Goal: Task Accomplishment & Management: Manage account settings

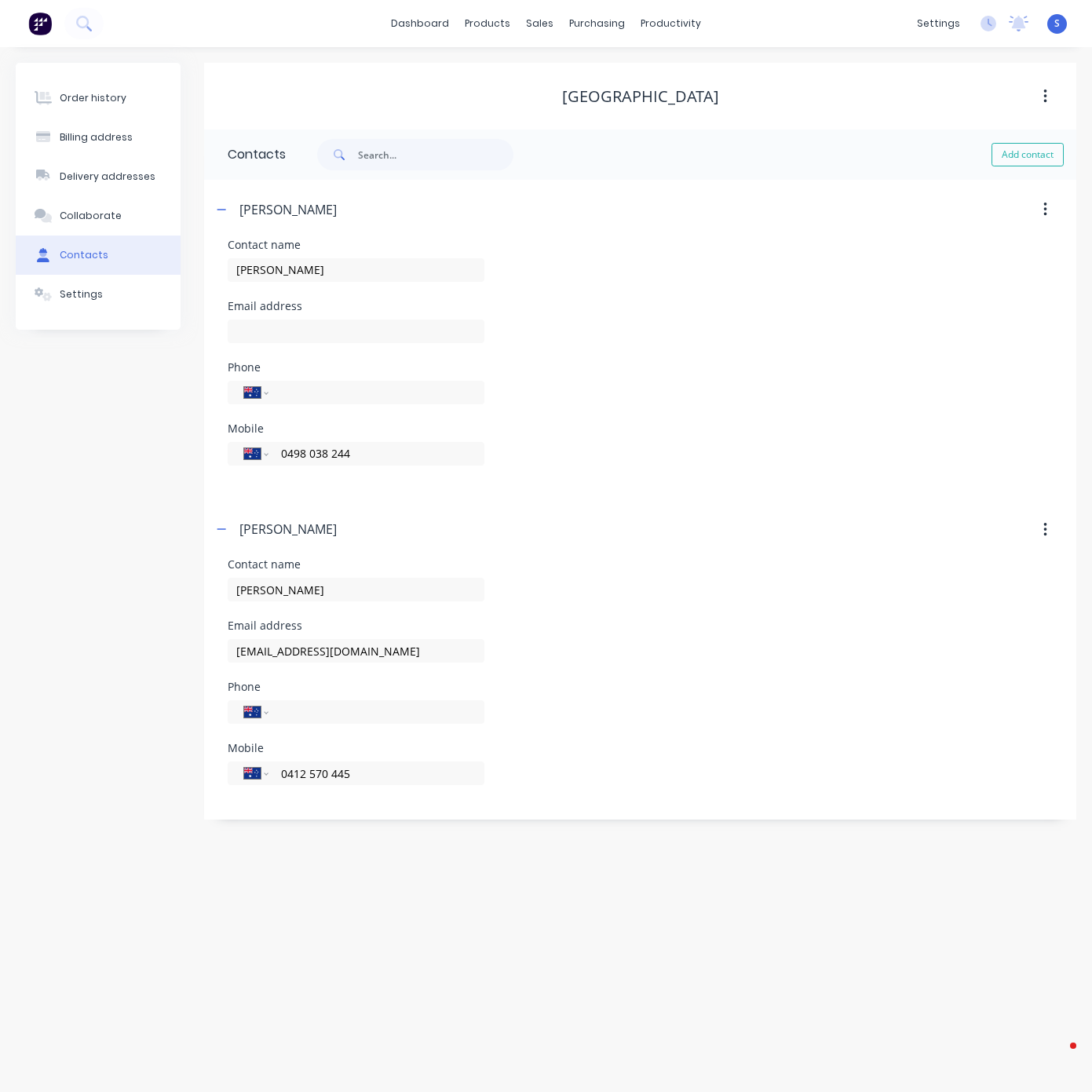
select select "AU"
drag, startPoint x: 92, startPoint y: 108, endPoint x: 168, endPoint y: 91, distance: 77.9
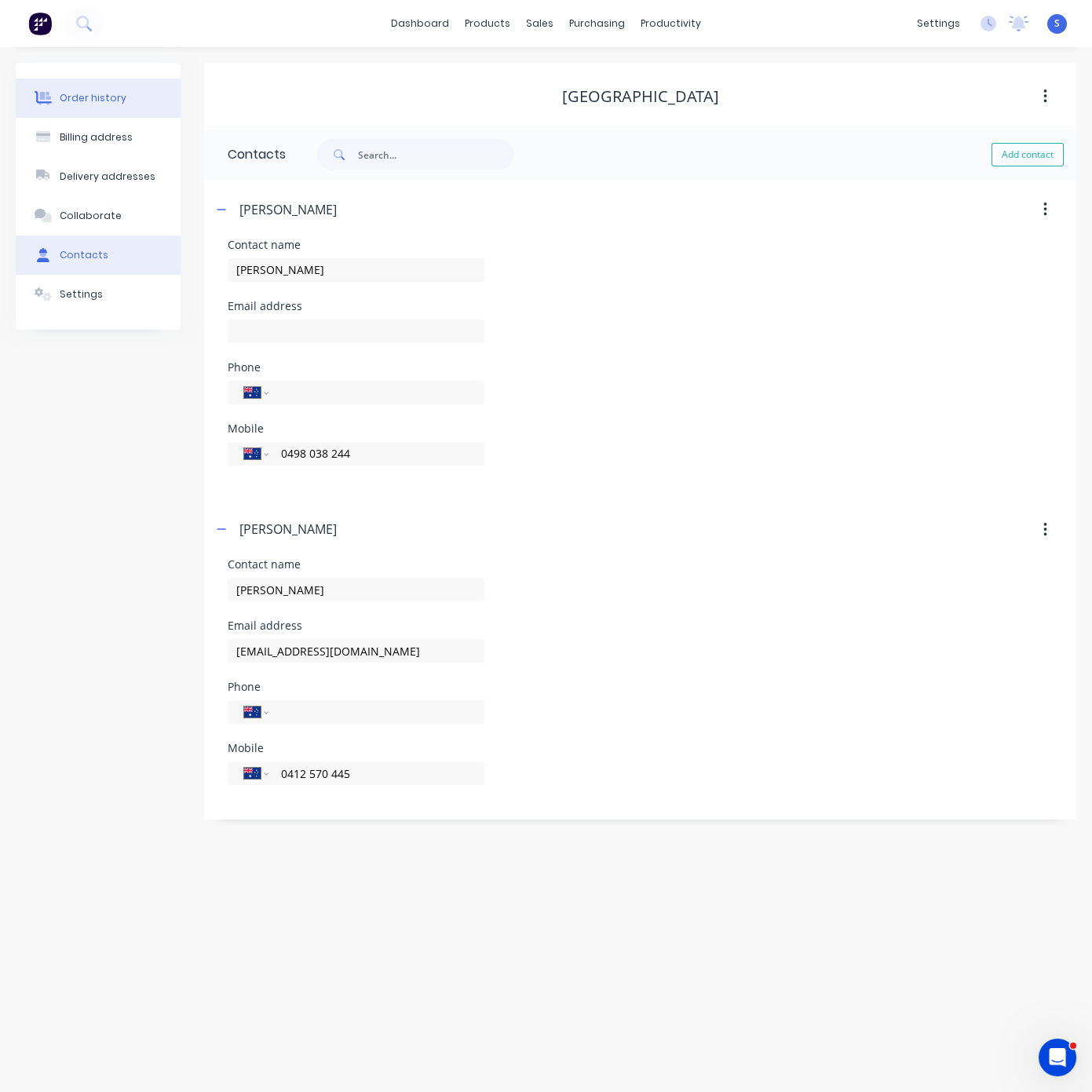
click at [92, 105] on div "Order history" at bounding box center [92, 98] width 67 height 14
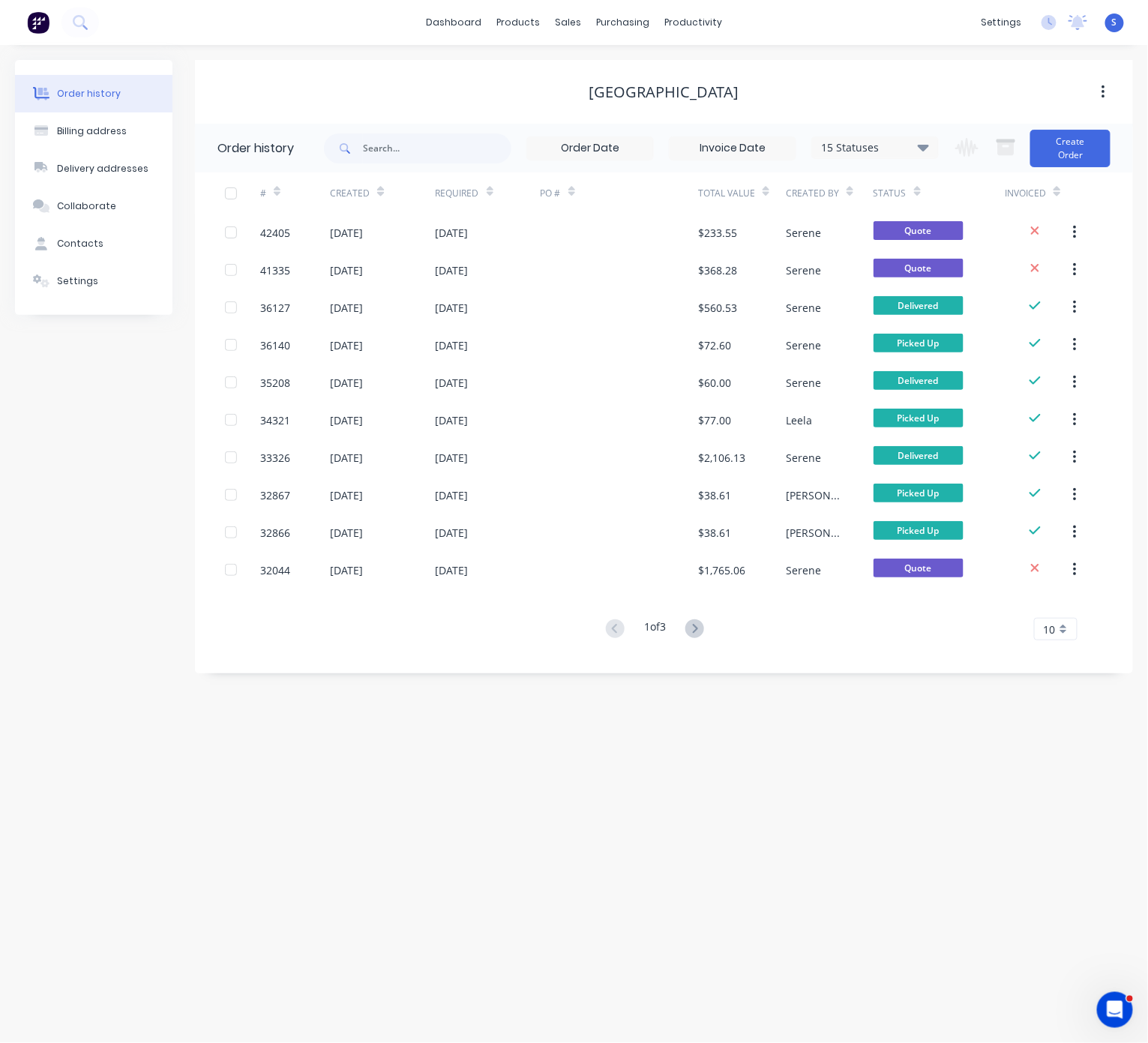
click at [428, 893] on div "Order history Billing address Delivery addresses Collaborate Contacts Settings …" at bounding box center [574, 544] width 1148 height 998
click at [623, 108] on div "Customers" at bounding box center [618, 103] width 54 height 14
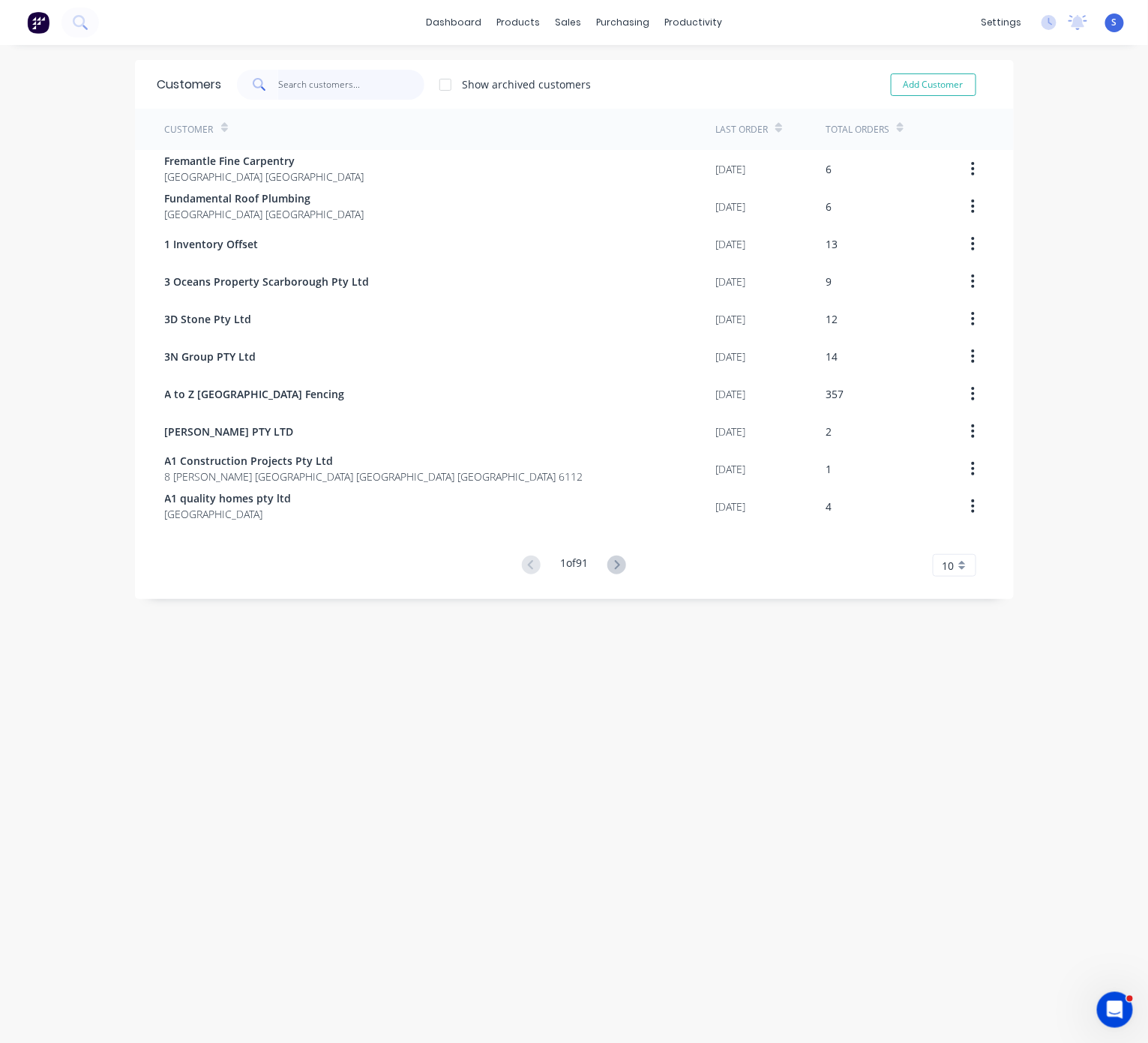
click at [368, 83] on input "text" at bounding box center [351, 84] width 146 height 30
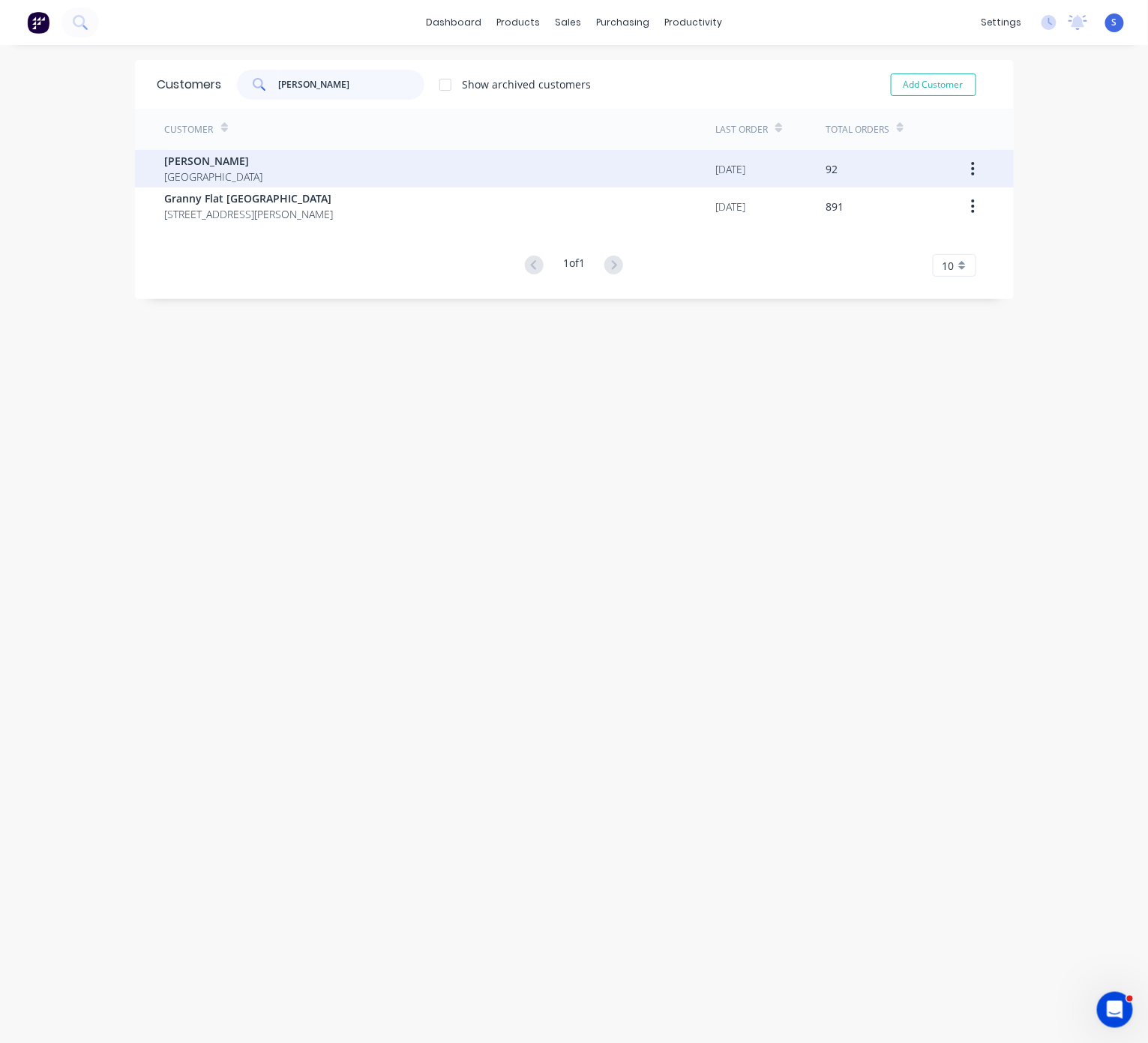
type input "[PERSON_NAME]"
click at [266, 155] on div "[PERSON_NAME] [GEOGRAPHIC_DATA]" at bounding box center [441, 168] width 551 height 37
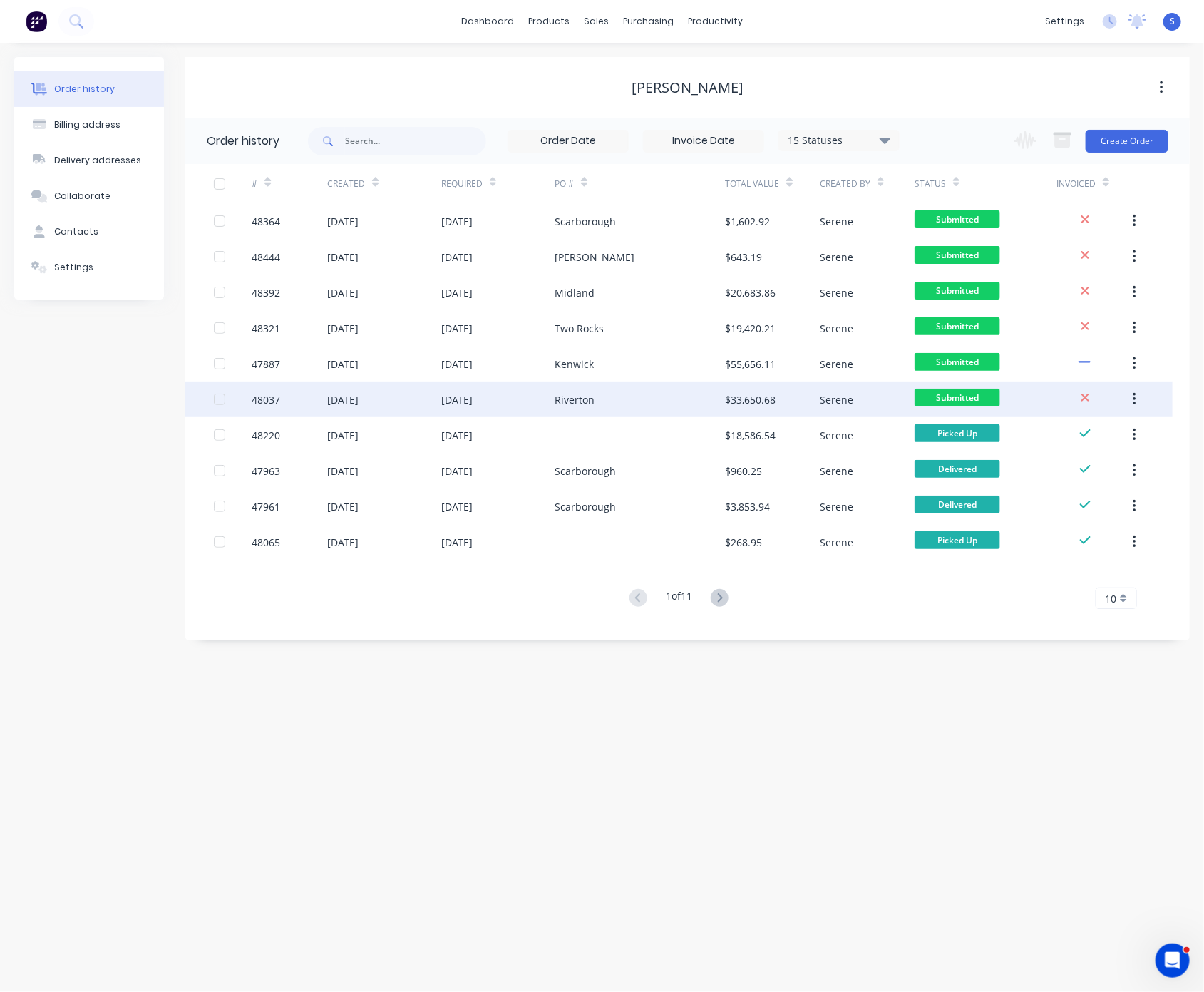
click at [542, 401] on div "[DATE]" at bounding box center [497, 399] width 113 height 35
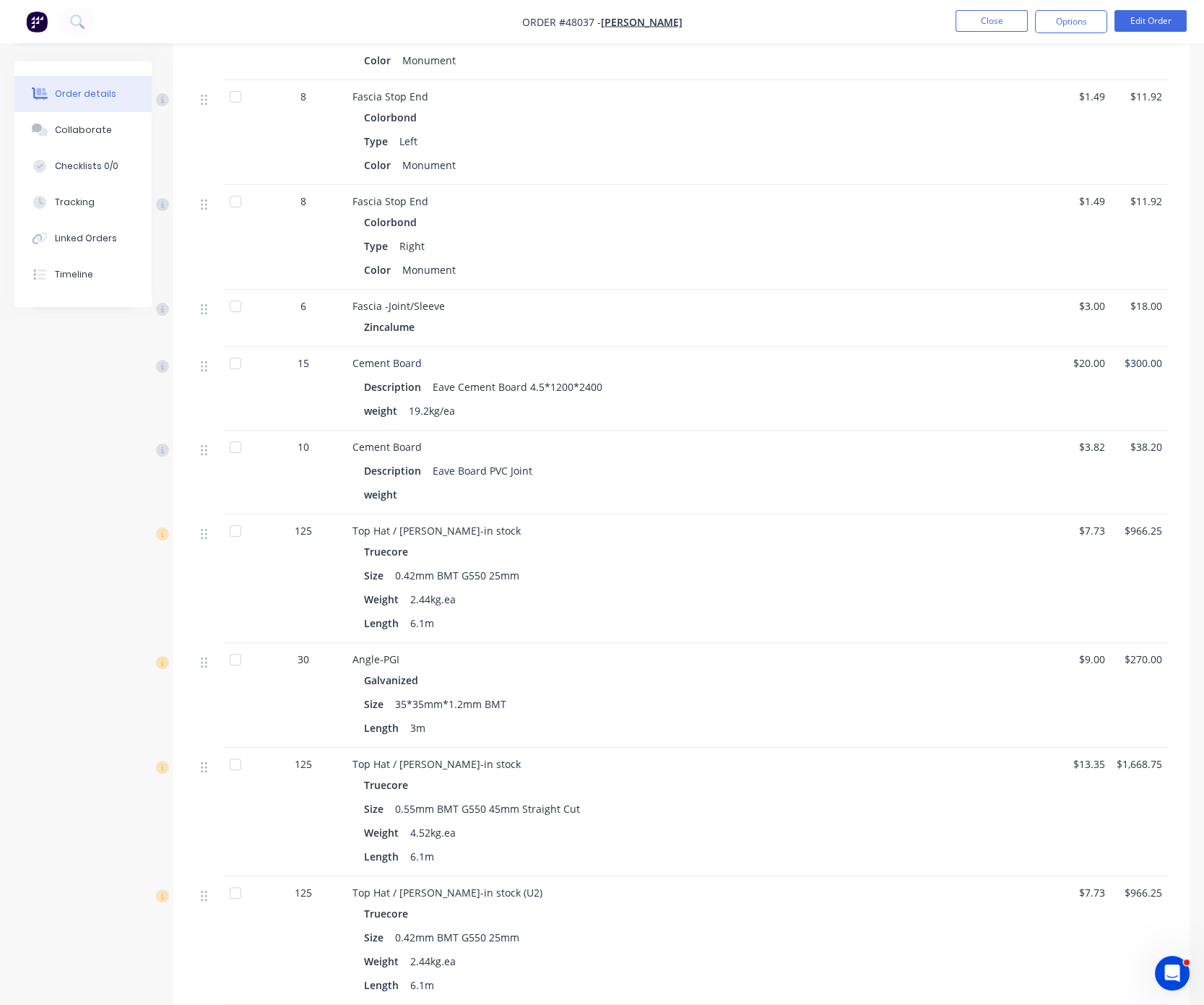
scroll to position [506, 0]
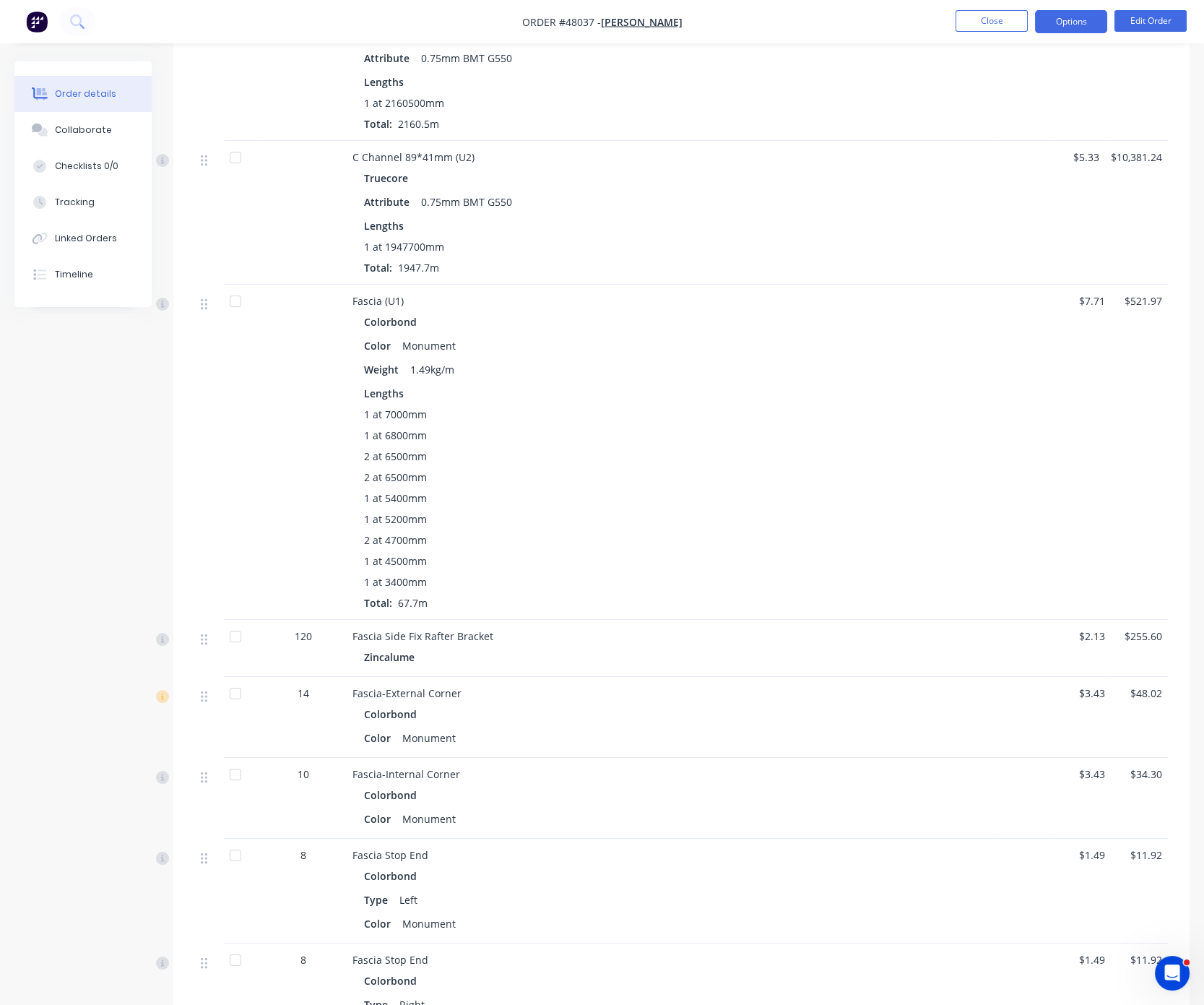
click at [1004, 22] on button "Options" at bounding box center [1071, 22] width 72 height 23
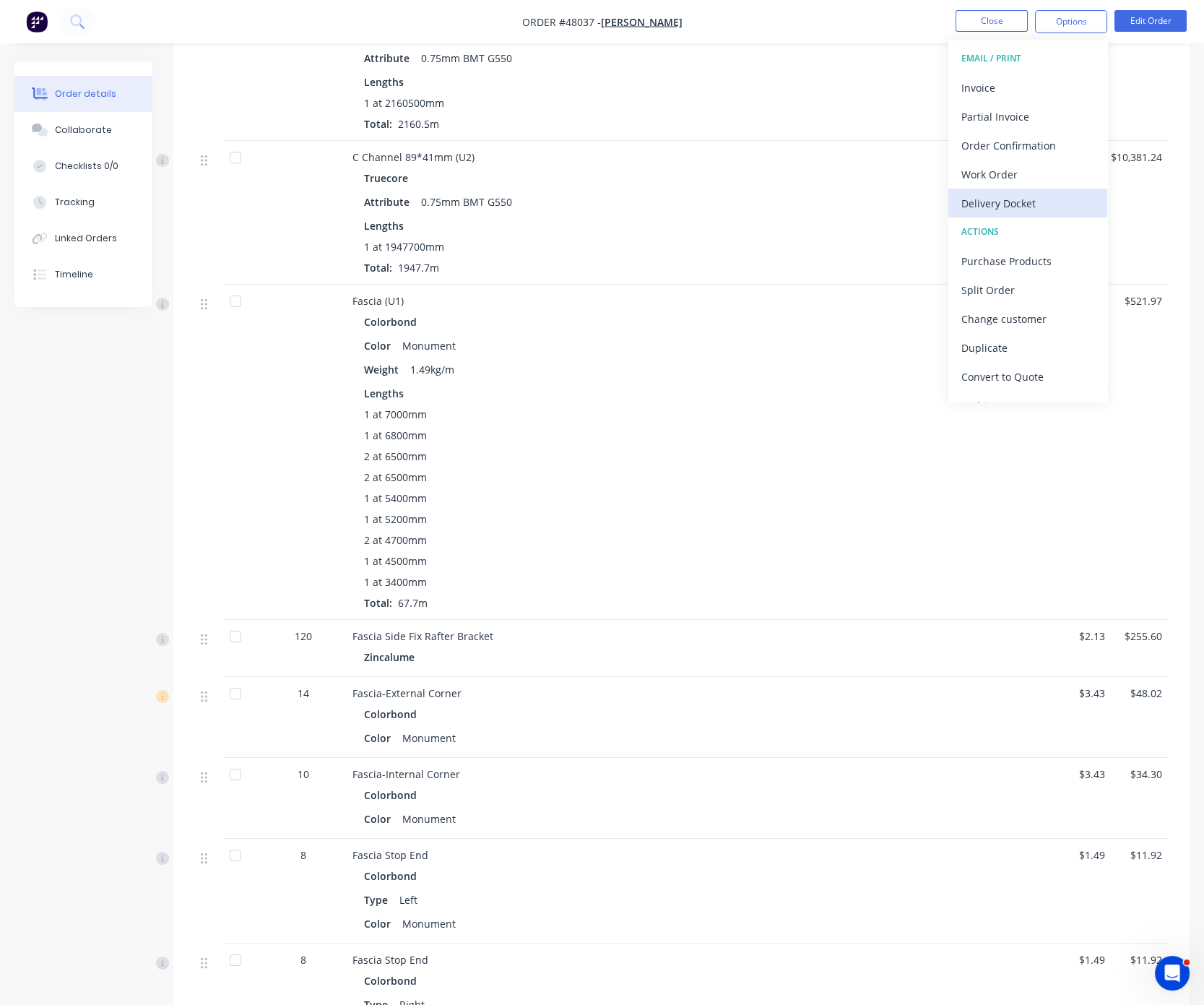
click at [1004, 206] on div "Delivery Docket" at bounding box center [1027, 203] width 133 height 21
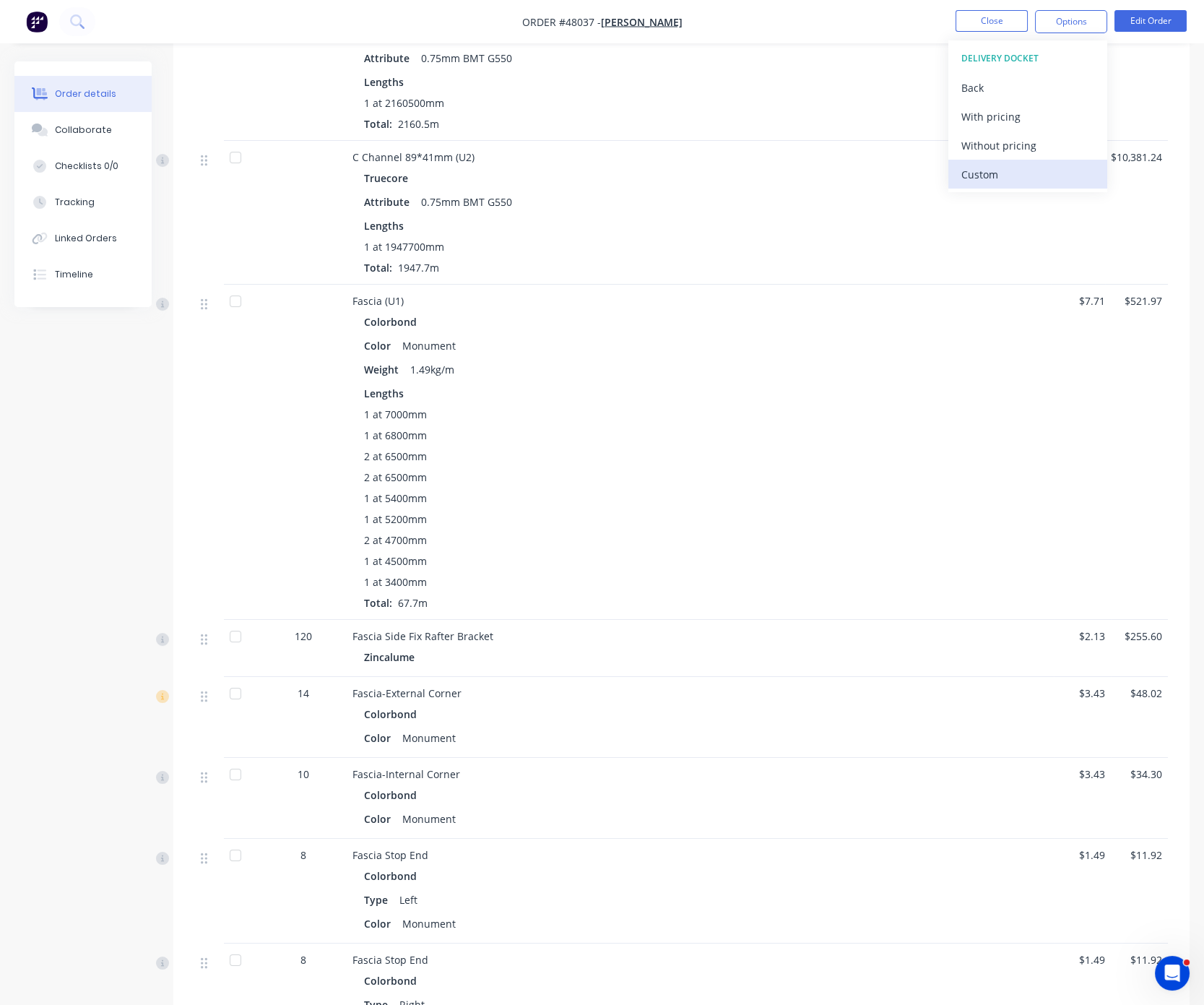
click at [1004, 181] on div "Custom" at bounding box center [1027, 175] width 133 height 21
click at [1004, 145] on div "Without pricing" at bounding box center [1027, 145] width 133 height 21
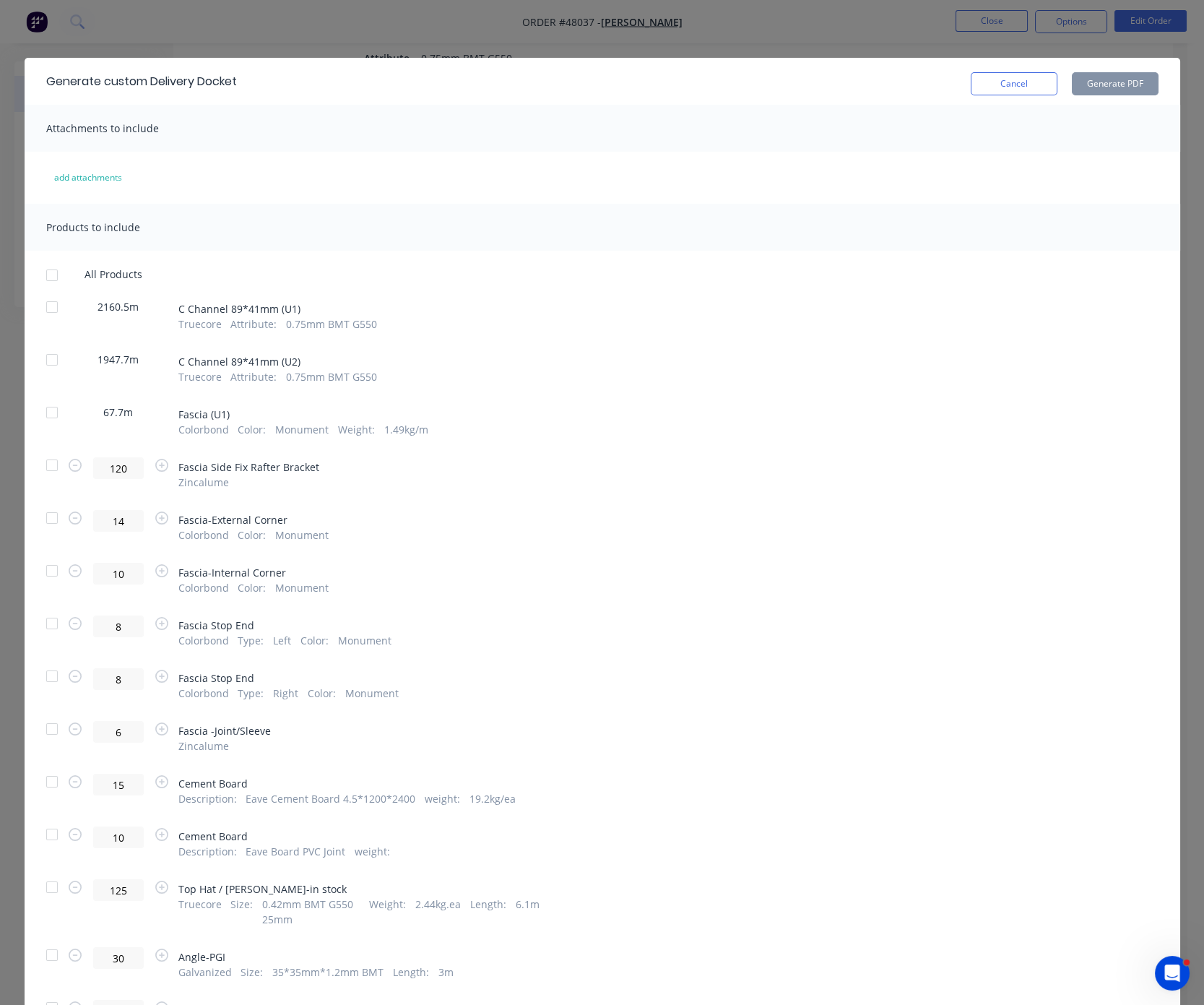
click at [44, 313] on div at bounding box center [51, 307] width 29 height 29
click at [48, 423] on div at bounding box center [51, 412] width 29 height 29
click at [48, 480] on div at bounding box center [51, 465] width 29 height 29
click at [44, 532] on div at bounding box center [51, 517] width 29 height 29
click at [46, 595] on div at bounding box center [52, 580] width 12 height 30
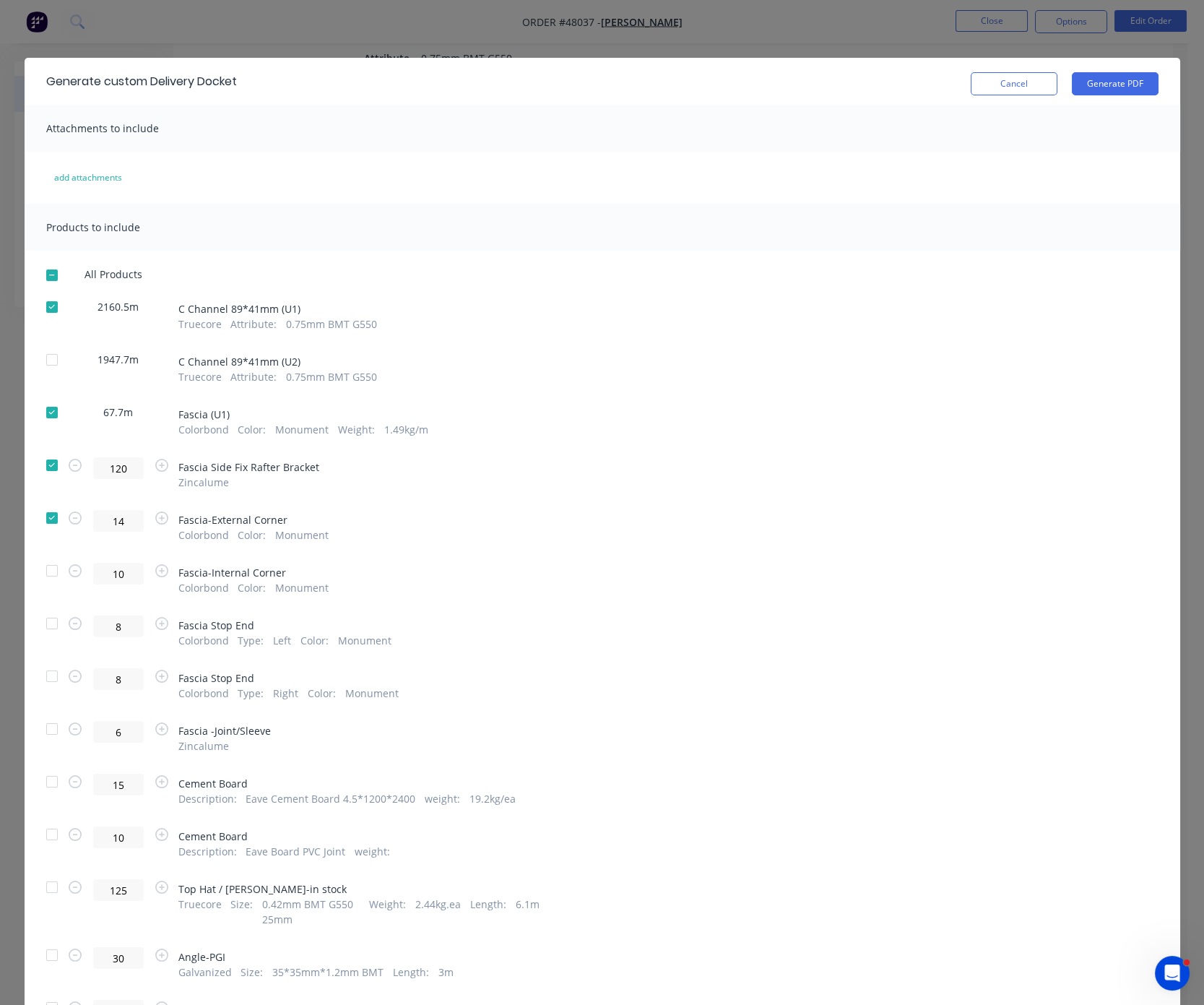
click at [44, 585] on div at bounding box center [51, 570] width 29 height 29
drag, startPoint x: 41, startPoint y: 645, endPoint x: 44, endPoint y: 671, distance: 26.2
click at [44, 638] on div at bounding box center [51, 623] width 29 height 29
click at [48, 691] on div at bounding box center [51, 676] width 29 height 29
click at [40, 743] on div at bounding box center [51, 728] width 29 height 29
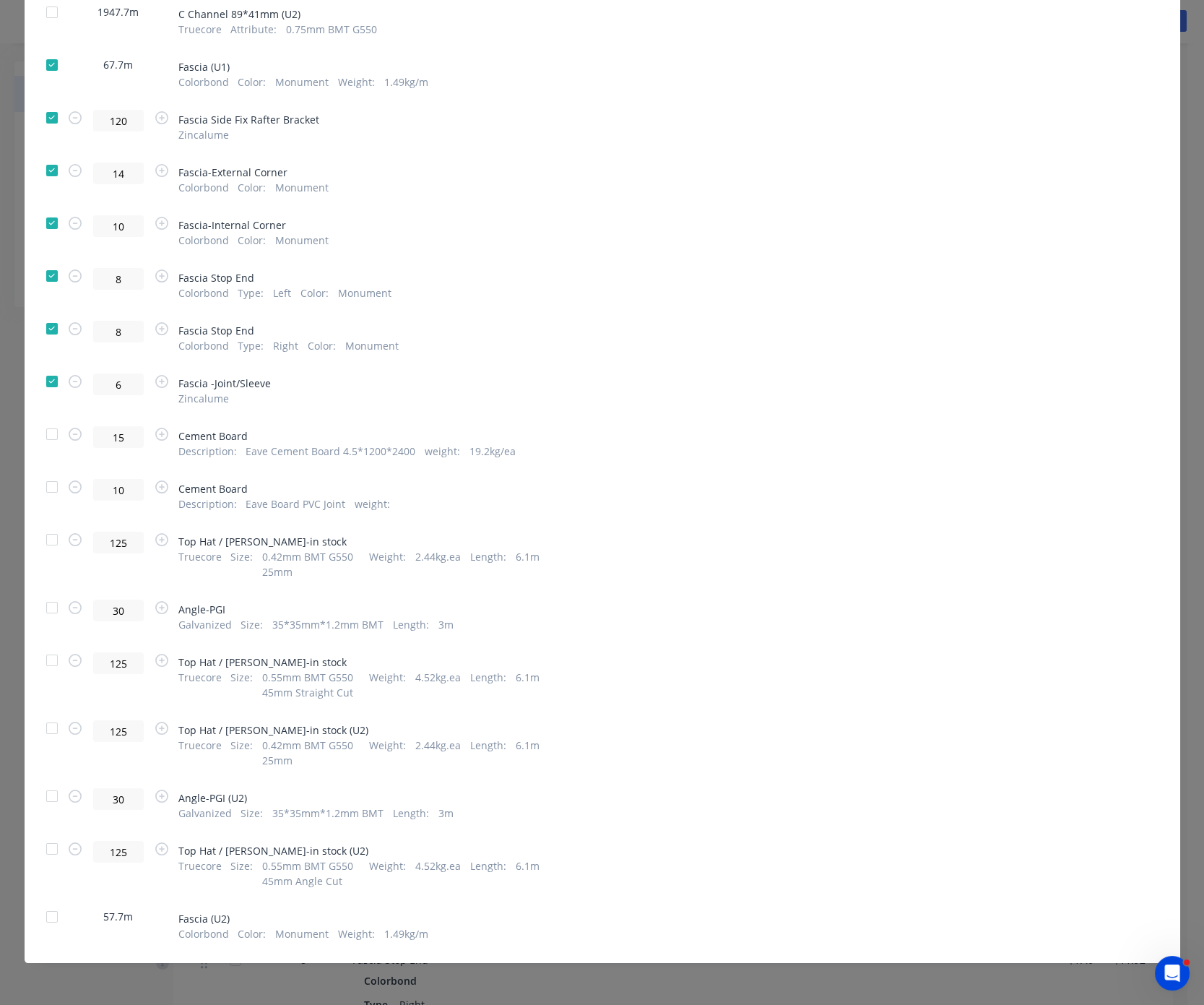
scroll to position [451, 0]
click at [44, 420] on div at bounding box center [51, 434] width 29 height 29
click at [47, 473] on div at bounding box center [51, 487] width 29 height 29
click at [48, 525] on div at bounding box center [51, 539] width 29 height 29
click at [44, 593] on div at bounding box center [51, 607] width 29 height 29
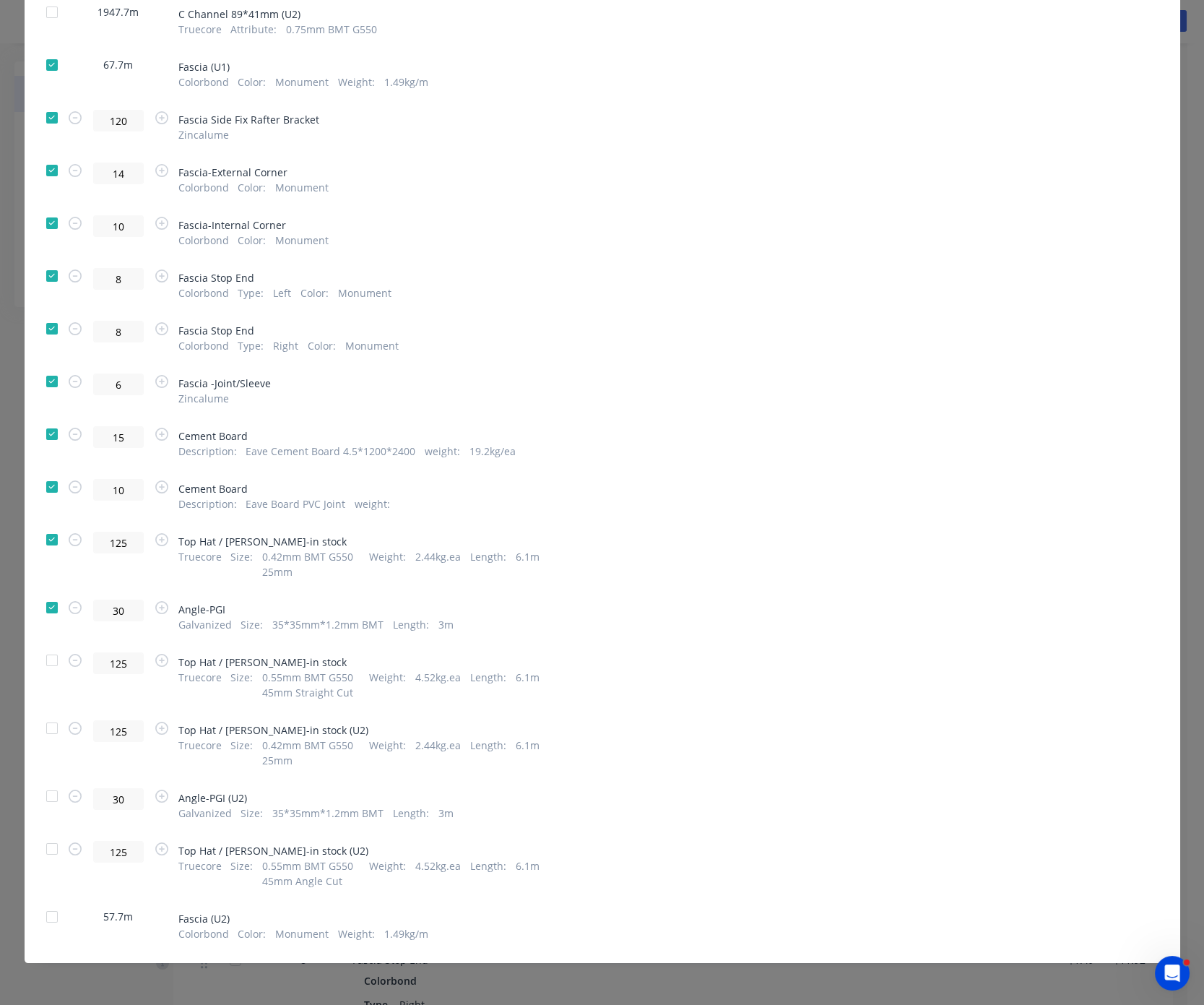
click at [45, 646] on div at bounding box center [51, 660] width 29 height 29
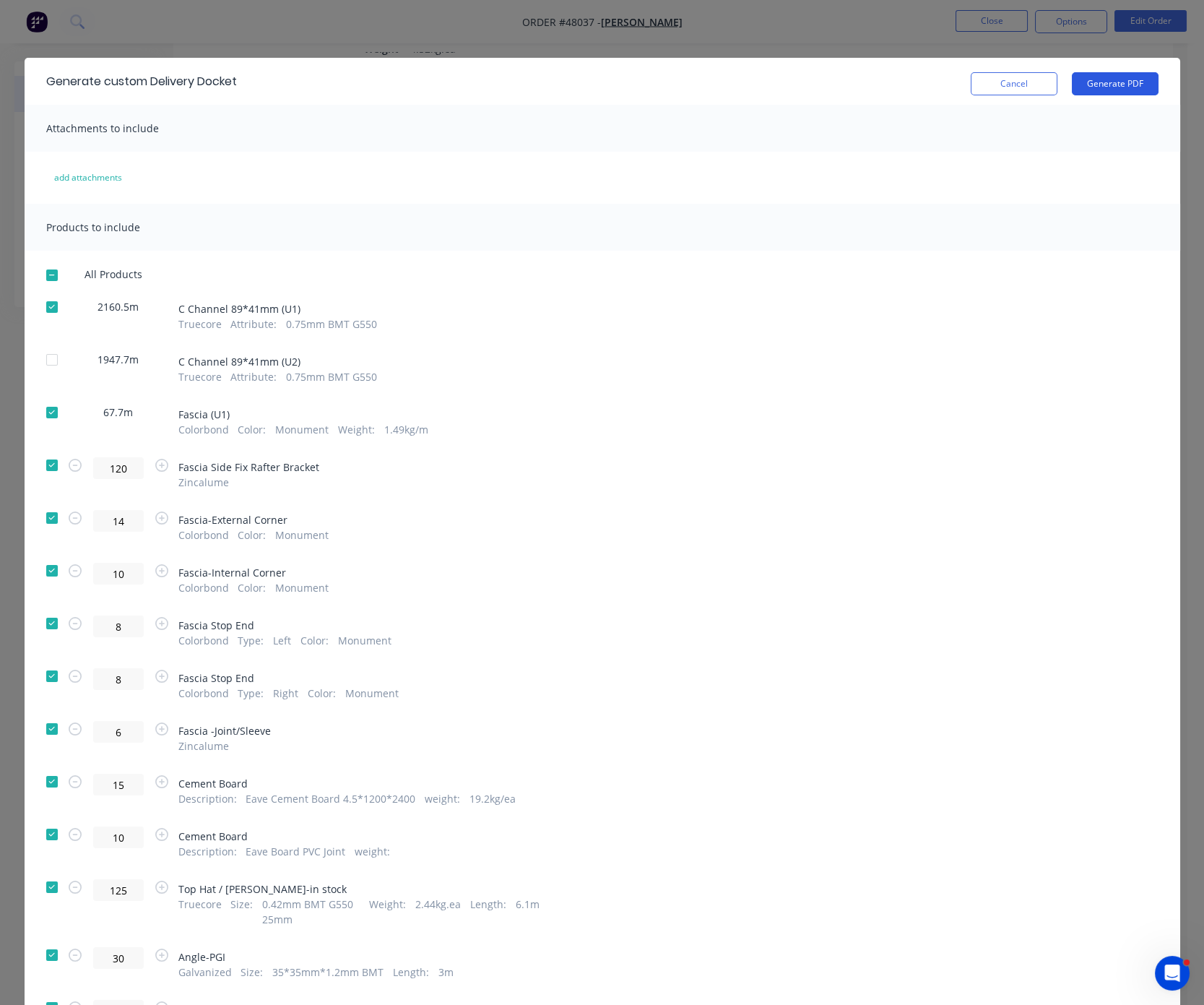
click at [1004, 83] on button "Generate PDF" at bounding box center [1114, 84] width 86 height 23
click at [983, 79] on button "Cancel" at bounding box center [1013, 84] width 86 height 23
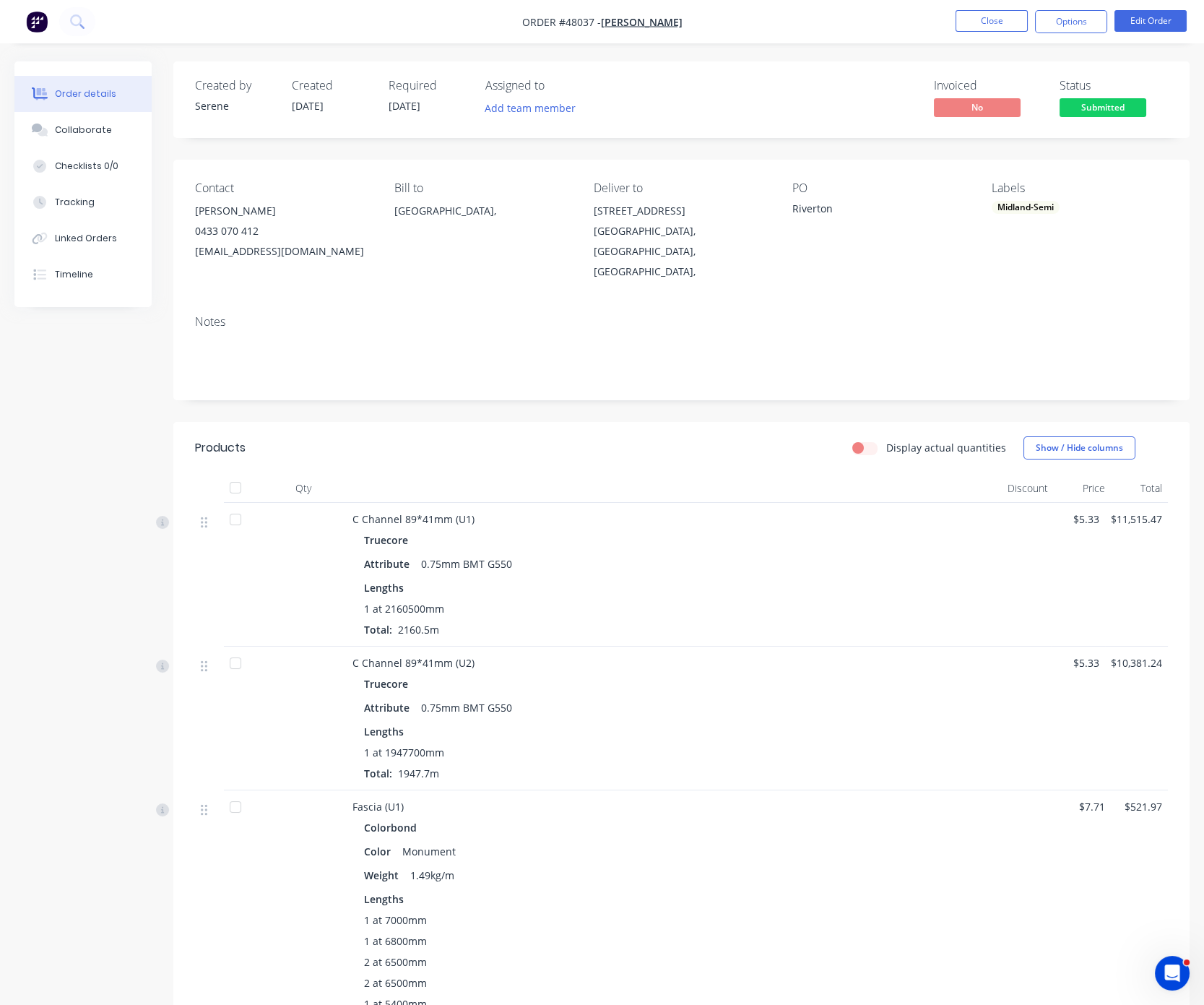
click at [239, 523] on div at bounding box center [235, 519] width 29 height 29
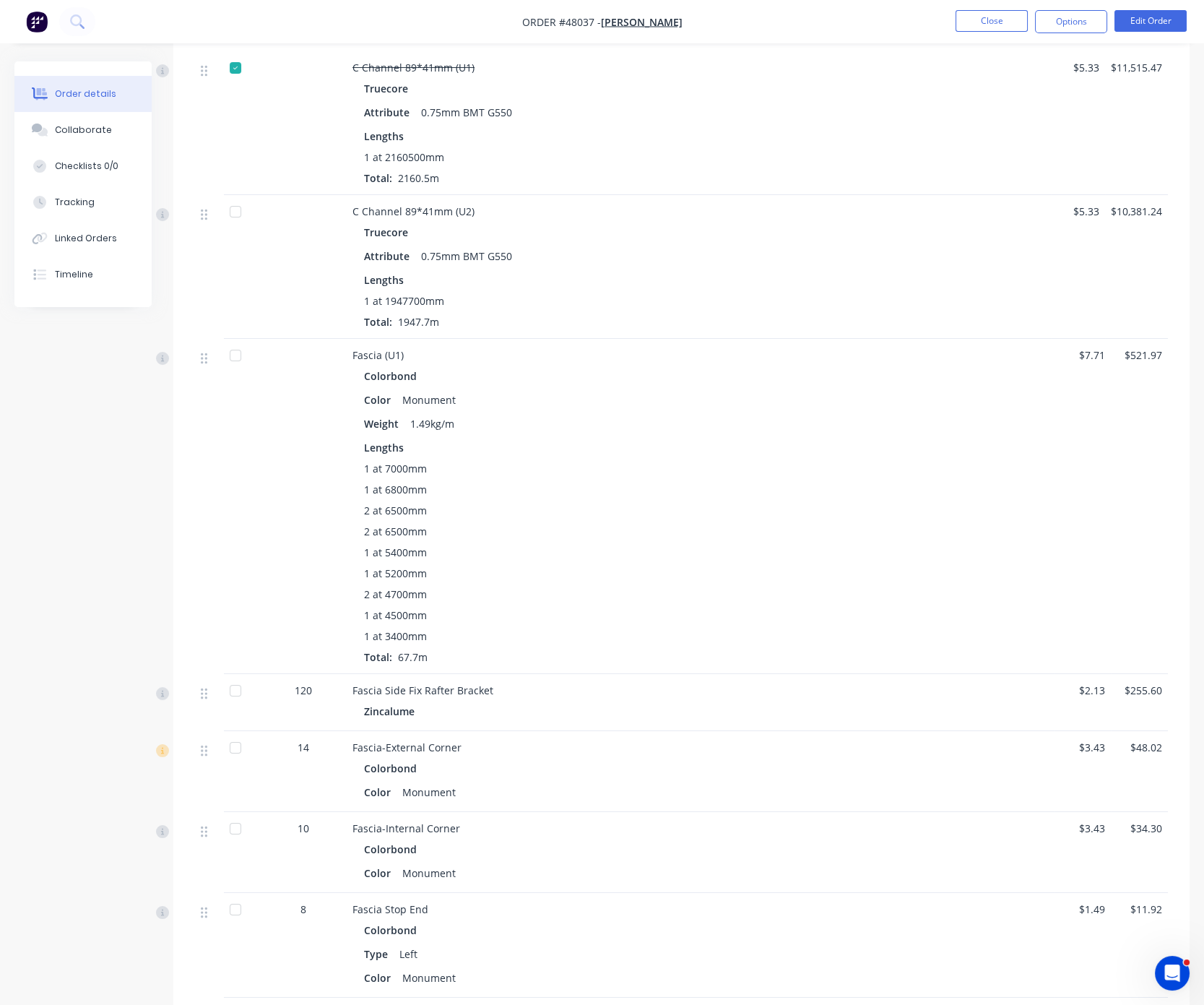
scroll to position [506, 0]
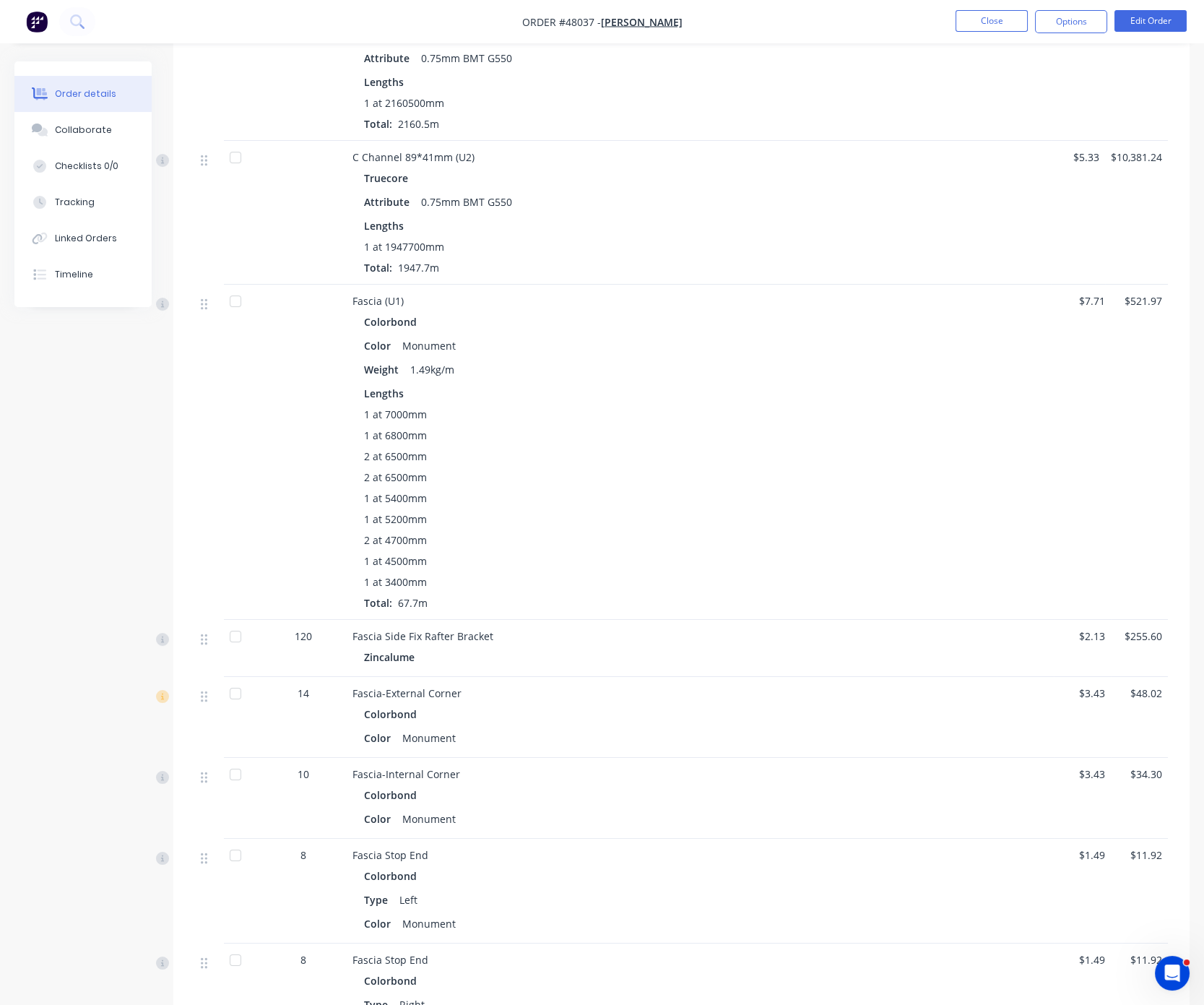
click at [238, 316] on div at bounding box center [235, 301] width 29 height 29
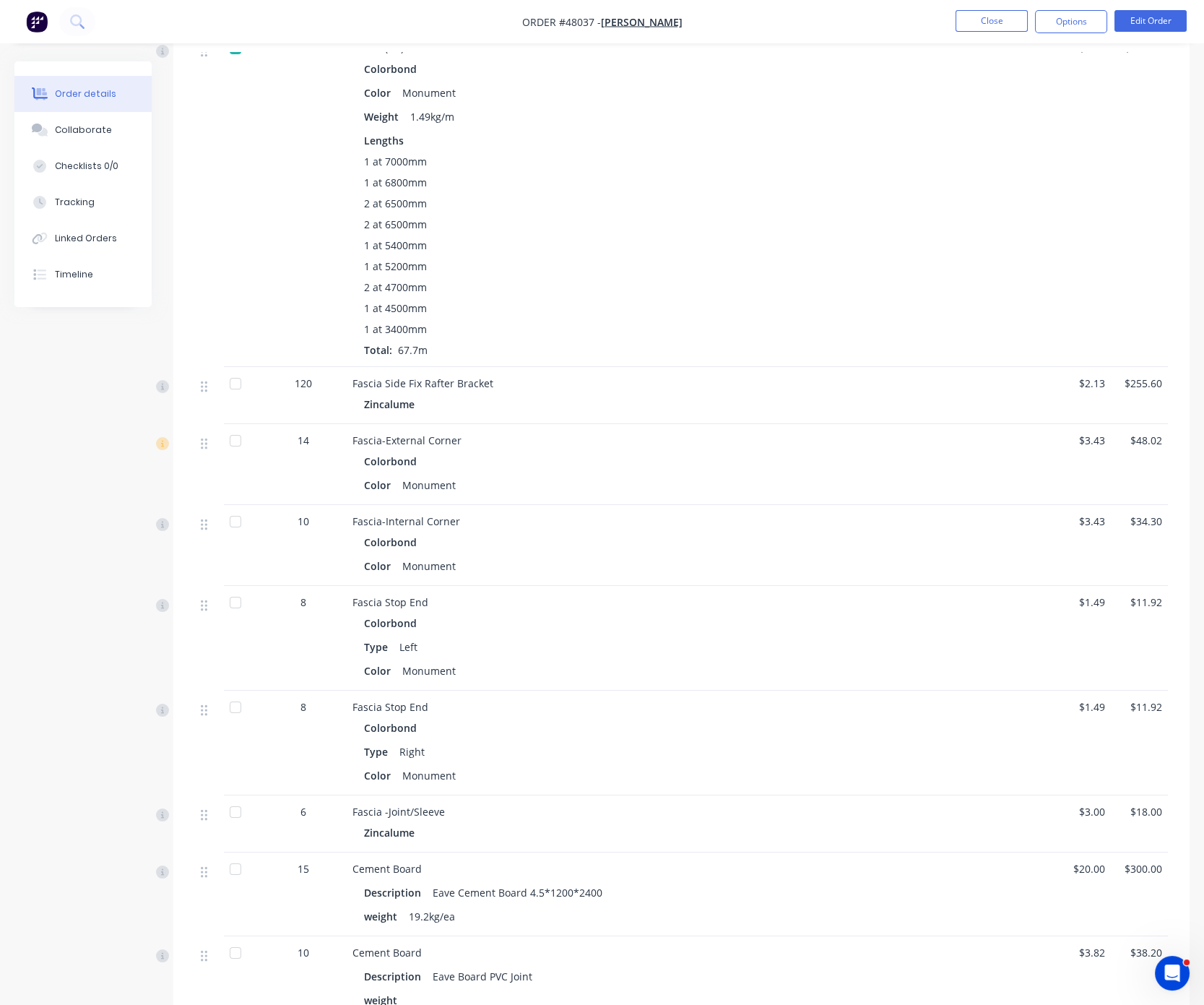
scroll to position [1011, 0]
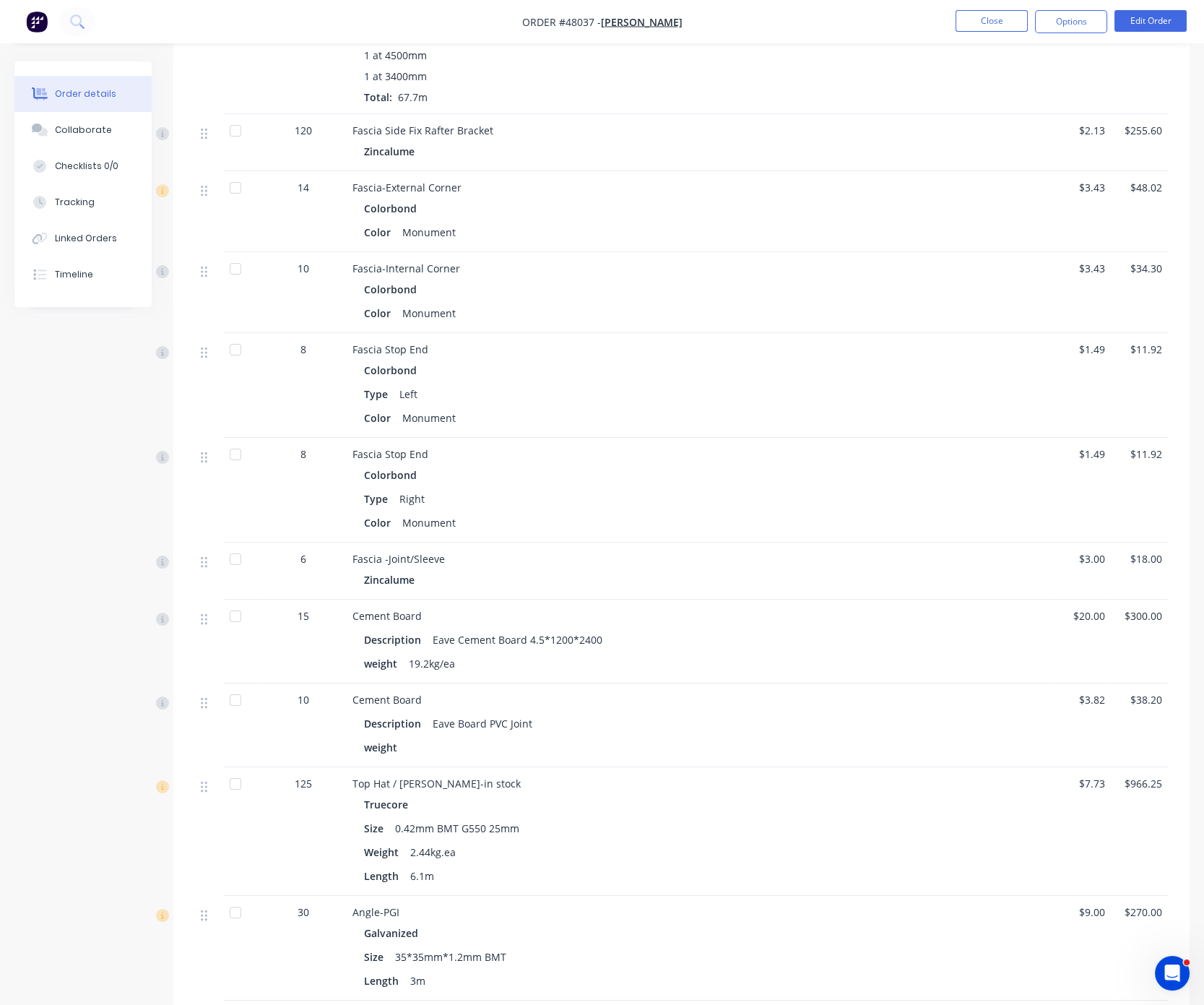
click at [237, 145] on div at bounding box center [235, 130] width 29 height 29
click at [245, 203] on div at bounding box center [235, 188] width 29 height 29
click at [235, 284] on div at bounding box center [235, 268] width 29 height 29
drag, startPoint x: 238, startPoint y: 400, endPoint x: 252, endPoint y: 472, distance: 73.3
click at [238, 364] on div at bounding box center [235, 349] width 29 height 29
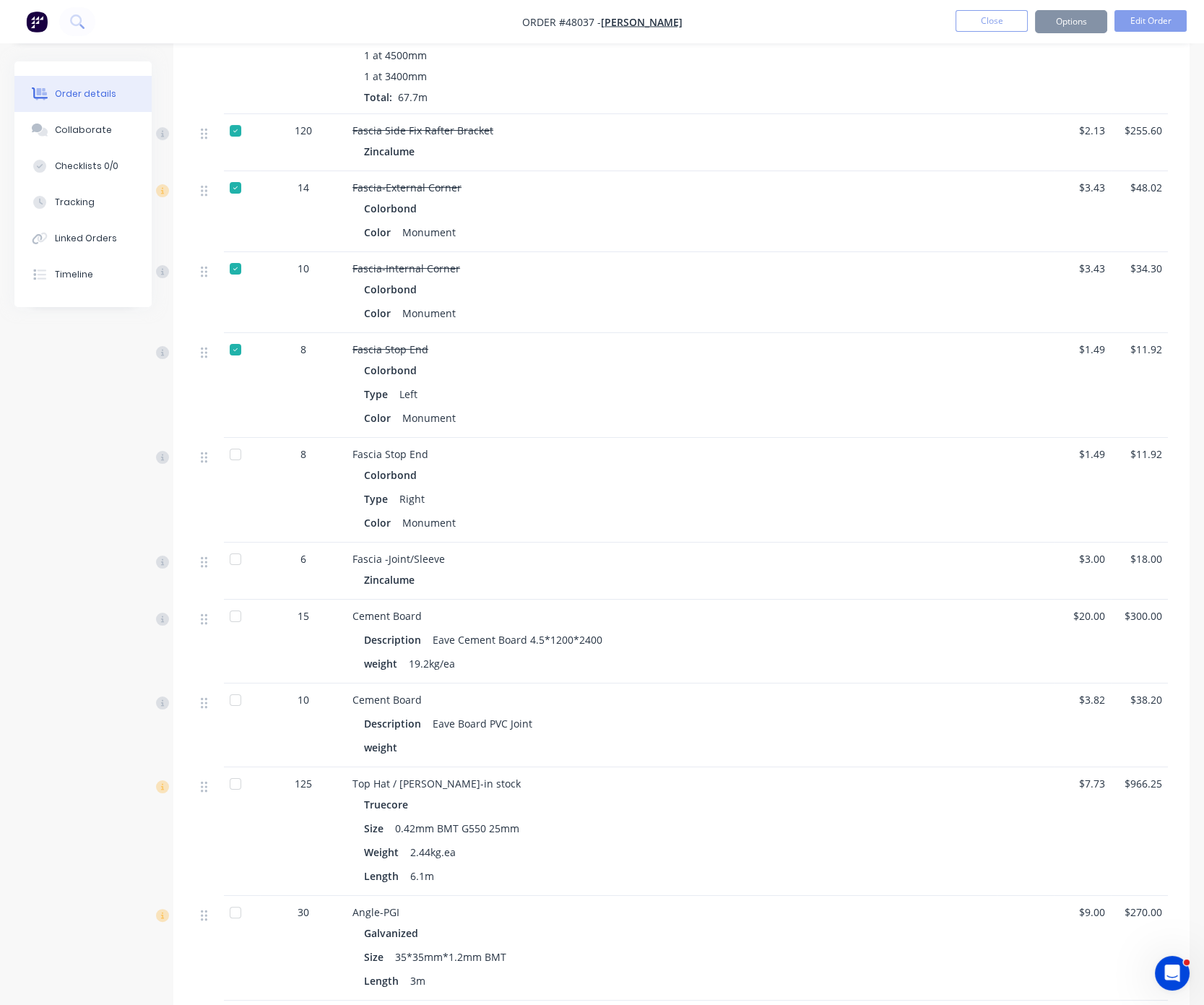
click at [234, 469] on div at bounding box center [235, 454] width 29 height 29
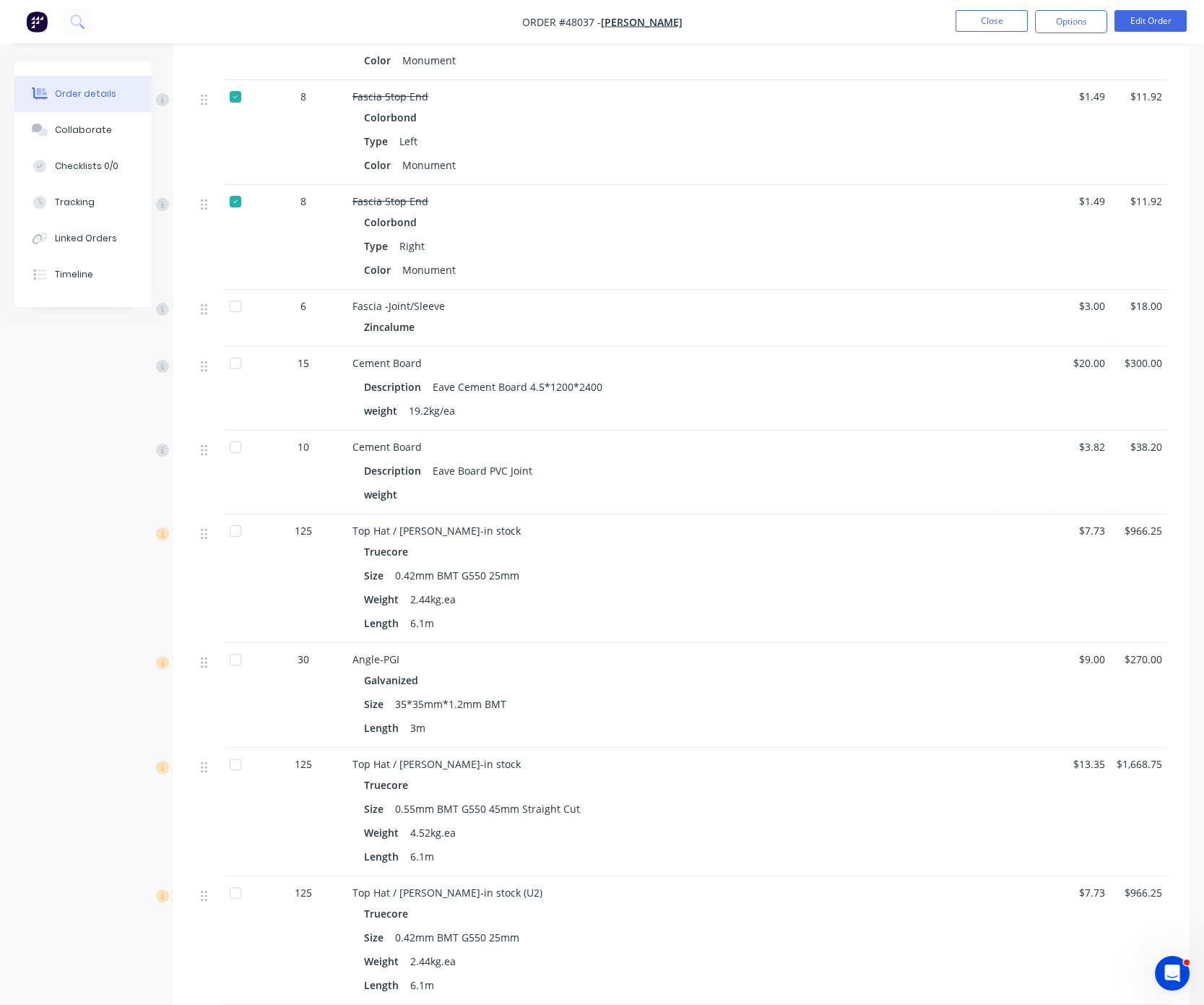
click at [233, 321] on div at bounding box center [235, 306] width 29 height 29
click at [234, 378] on div at bounding box center [235, 363] width 29 height 29
click at [241, 462] on div at bounding box center [235, 447] width 29 height 29
click at [237, 545] on div at bounding box center [235, 531] width 29 height 29
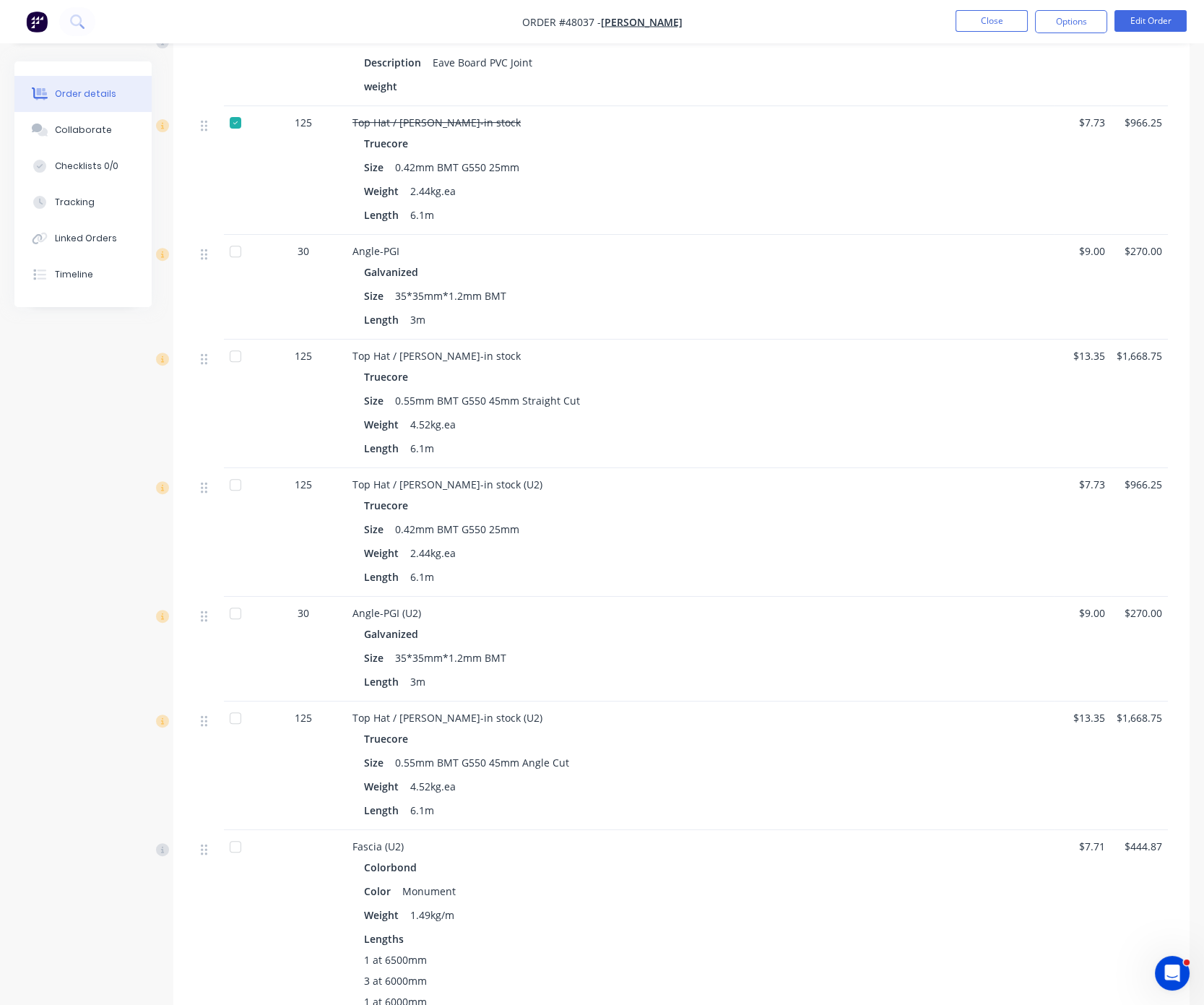
scroll to position [1770, 0]
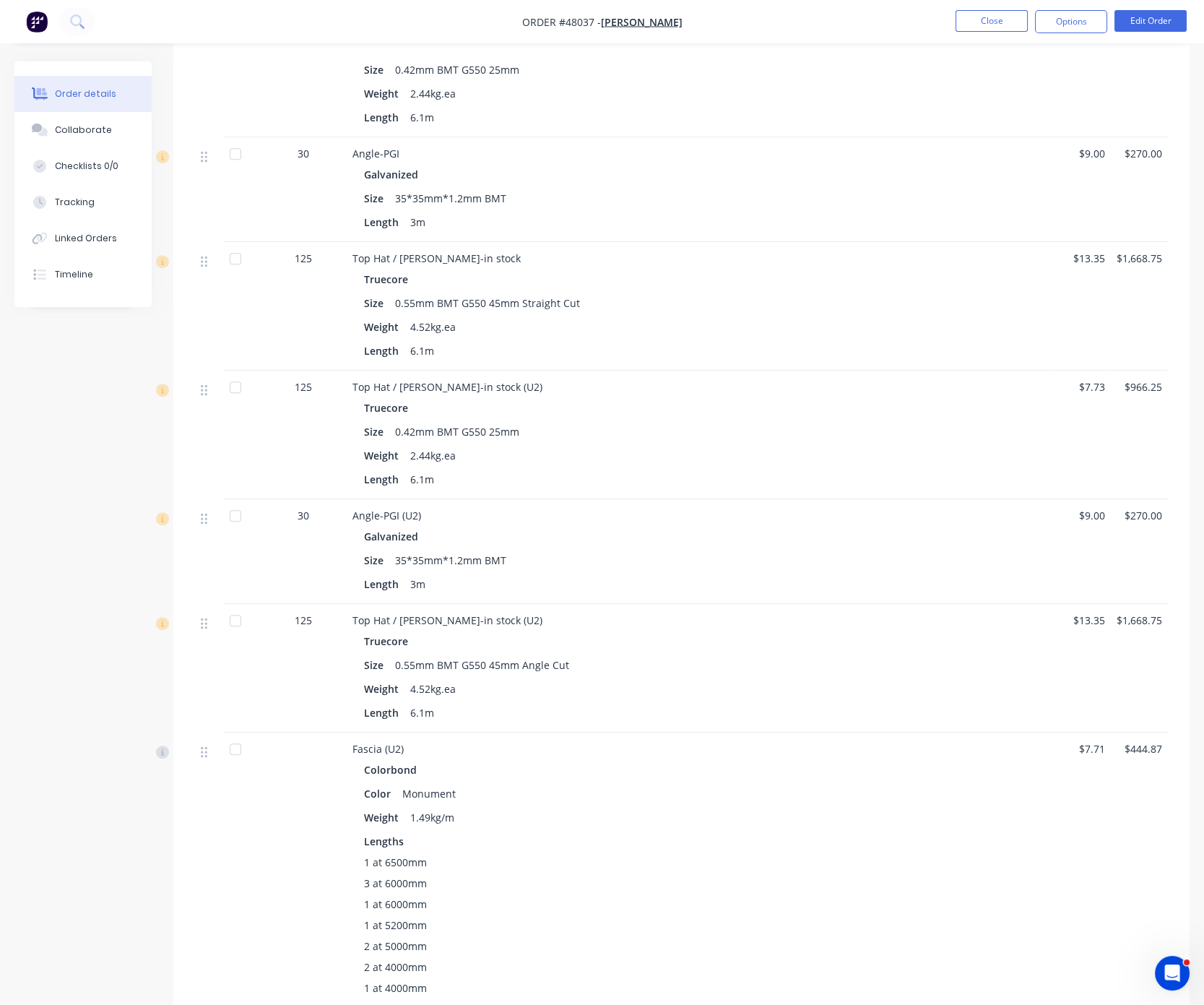
click at [239, 168] on div at bounding box center [235, 153] width 29 height 29
click at [235, 273] on div at bounding box center [235, 258] width 29 height 29
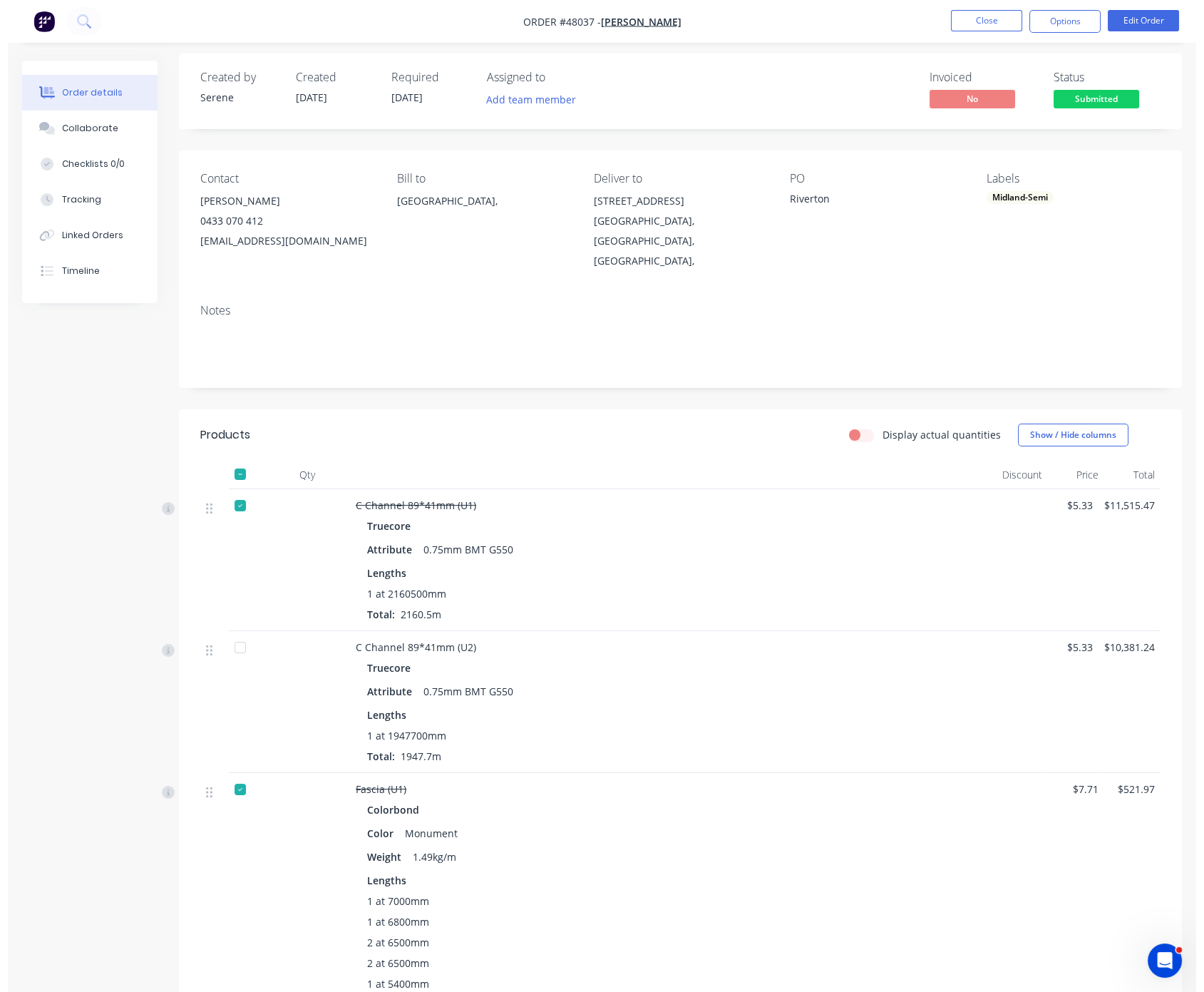
scroll to position [0, 0]
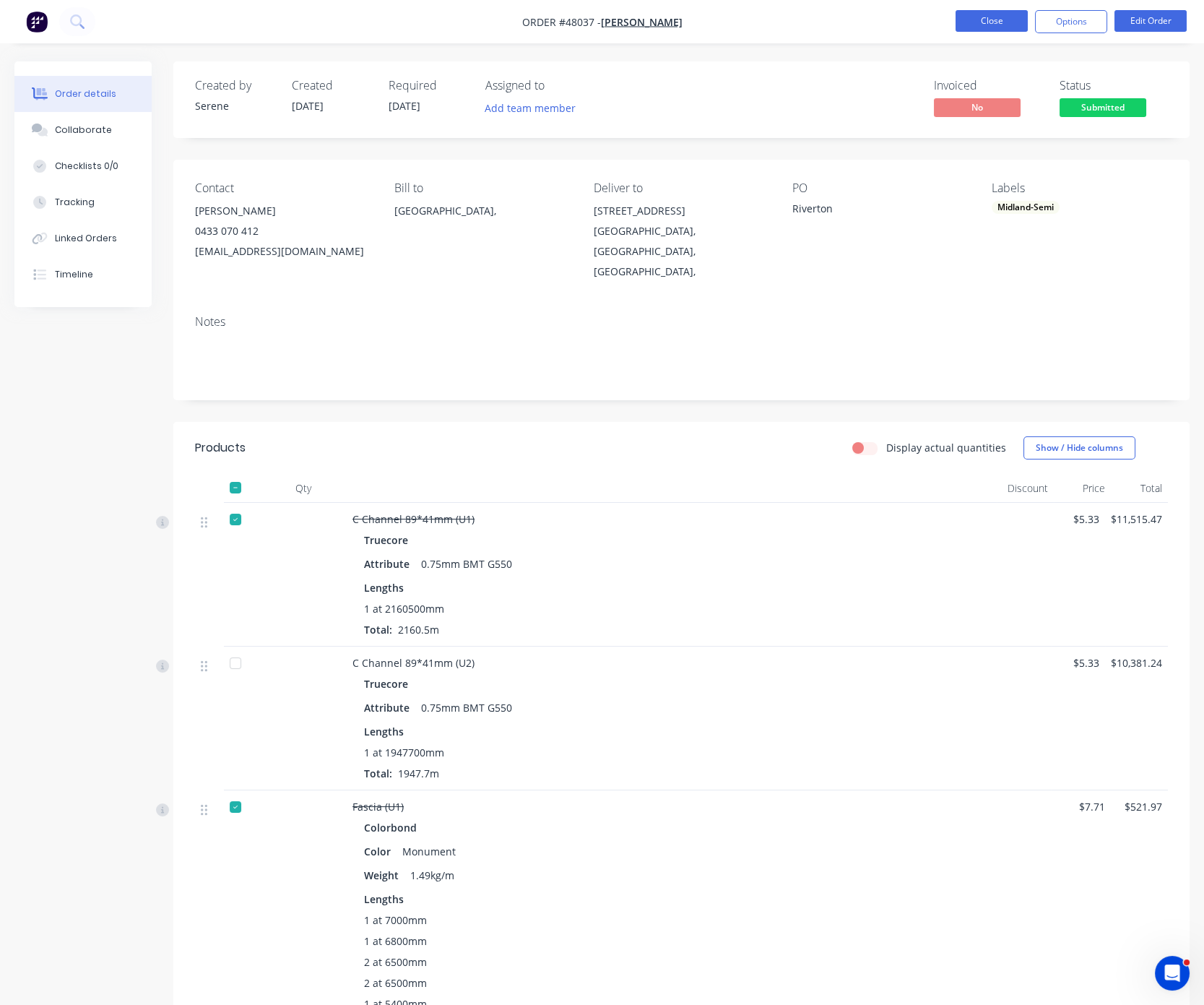
click at [998, 21] on button "Close" at bounding box center [991, 21] width 72 height 22
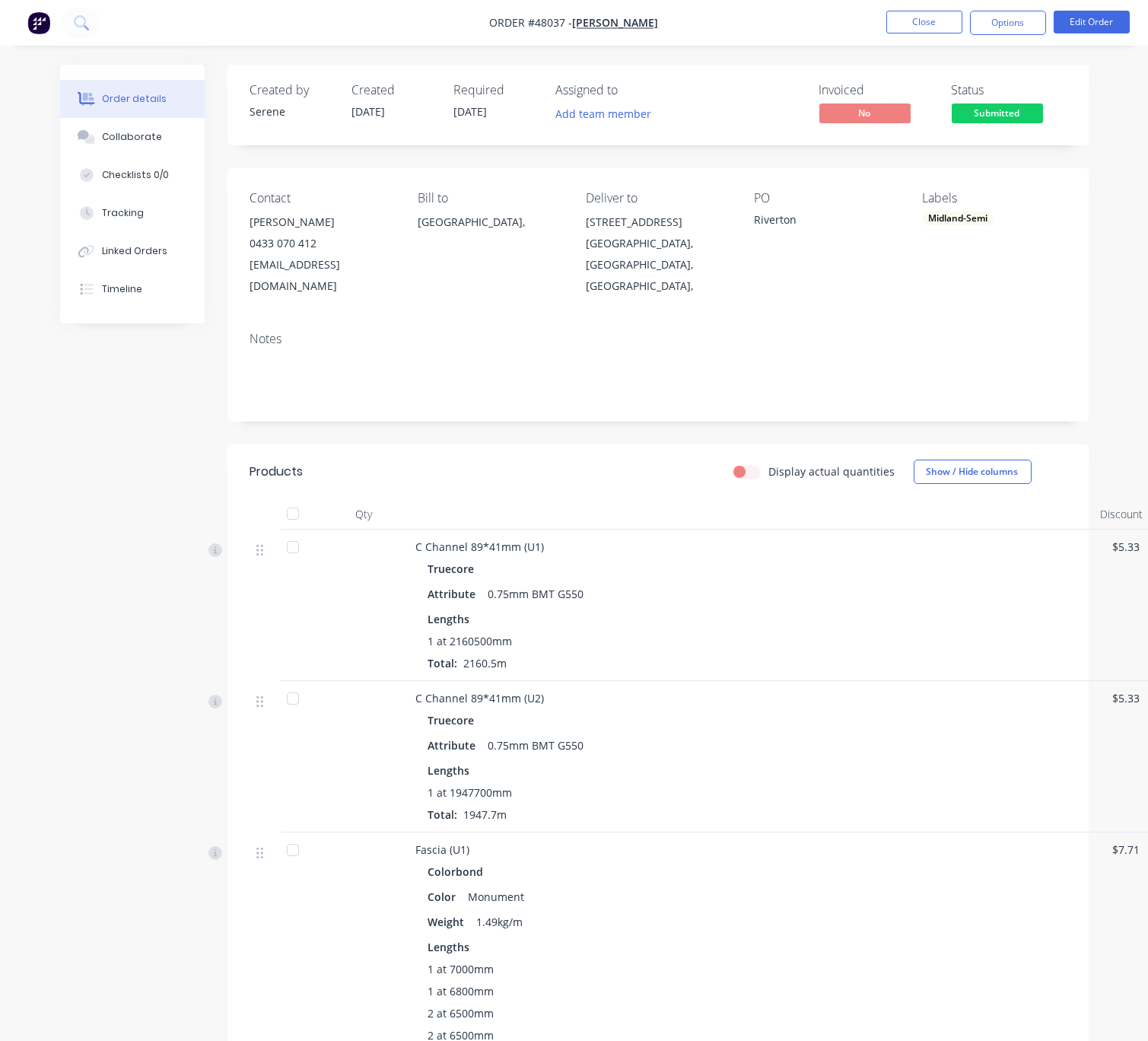
drag, startPoint x: 498, startPoint y: 515, endPoint x: 488, endPoint y: 496, distance: 21.5
click at [498, 513] on div at bounding box center [752, 514] width 685 height 30
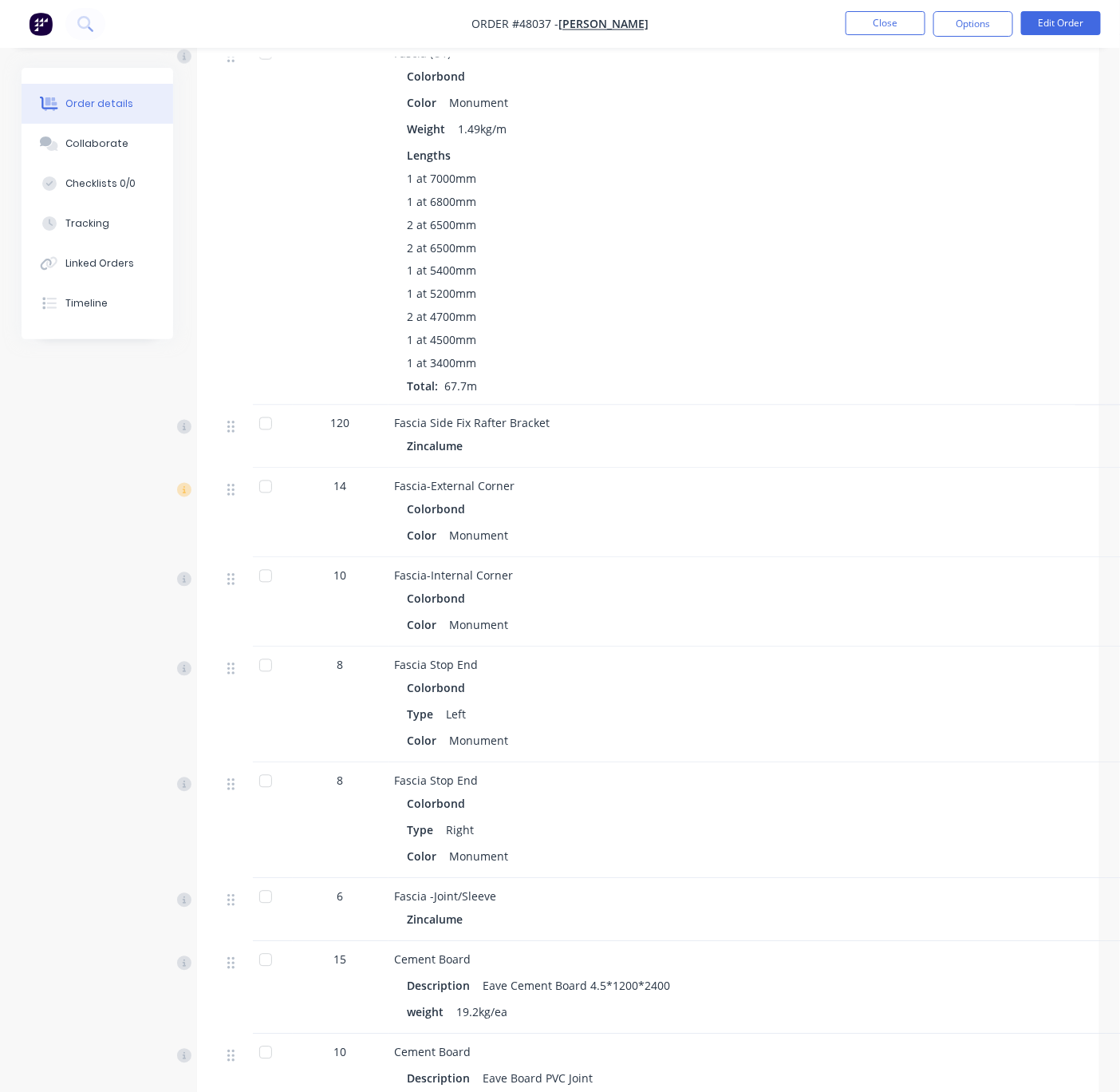
scroll to position [280, 0]
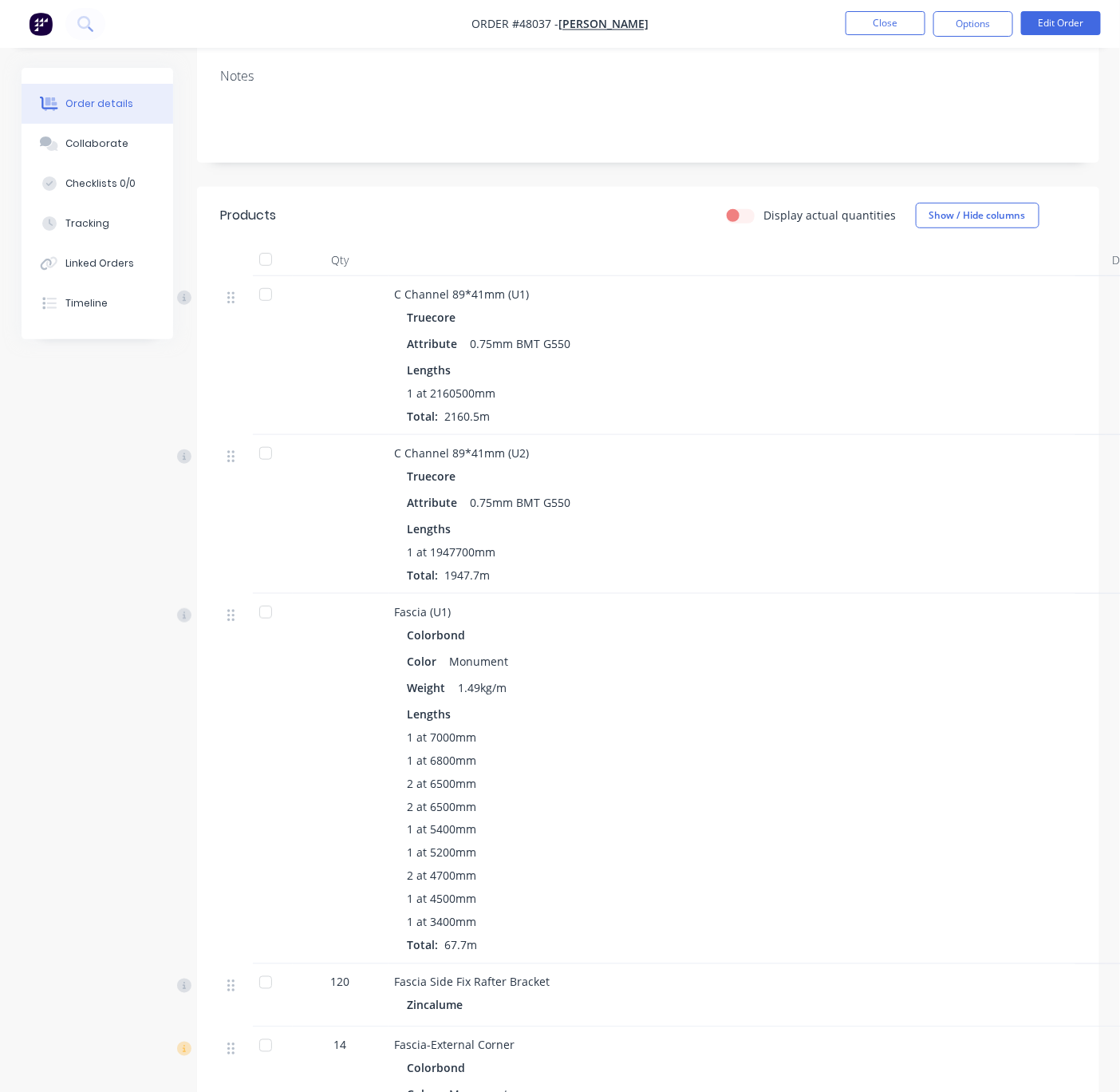
click at [266, 298] on div at bounding box center [265, 294] width 32 height 32
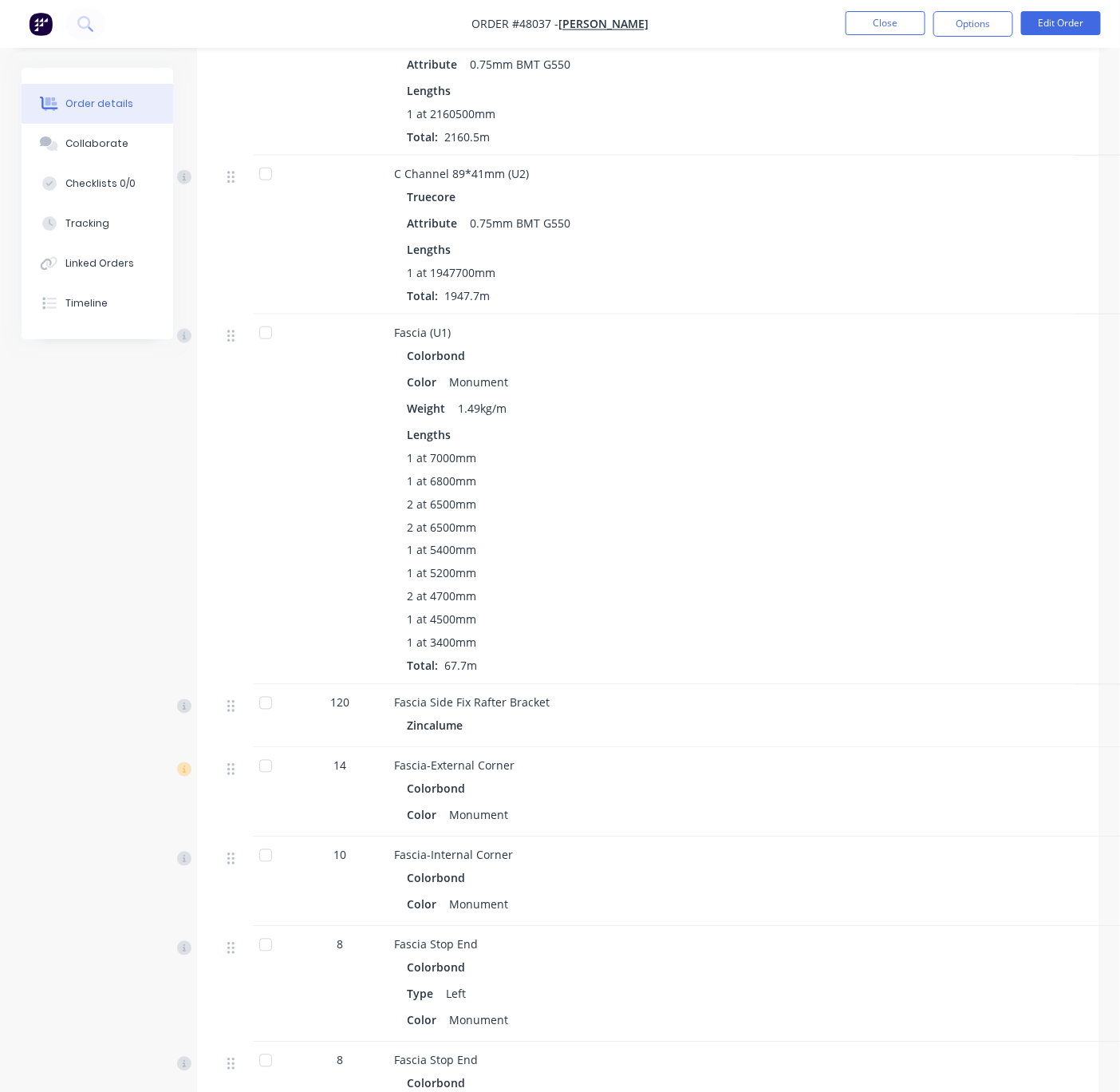
click at [263, 349] on div at bounding box center [265, 332] width 32 height 32
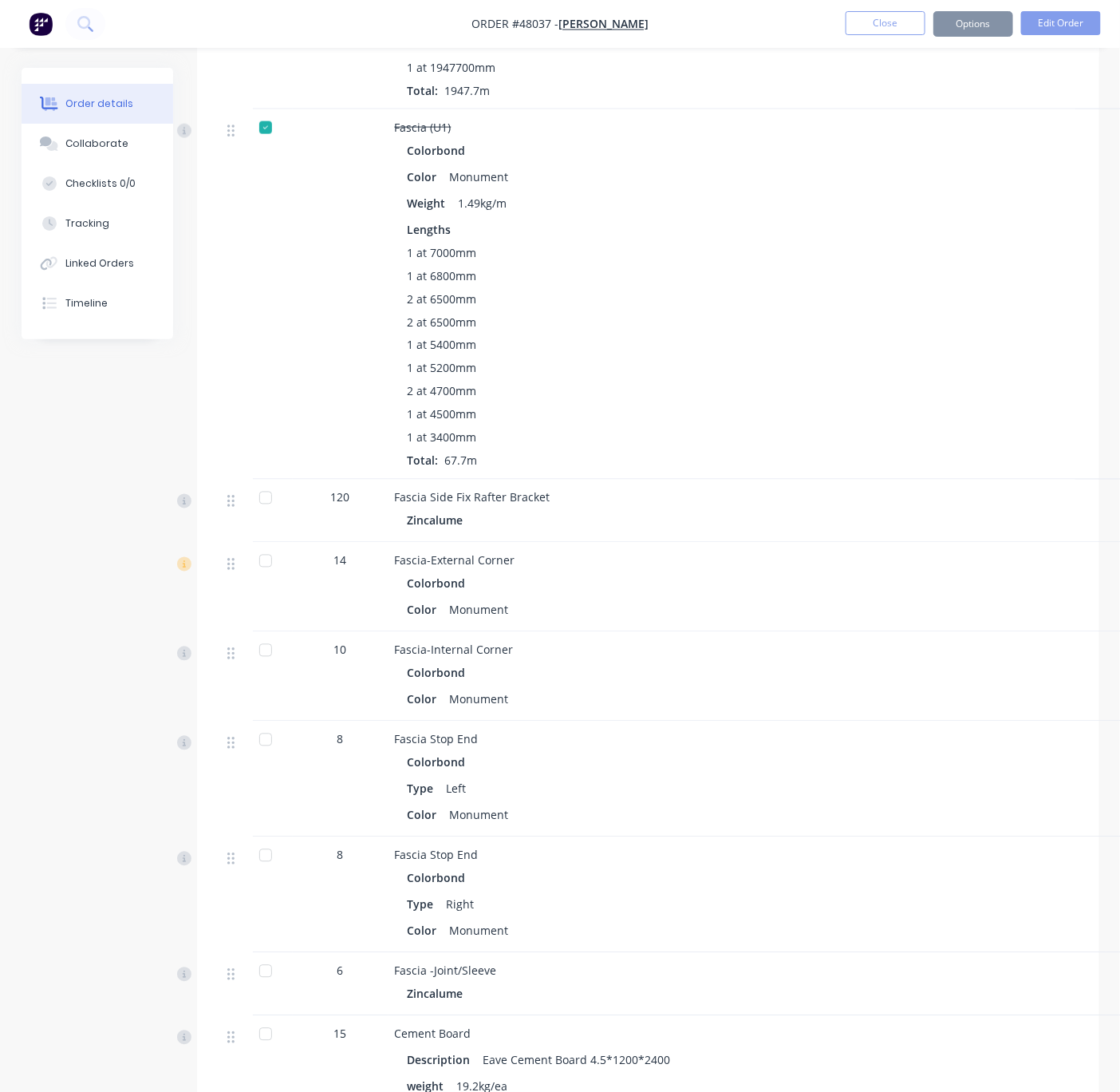
scroll to position [838, 0]
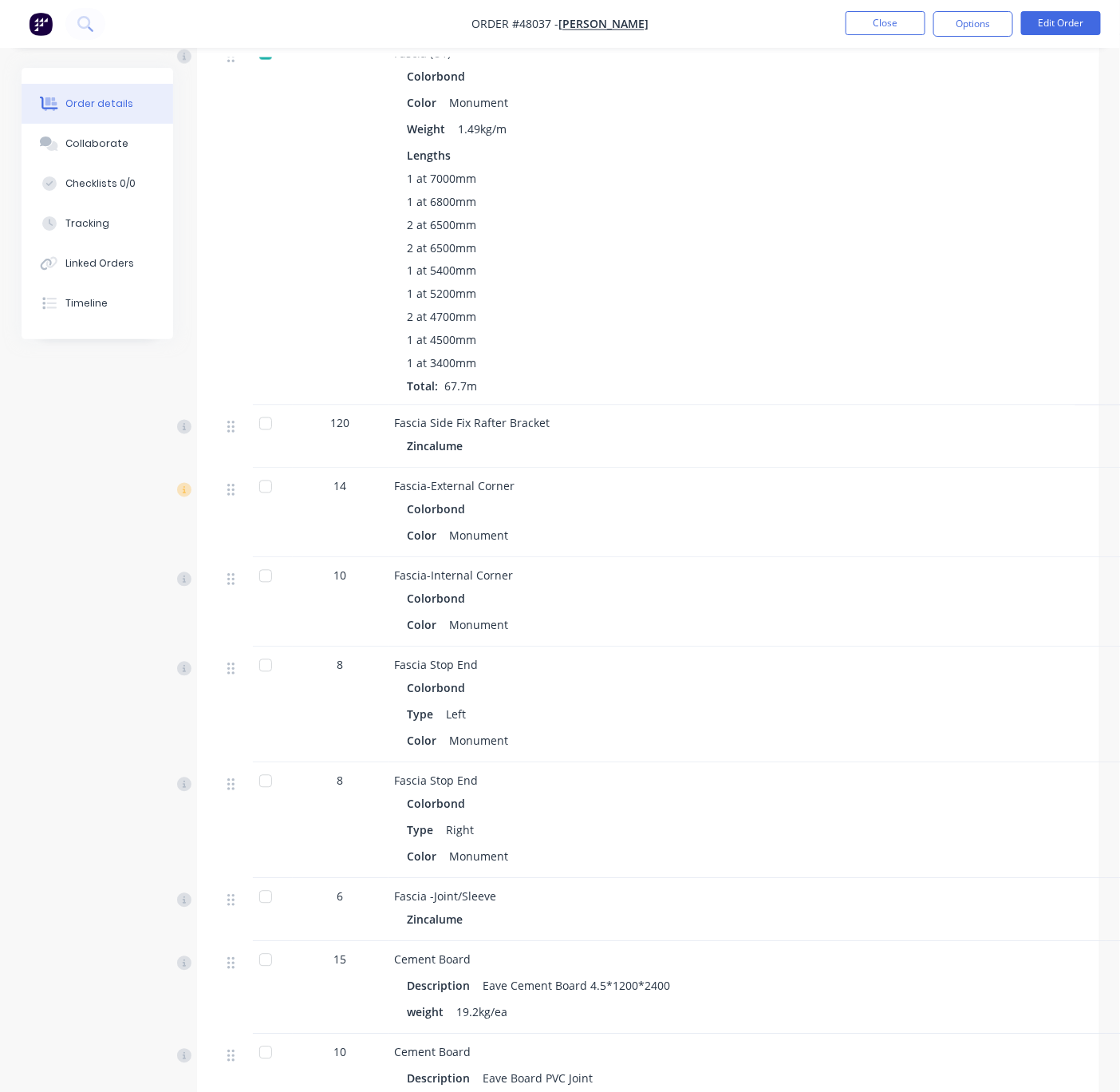
click at [267, 440] on div at bounding box center [265, 423] width 32 height 32
click at [270, 503] on div at bounding box center [265, 486] width 32 height 32
click at [269, 592] on div at bounding box center [265, 576] width 32 height 32
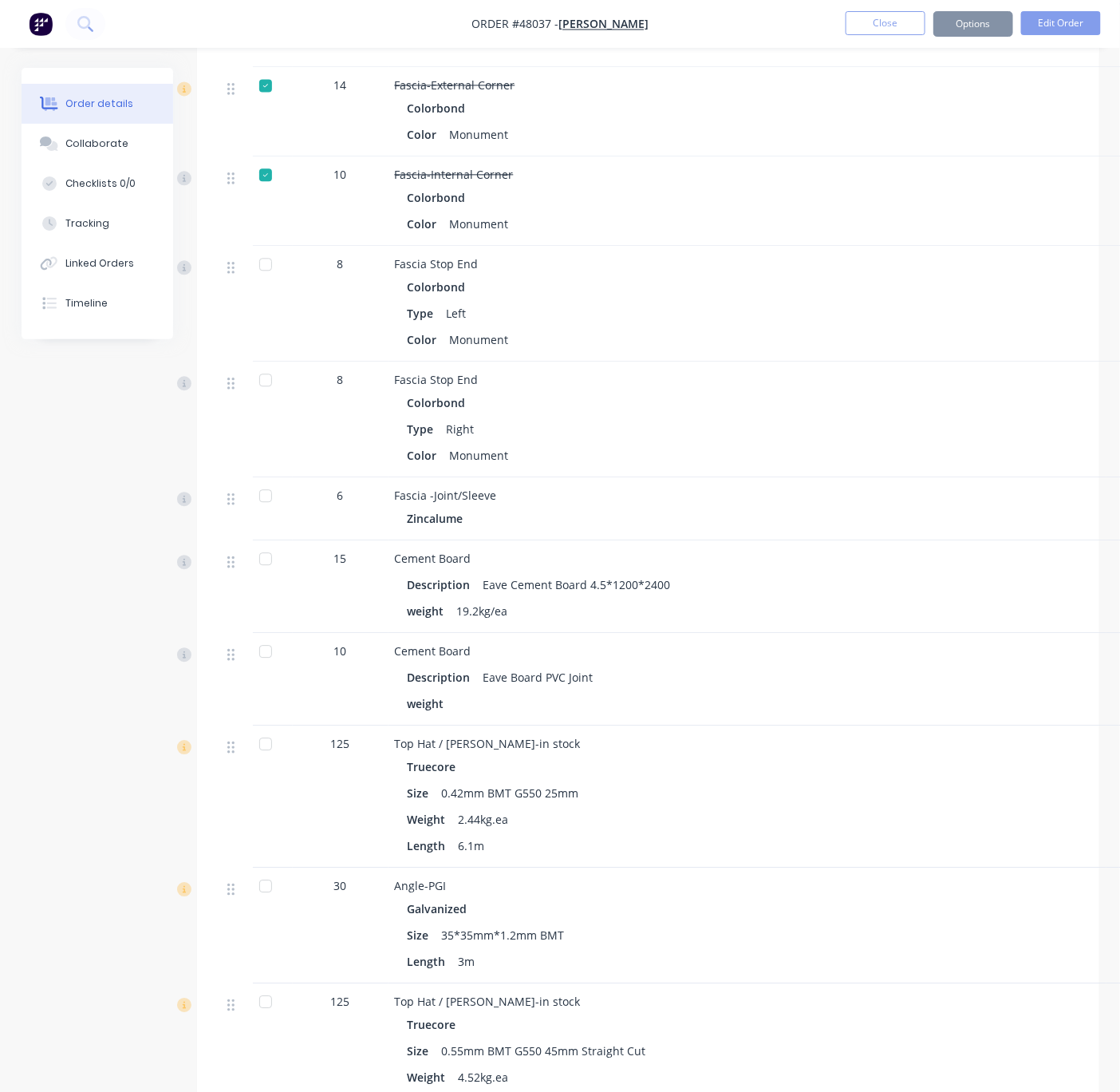
scroll to position [1397, 0]
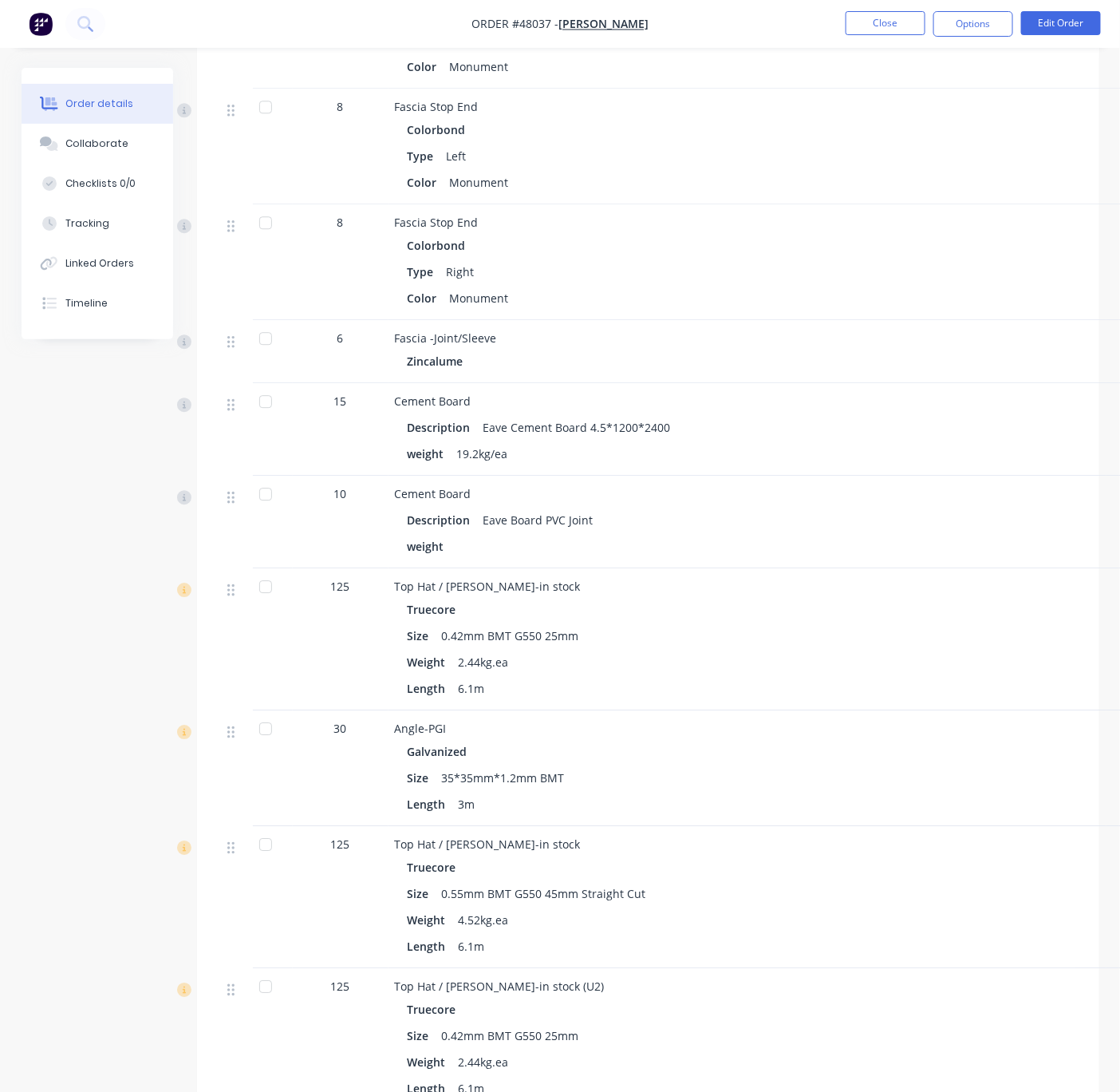
click at [270, 123] on div at bounding box center [265, 107] width 32 height 32
click at [270, 238] on div at bounding box center [265, 222] width 32 height 32
click at [266, 355] on div at bounding box center [265, 338] width 32 height 32
click at [265, 417] on div at bounding box center [265, 401] width 32 height 32
click at [275, 510] on div at bounding box center [265, 494] width 32 height 32
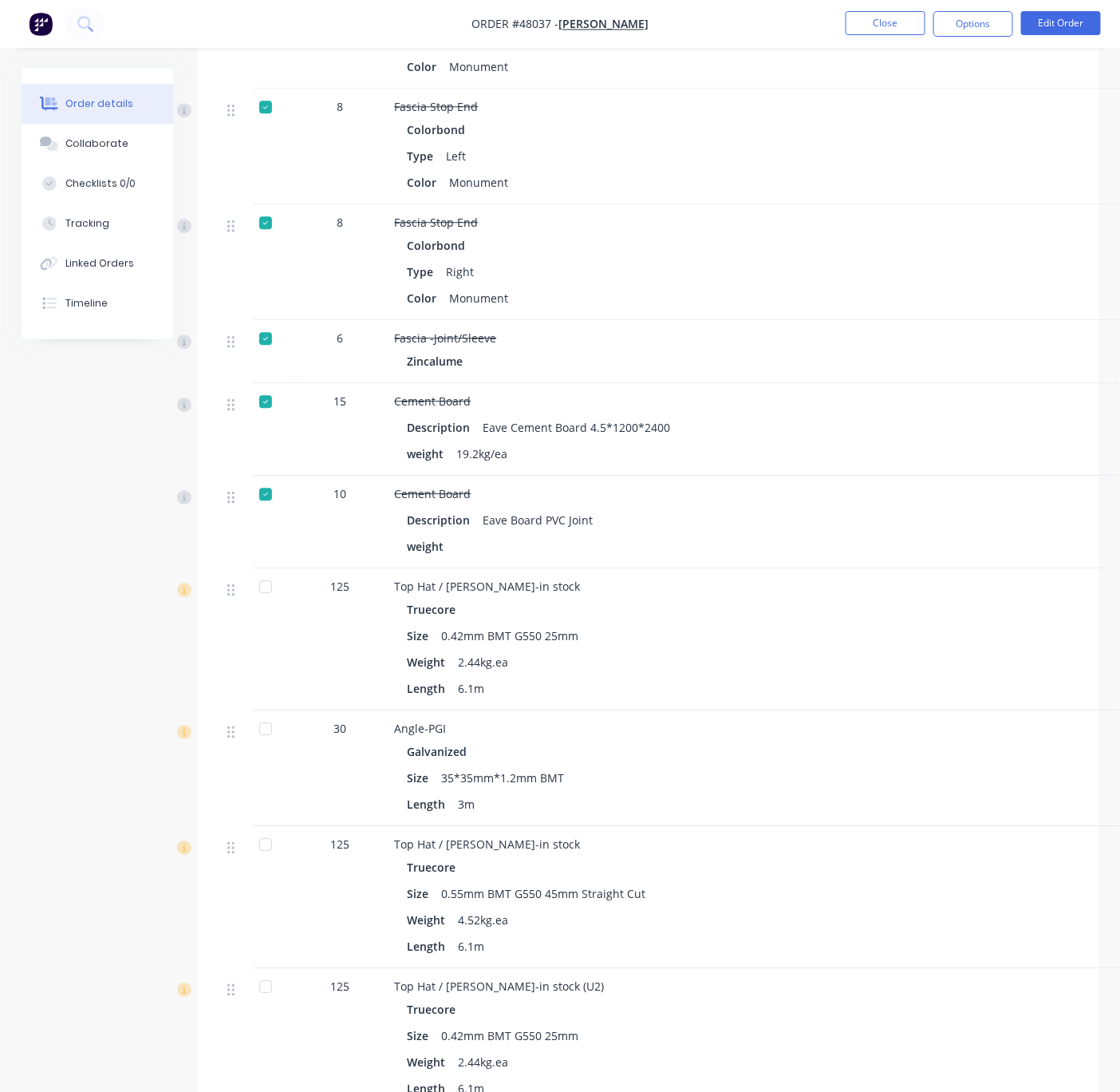
click at [270, 602] on div at bounding box center [265, 586] width 32 height 32
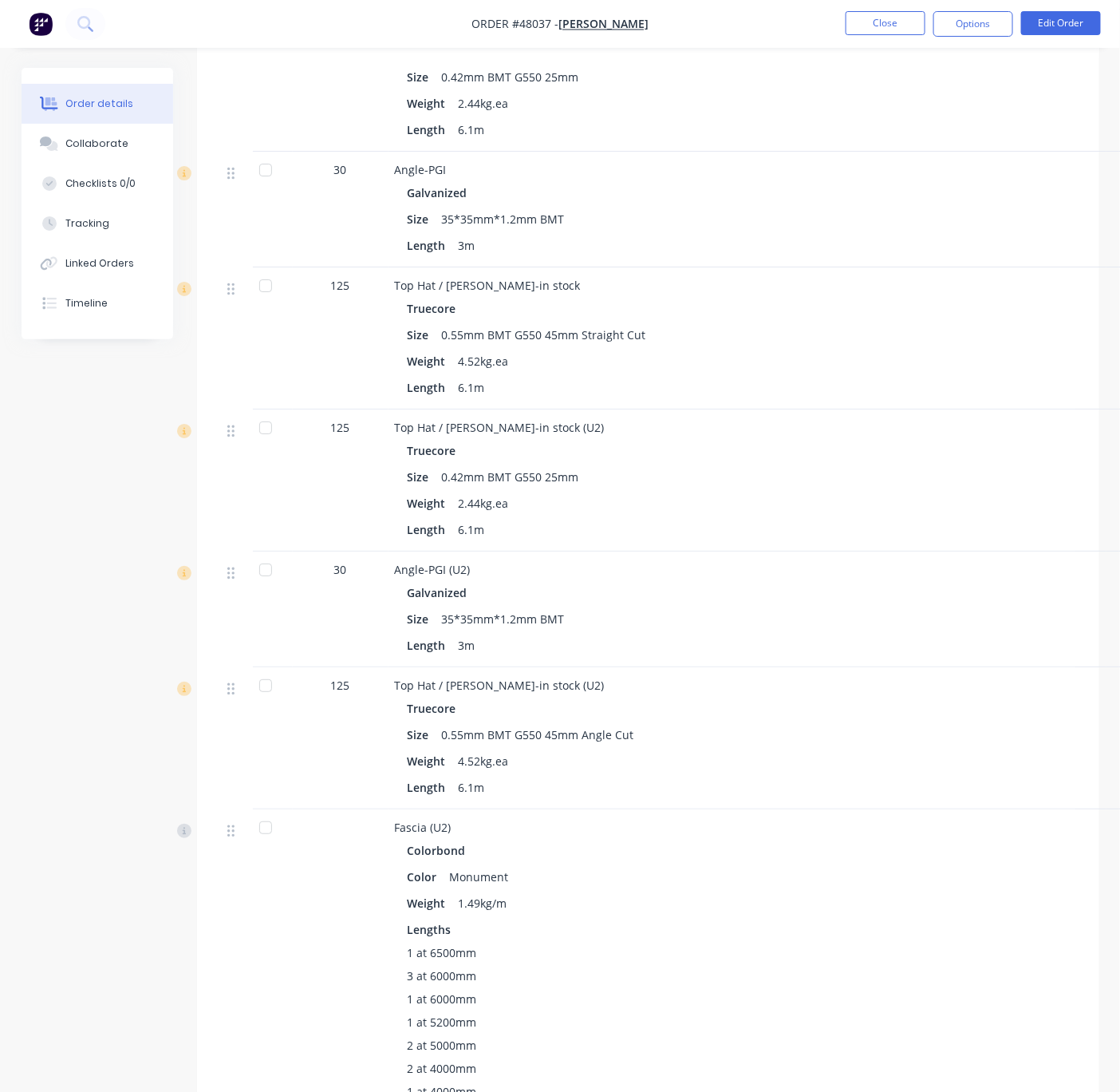
click at [268, 186] on div at bounding box center [265, 170] width 32 height 32
click at [270, 302] on div at bounding box center [265, 285] width 32 height 32
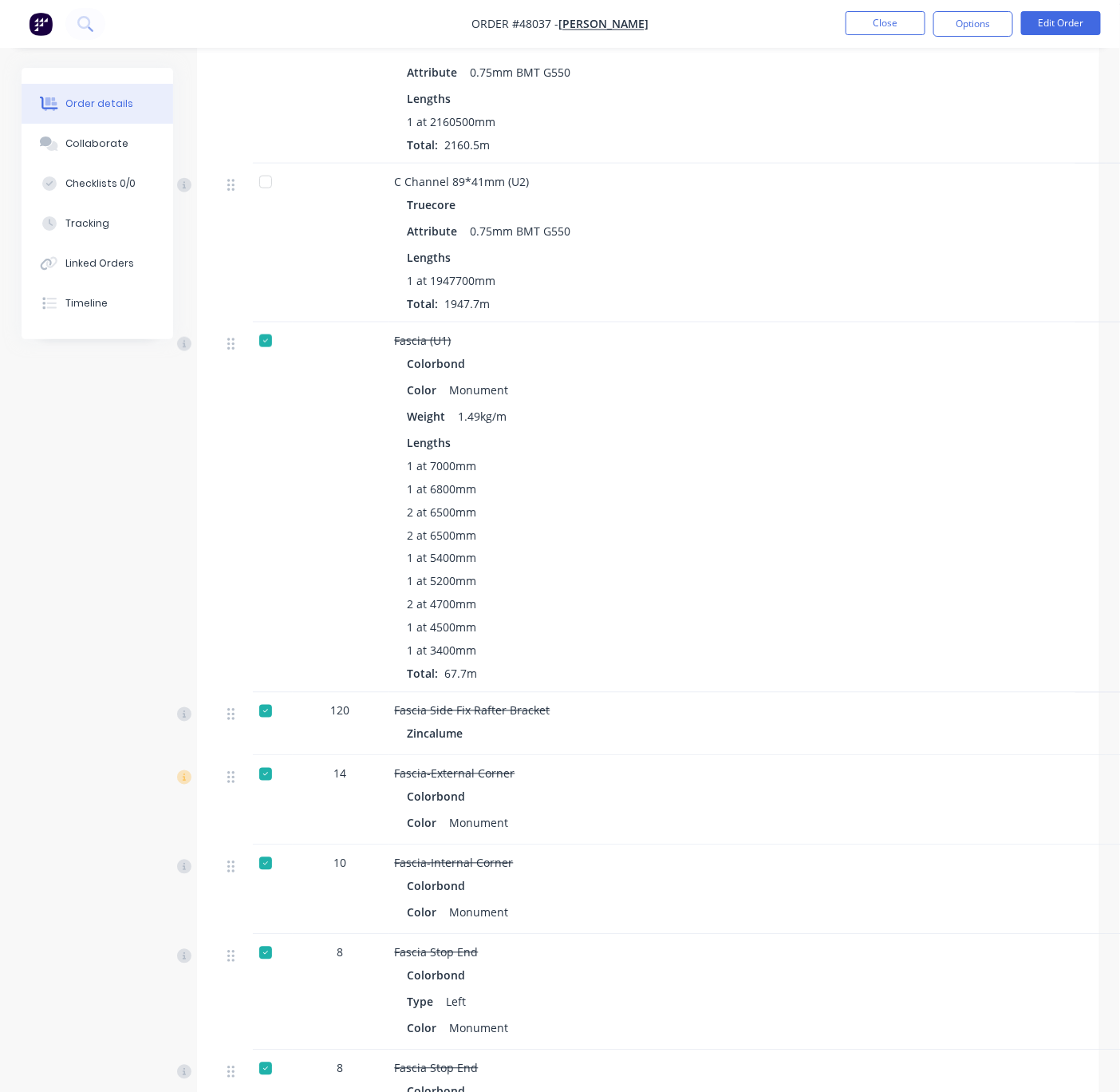
scroll to position [492, 0]
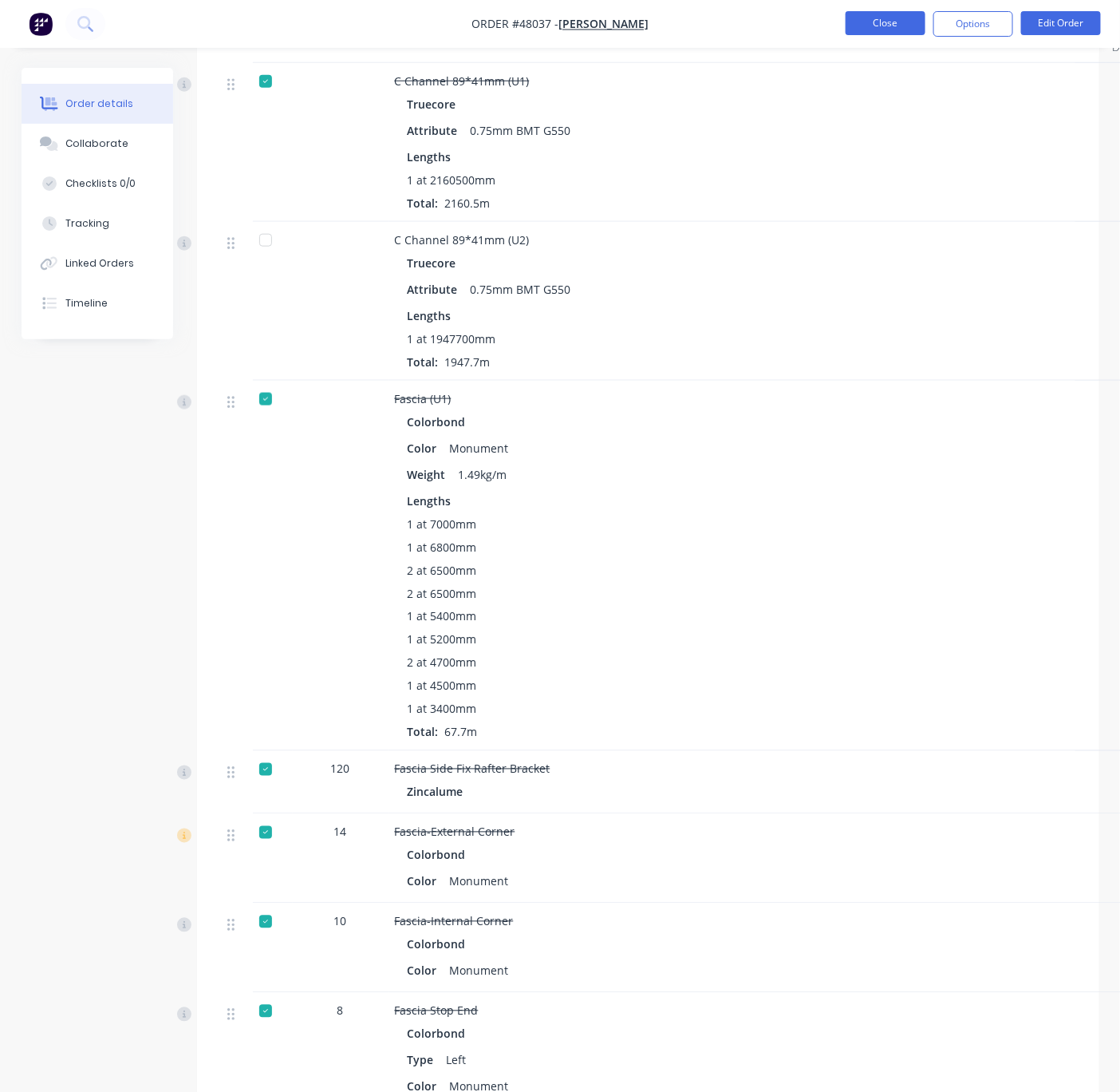
click at [902, 11] on button "Close" at bounding box center [885, 23] width 80 height 24
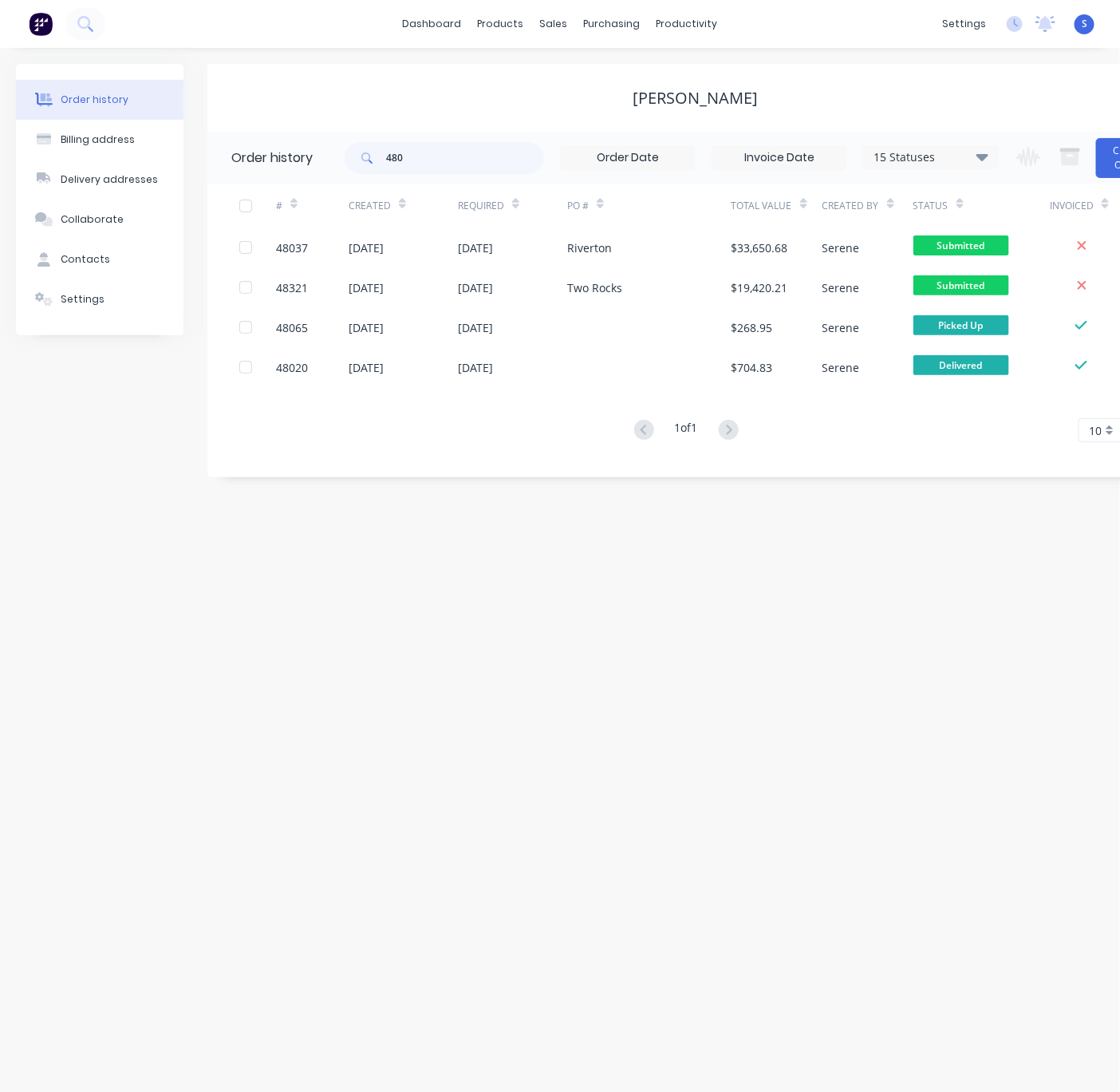
click at [71, 489] on div "Order history Billing address Delivery addresses Collaborate Contacts Settings …" at bounding box center [560, 570] width 1120 height 1044
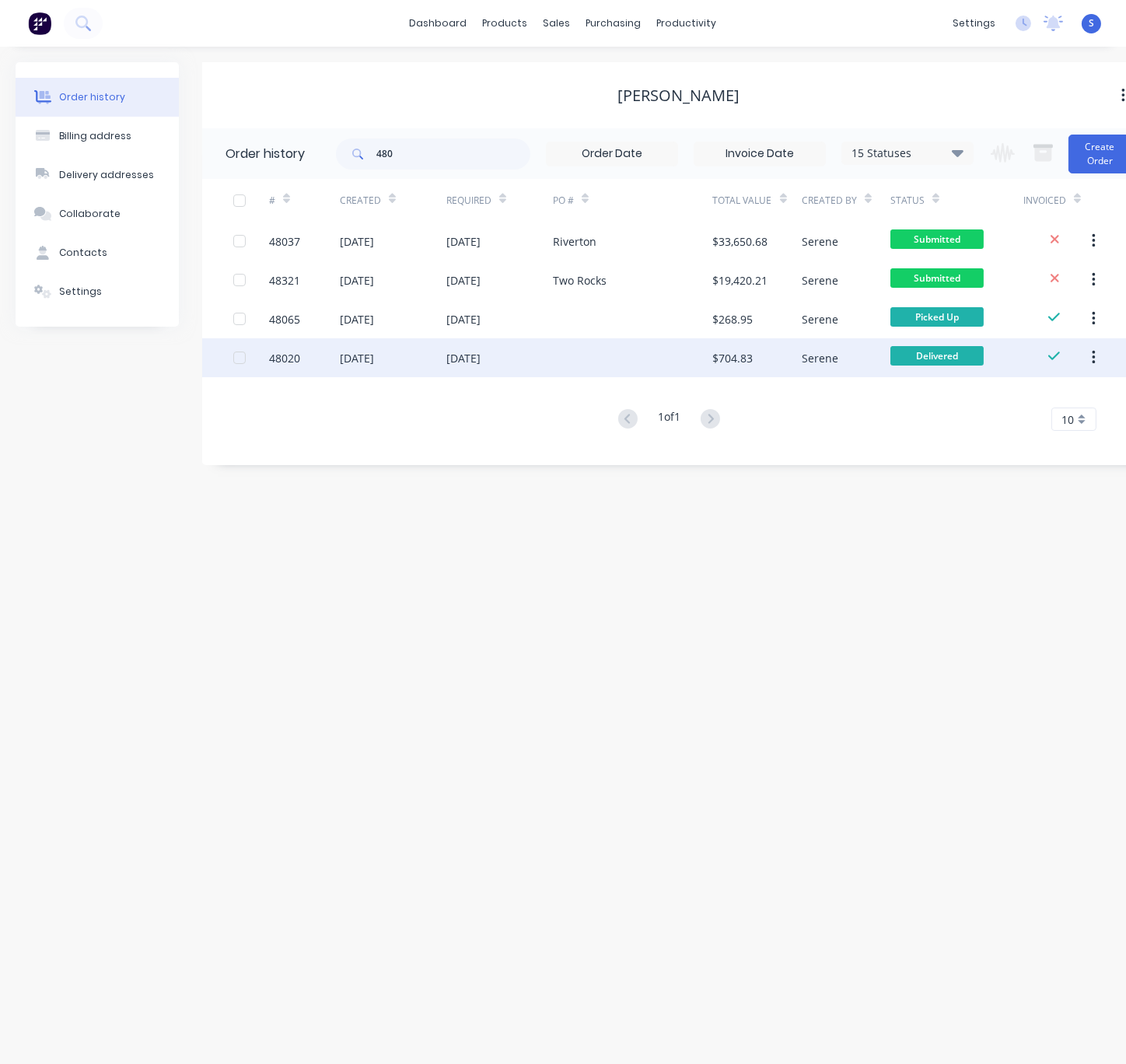
drag, startPoint x: 552, startPoint y: 657, endPoint x: 574, endPoint y: 346, distance: 311.8
click at [552, 657] on div "Order history Billing address Delivery addresses Collaborate Contacts Settings …" at bounding box center [563, 555] width 1126 height 1017
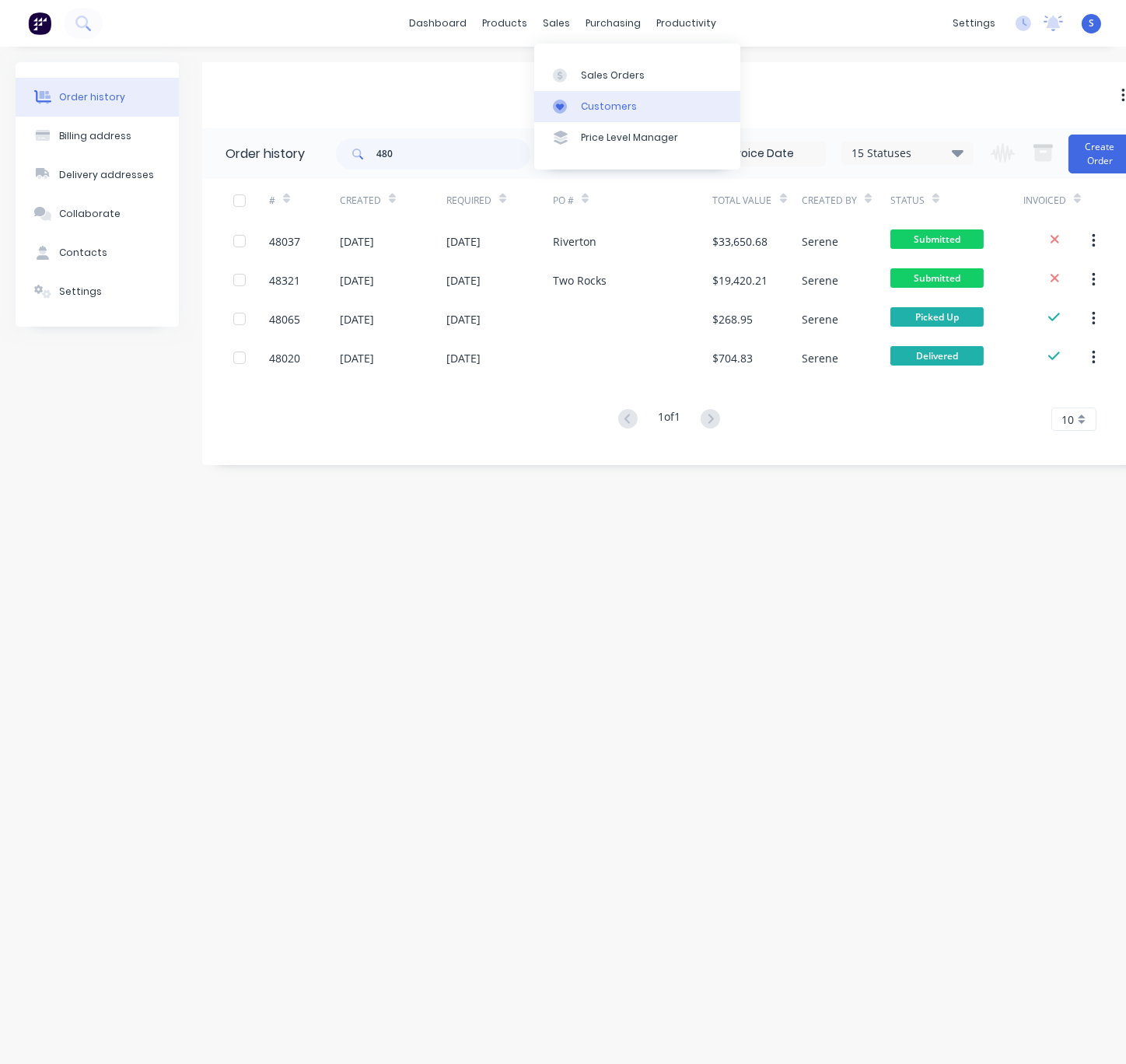
click at [586, 113] on div "Customers" at bounding box center [609, 106] width 56 height 14
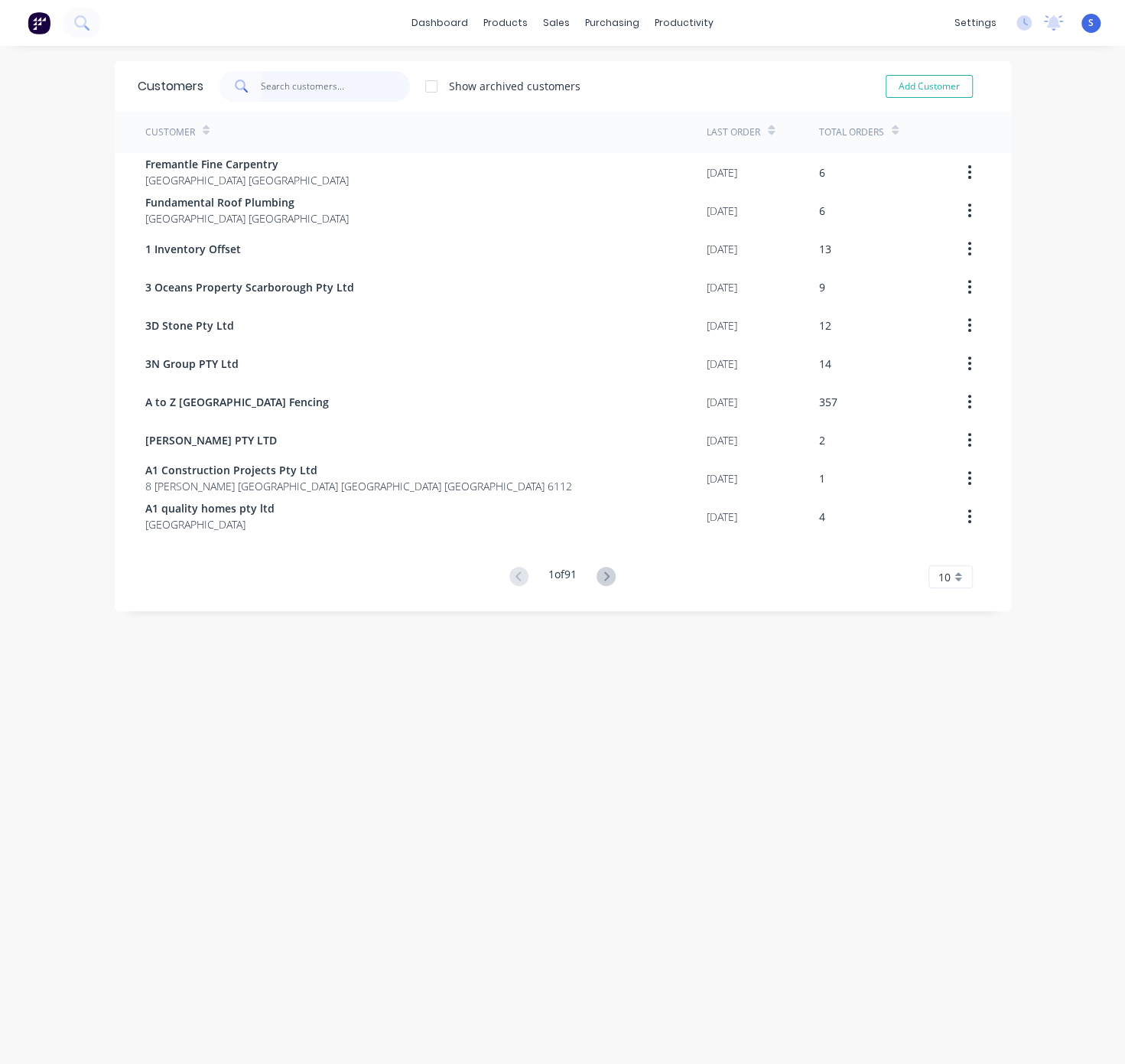
click at [291, 87] on input "text" at bounding box center [335, 86] width 149 height 31
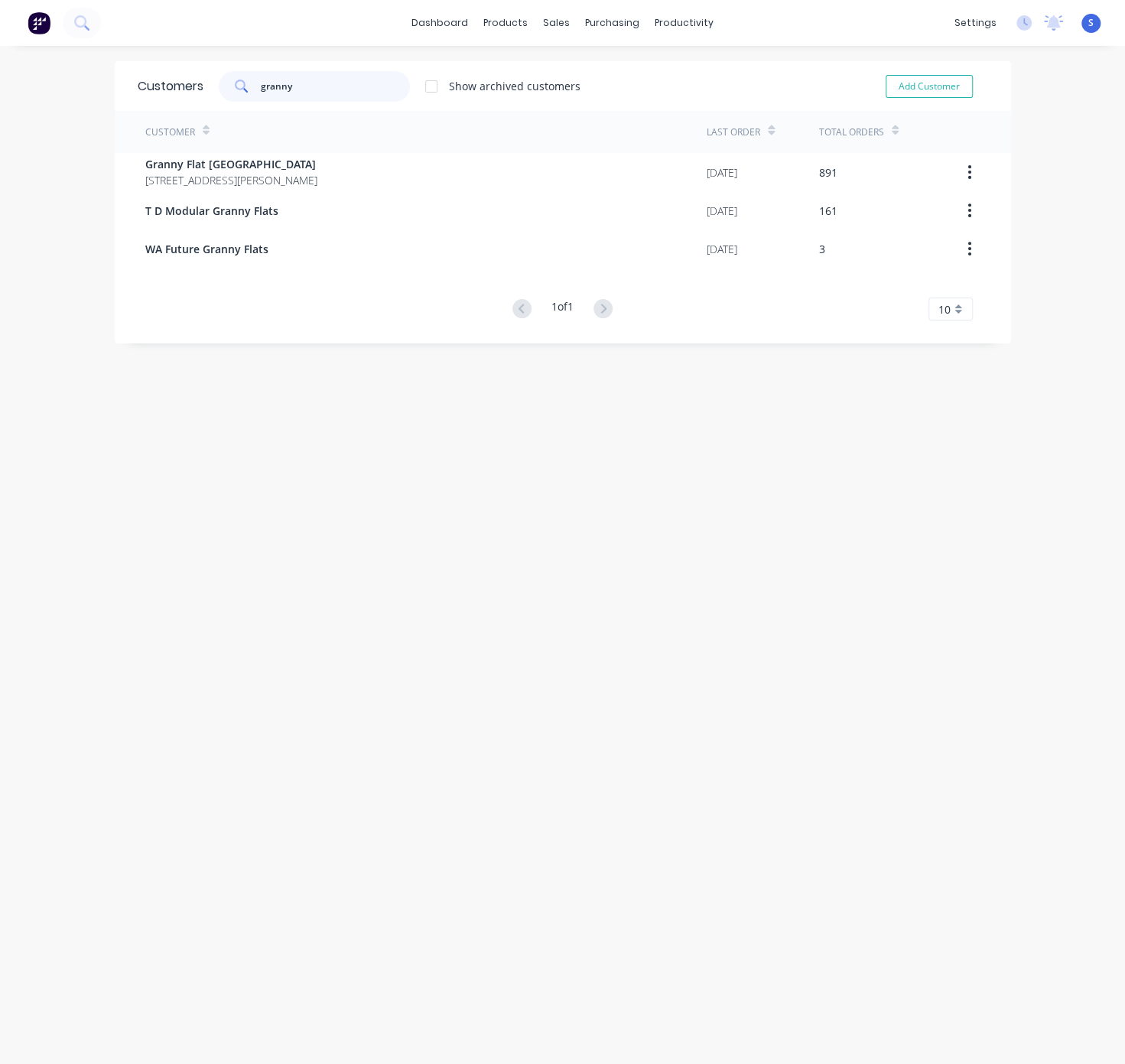
type input "granny"
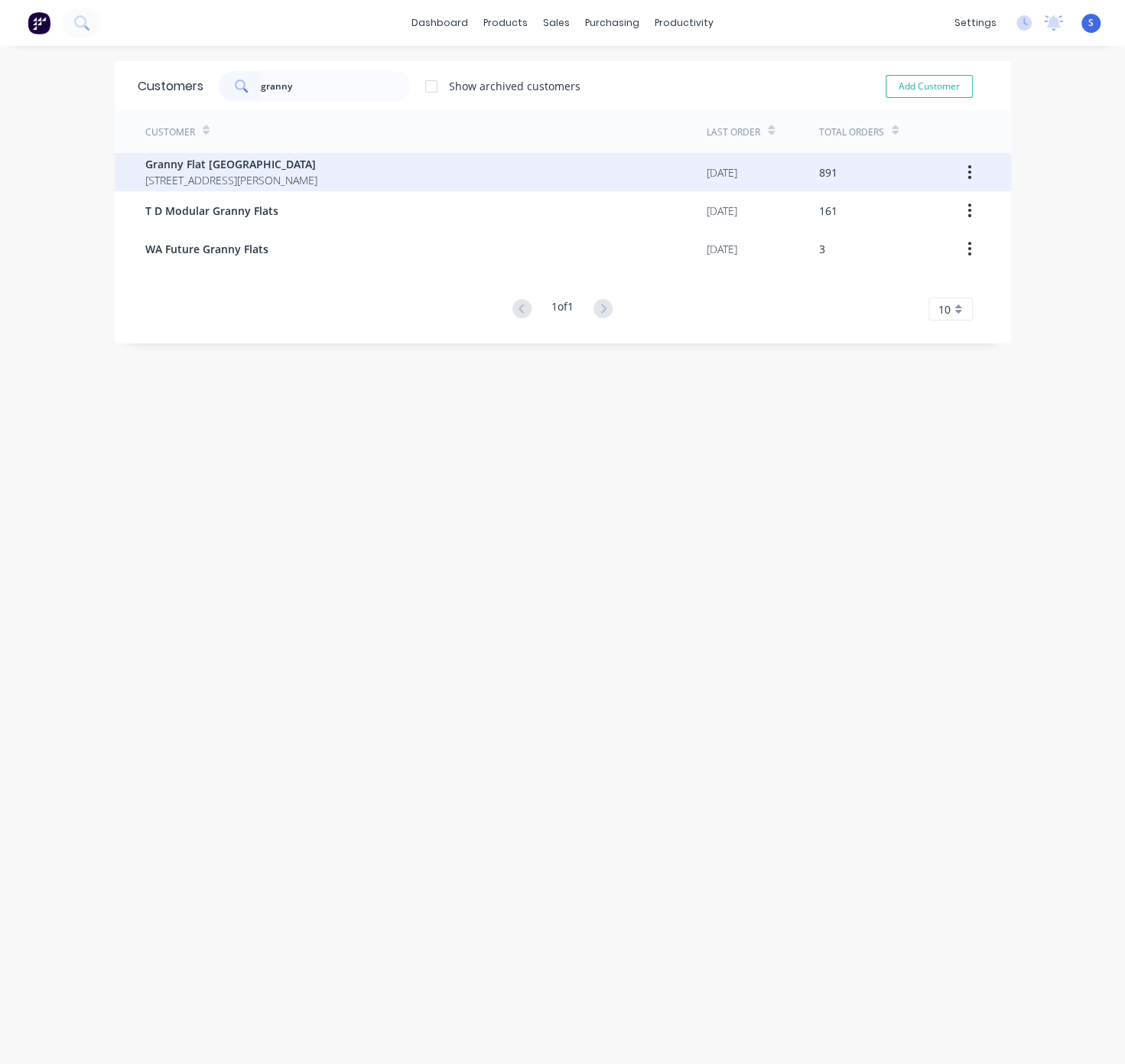
click at [289, 157] on span "Granny Flat [GEOGRAPHIC_DATA]" at bounding box center [231, 163] width 172 height 16
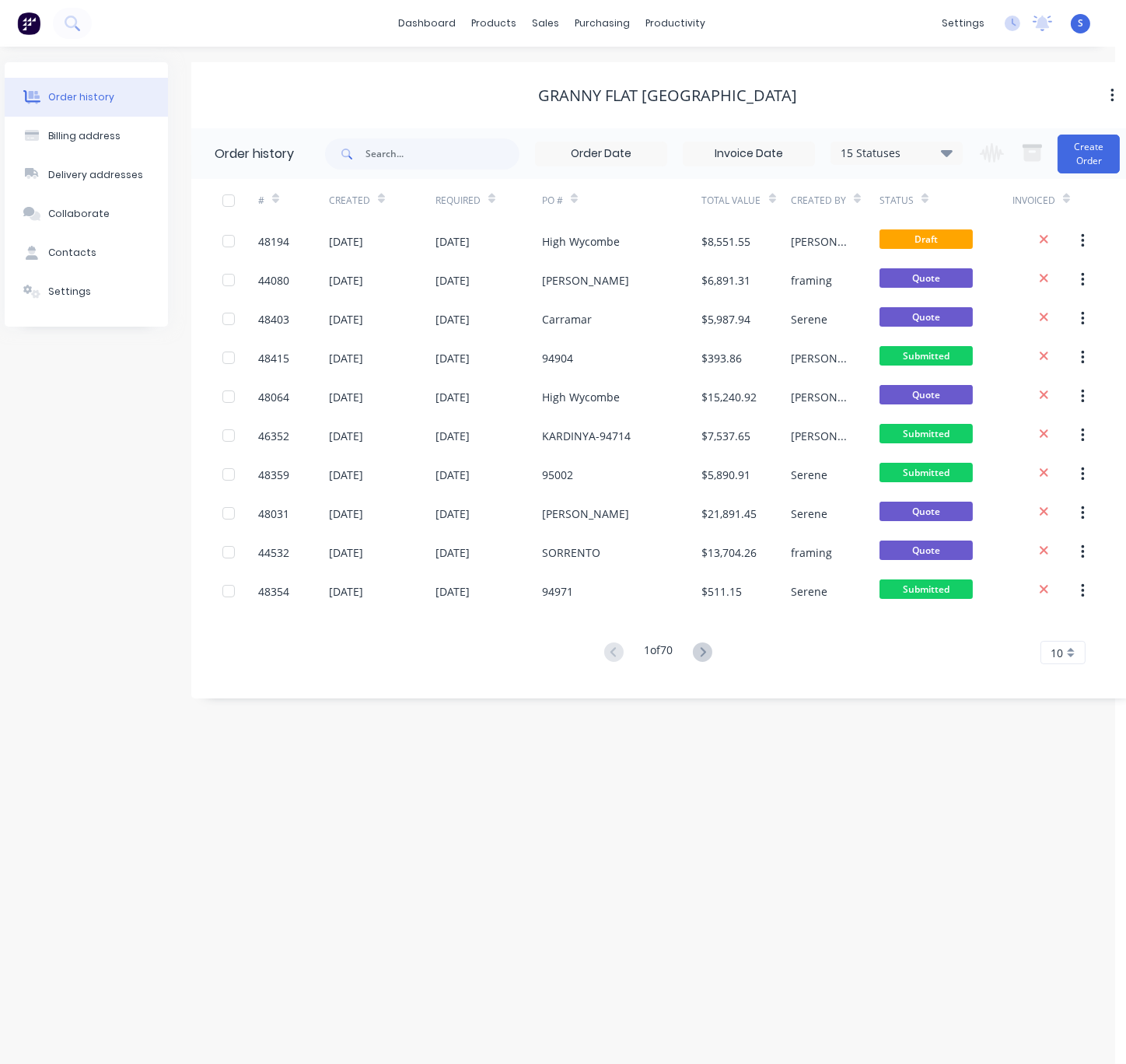
scroll to position [0, 32]
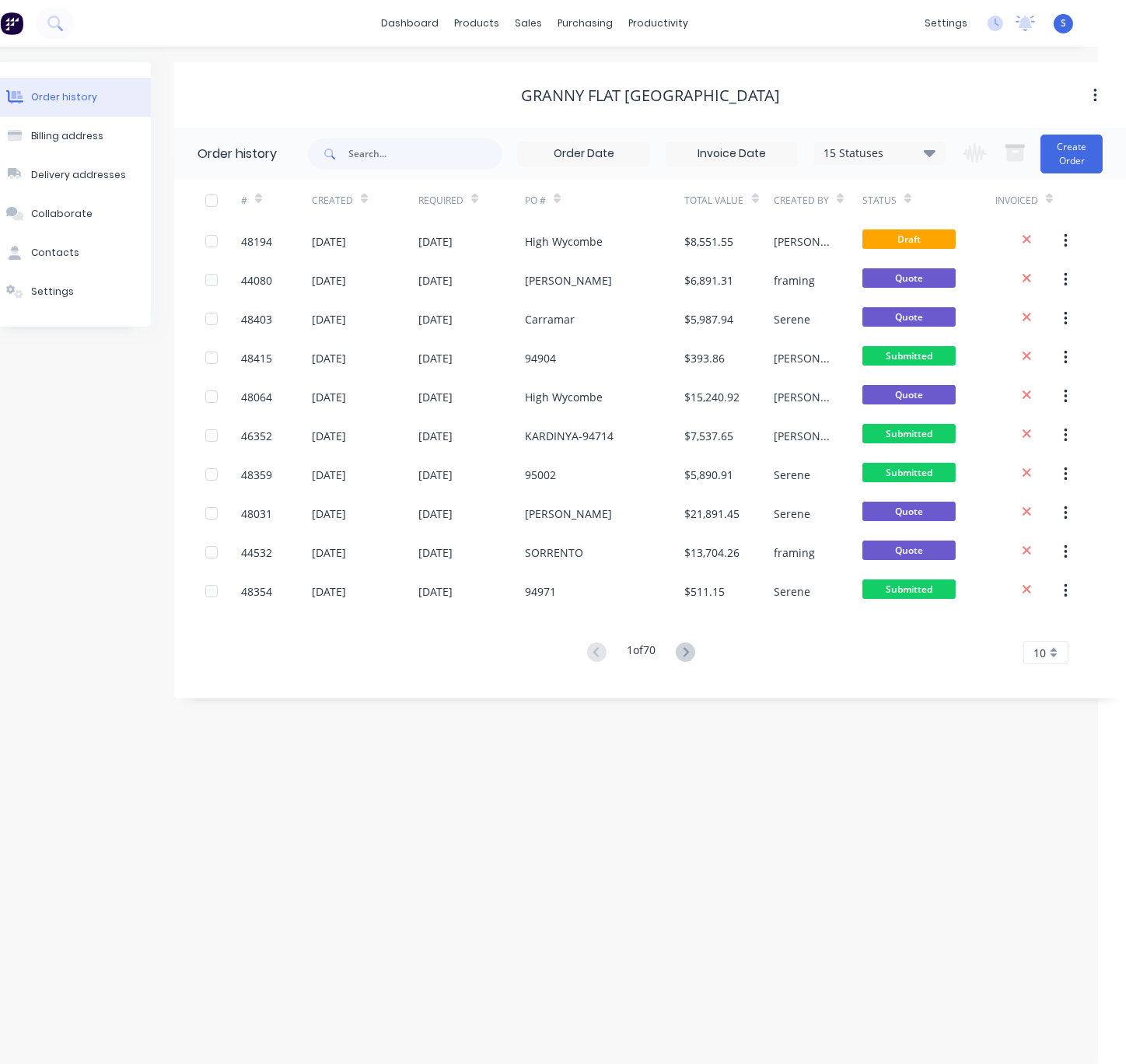
drag, startPoint x: 600, startPoint y: 751, endPoint x: 676, endPoint y: 750, distance: 76.0
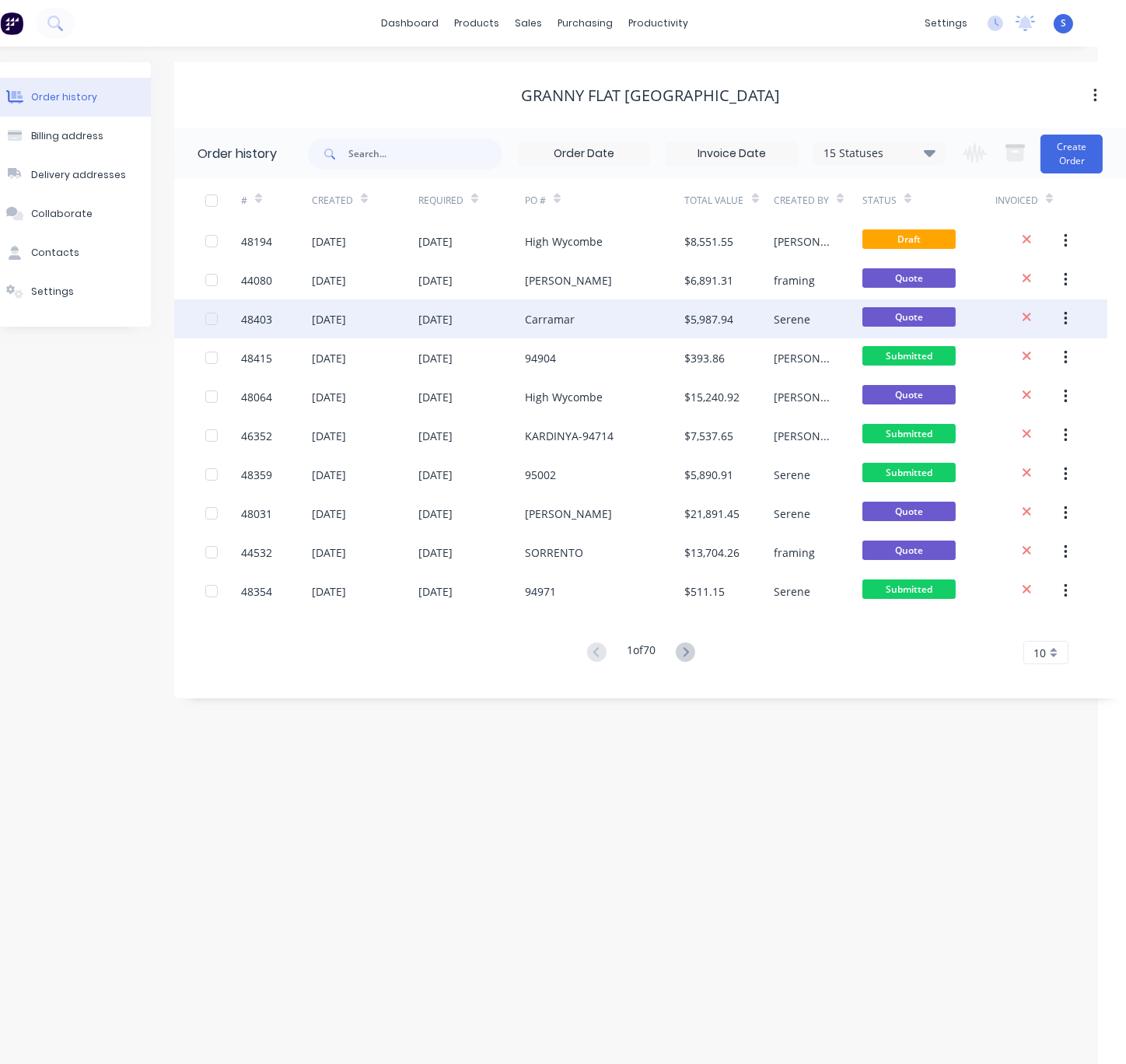
click at [560, 319] on div "Carramar" at bounding box center [549, 319] width 49 height 16
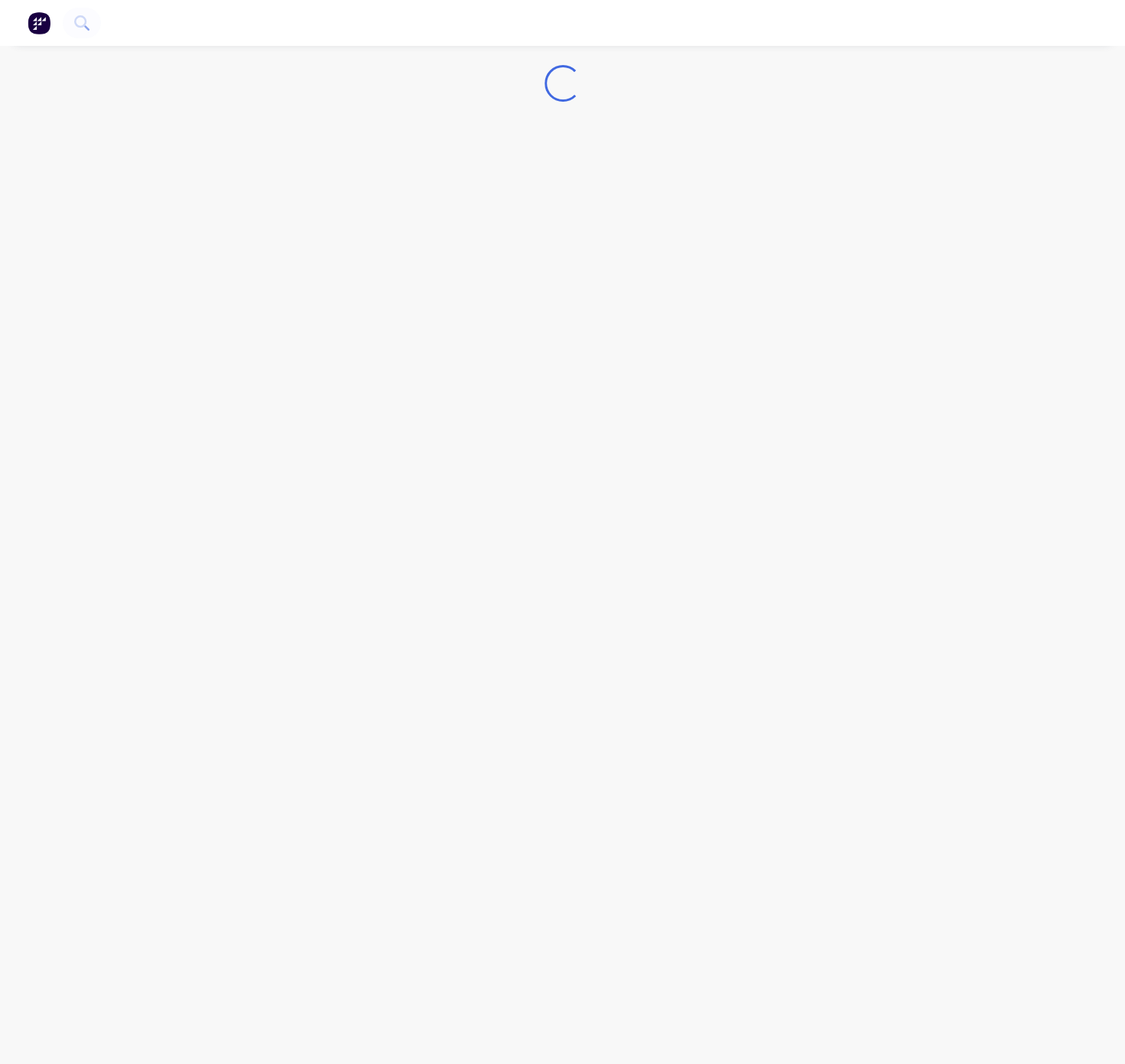
click at [63, 307] on div "Loading..." at bounding box center [562, 532] width 1125 height 1064
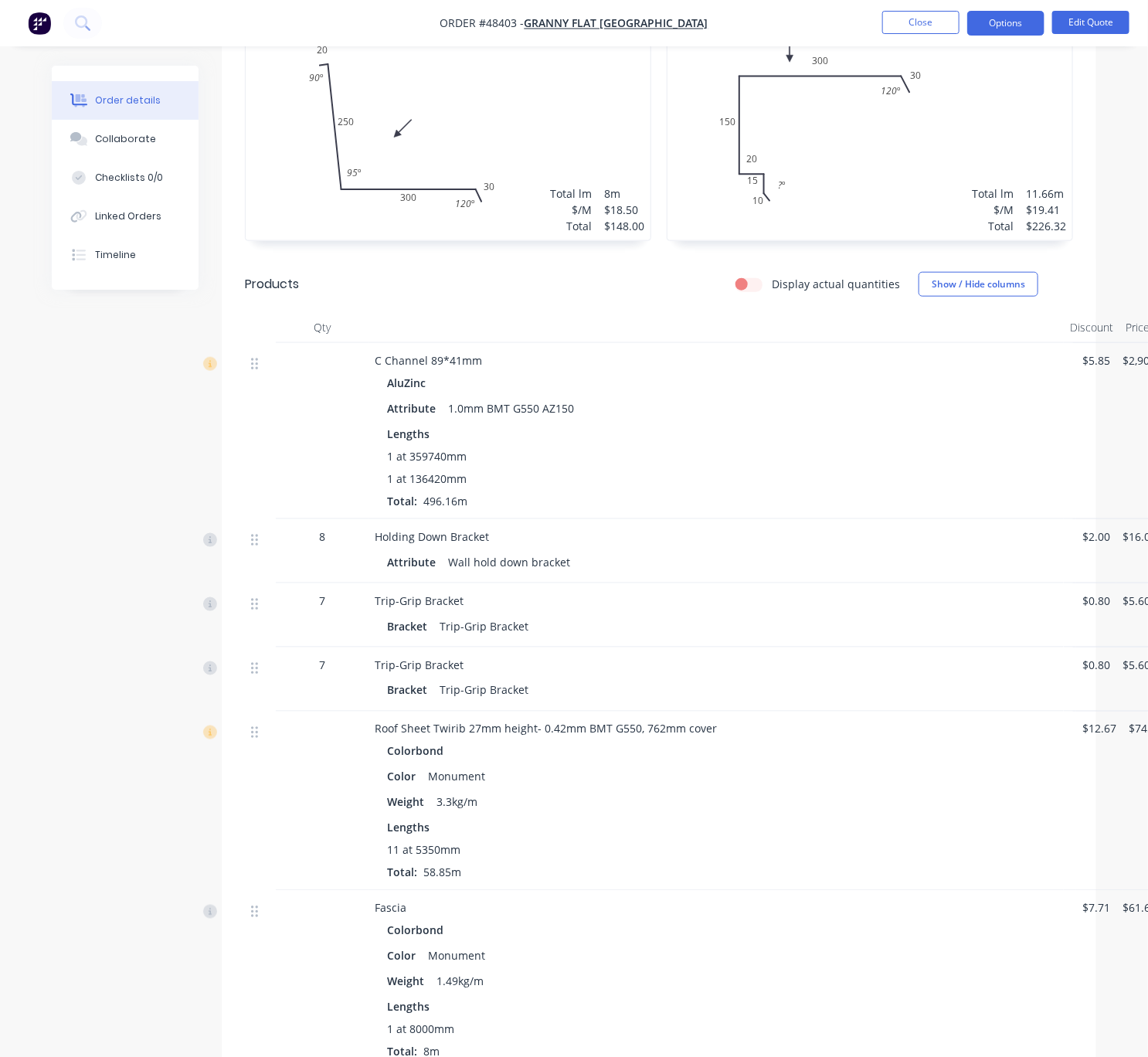
scroll to position [541, 47]
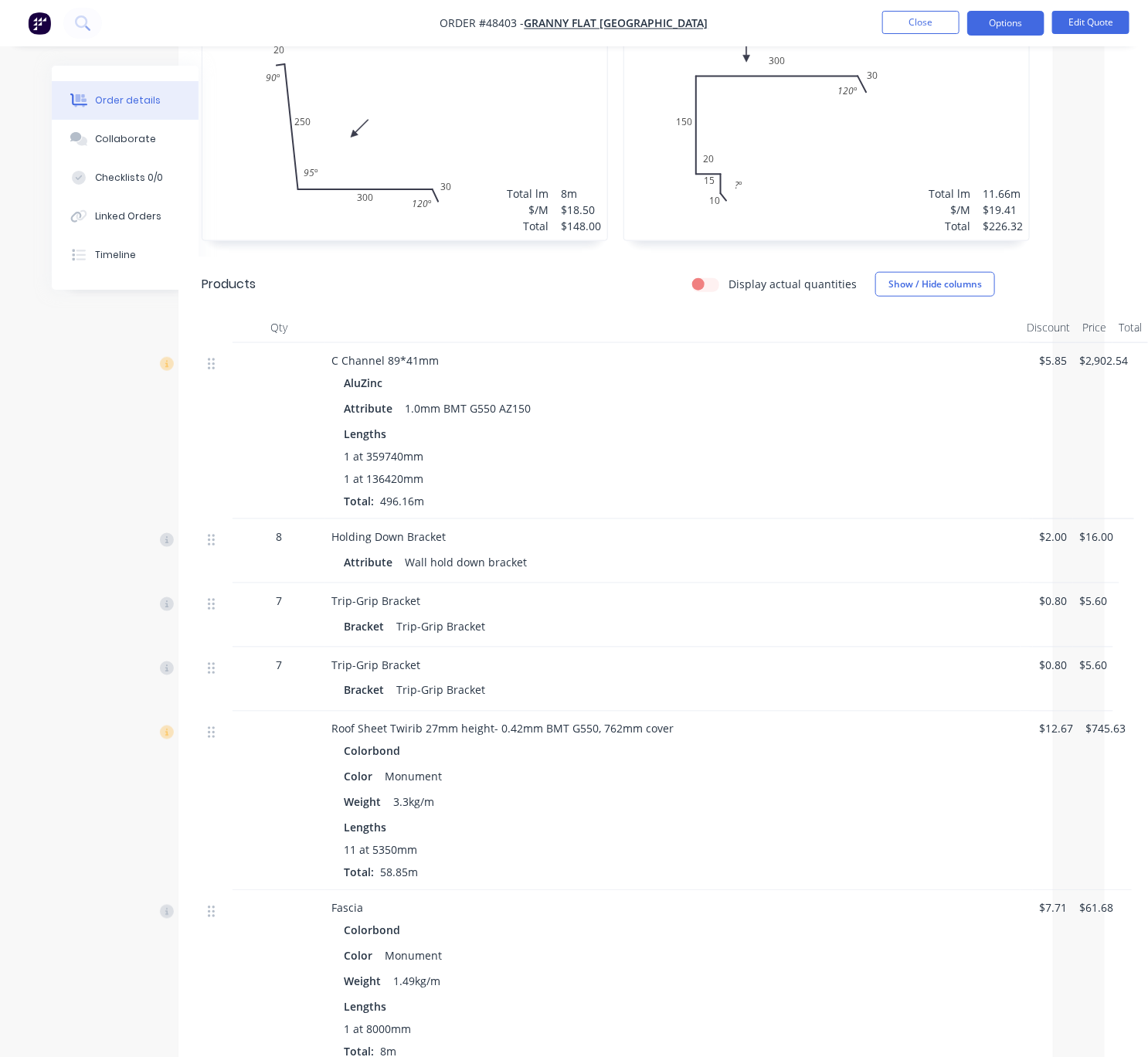
drag, startPoint x: 602, startPoint y: 427, endPoint x: 965, endPoint y: 446, distance: 363.5
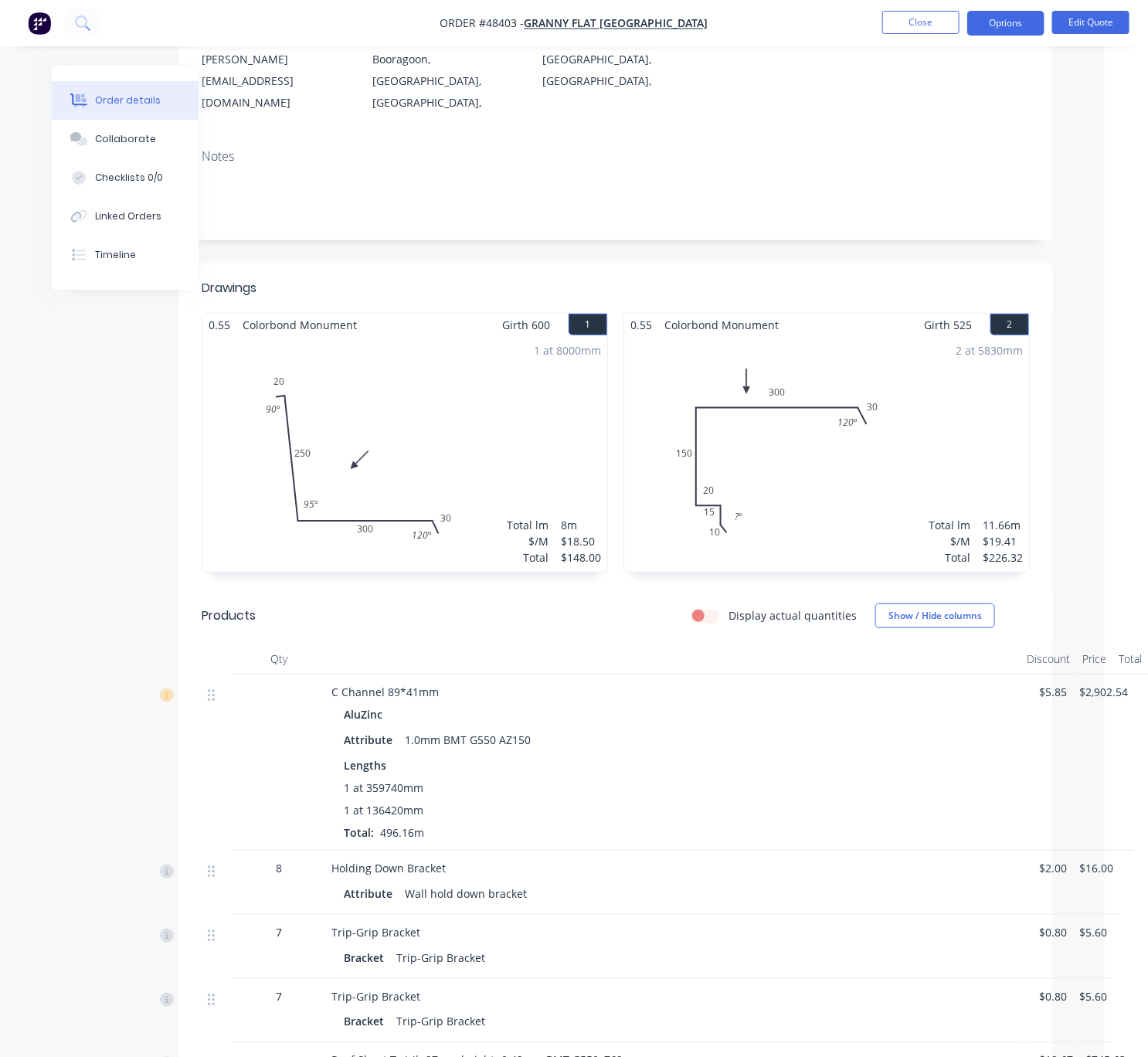
scroll to position [0, 47]
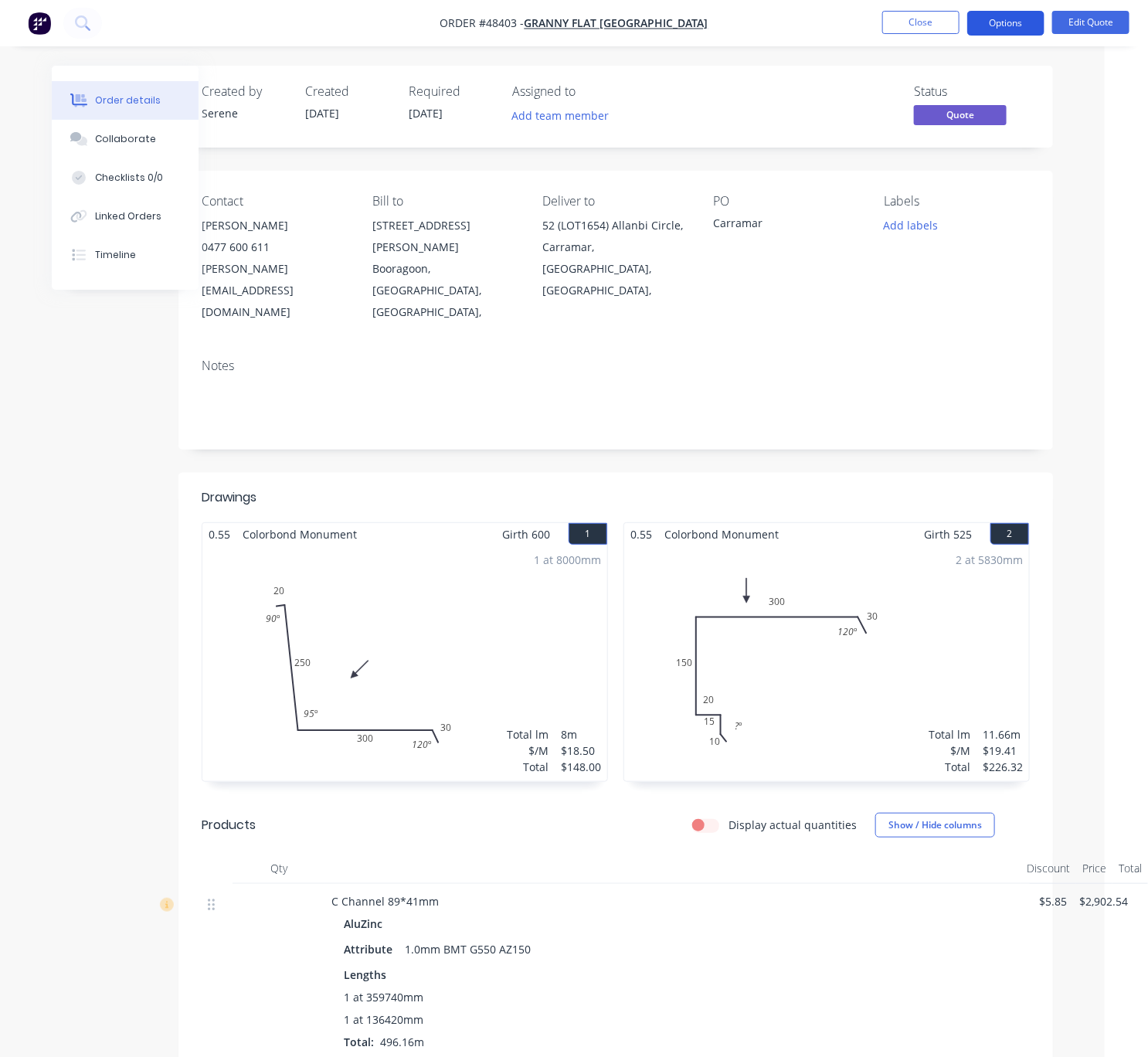
click at [1014, 16] on button "Options" at bounding box center [1006, 23] width 77 height 25
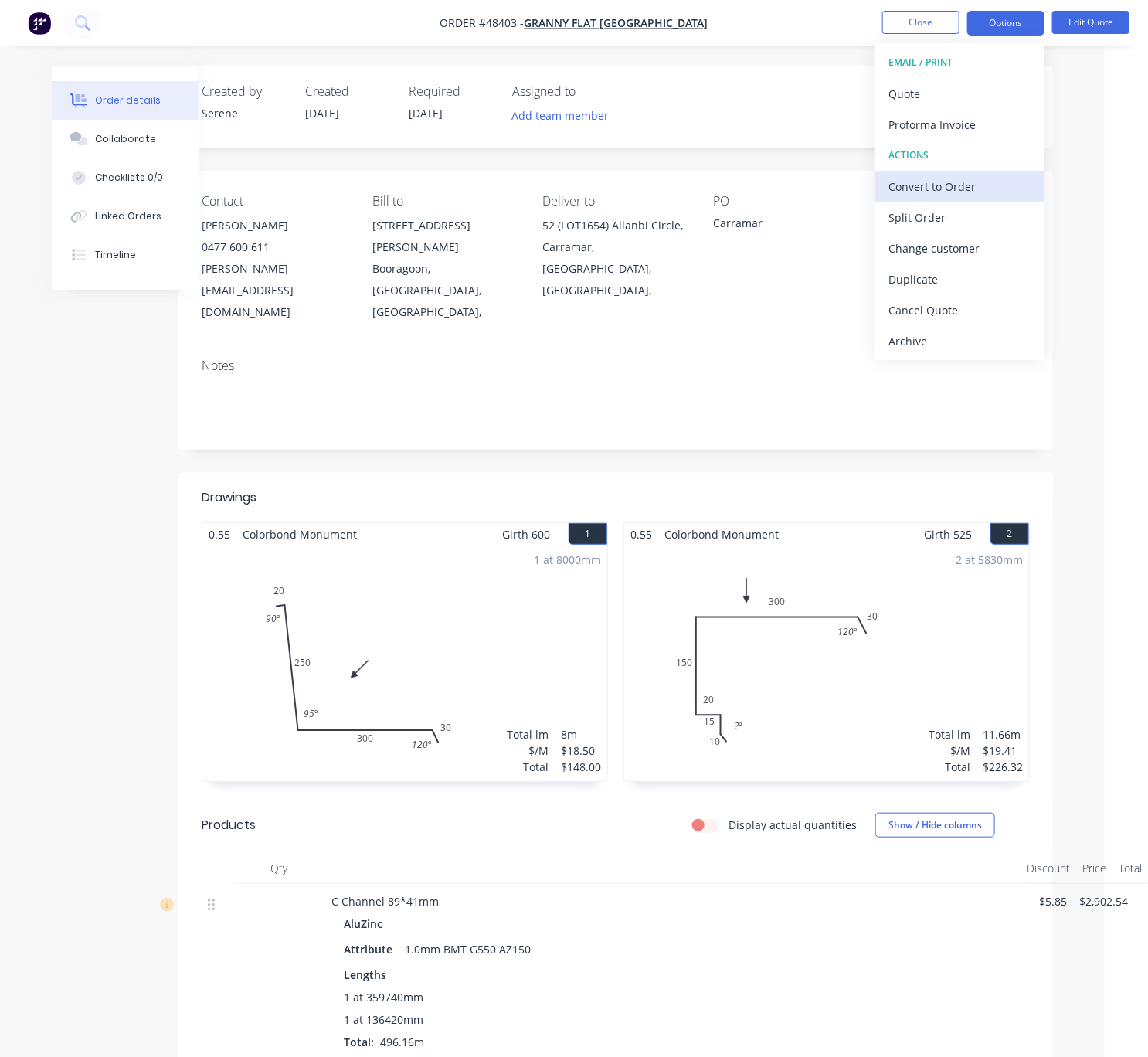
click at [955, 192] on div "Convert to Order" at bounding box center [960, 187] width 142 height 22
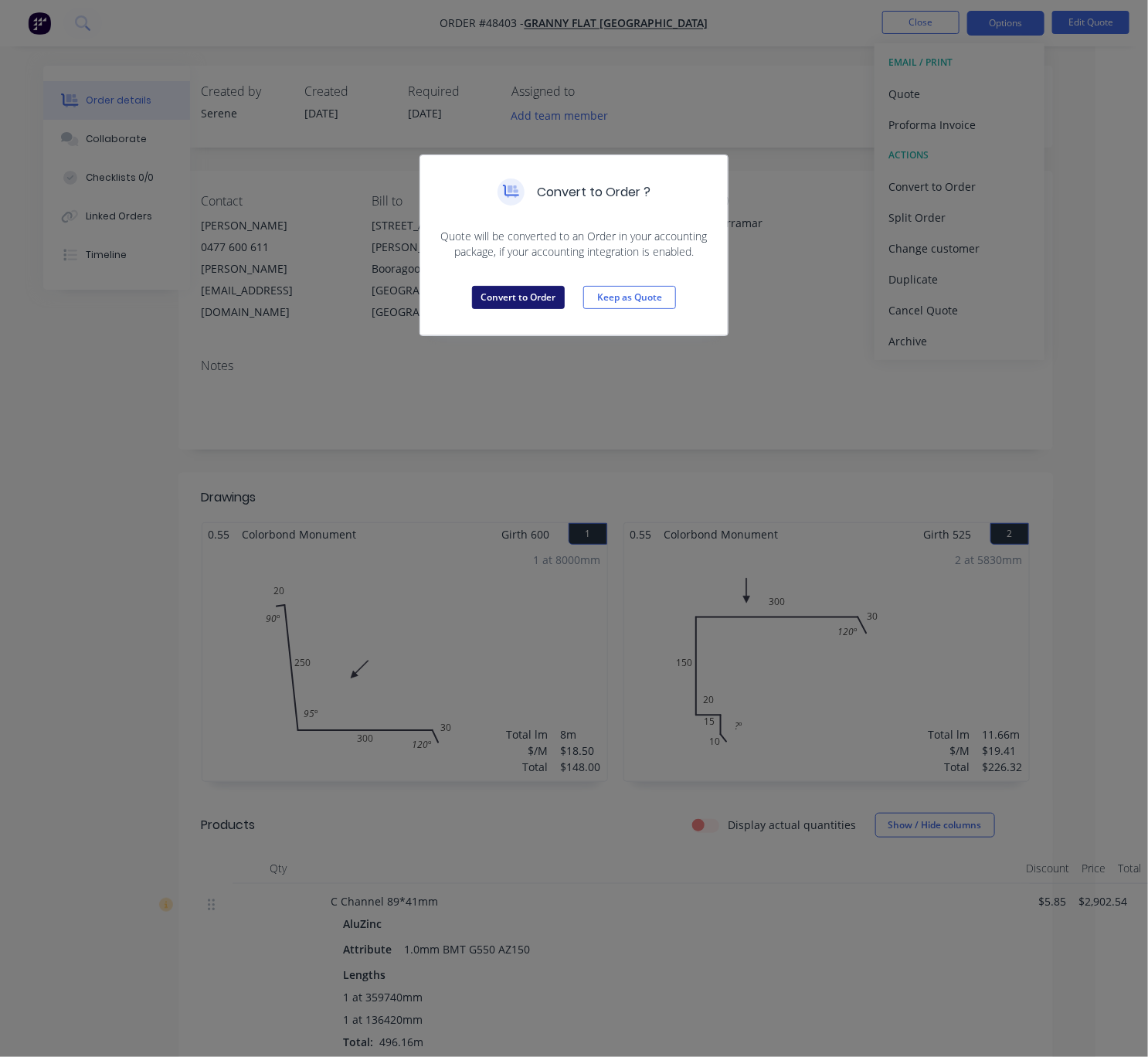
click at [521, 309] on button "Convert to Order" at bounding box center [518, 297] width 92 height 23
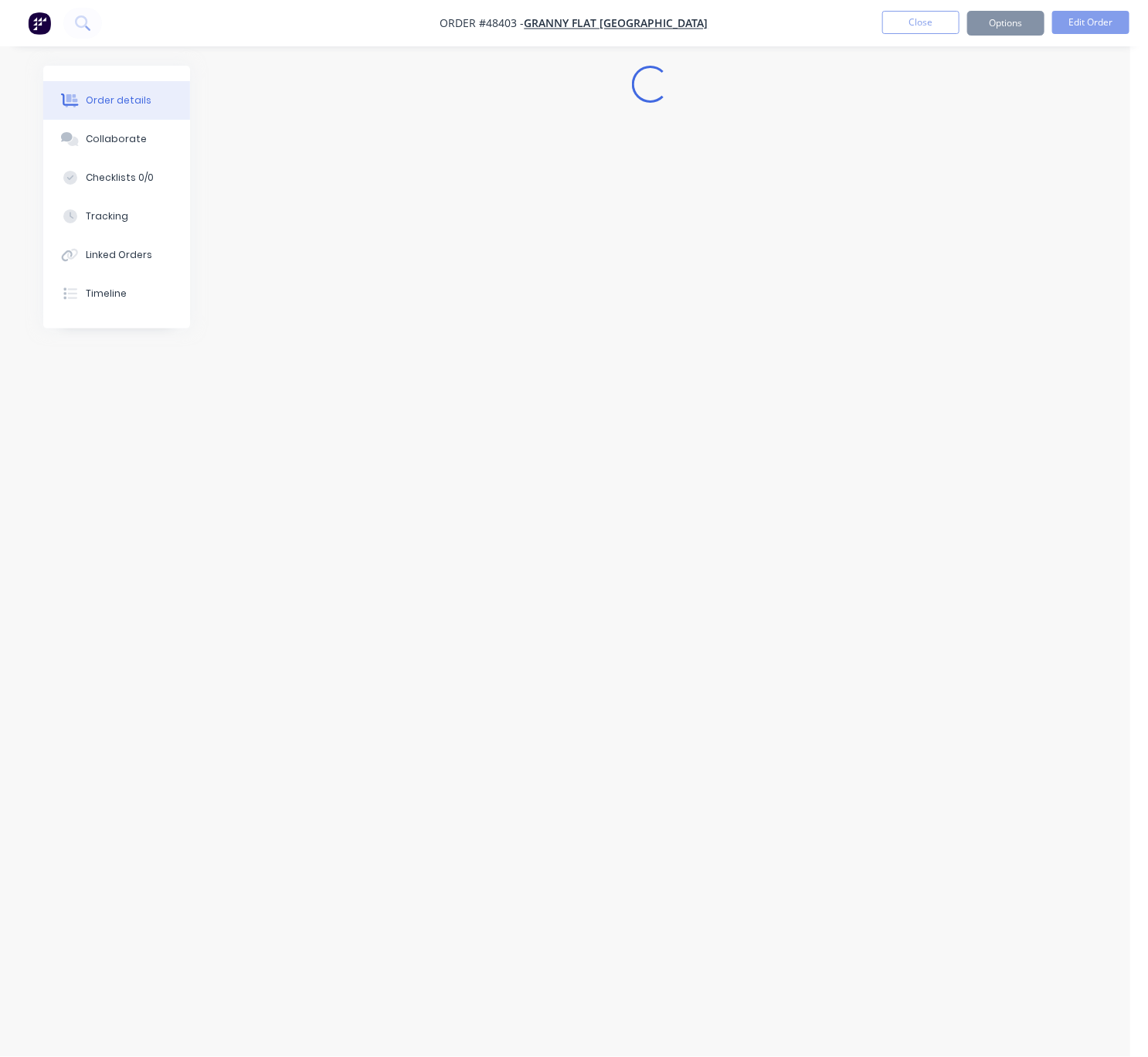
scroll to position [0, 0]
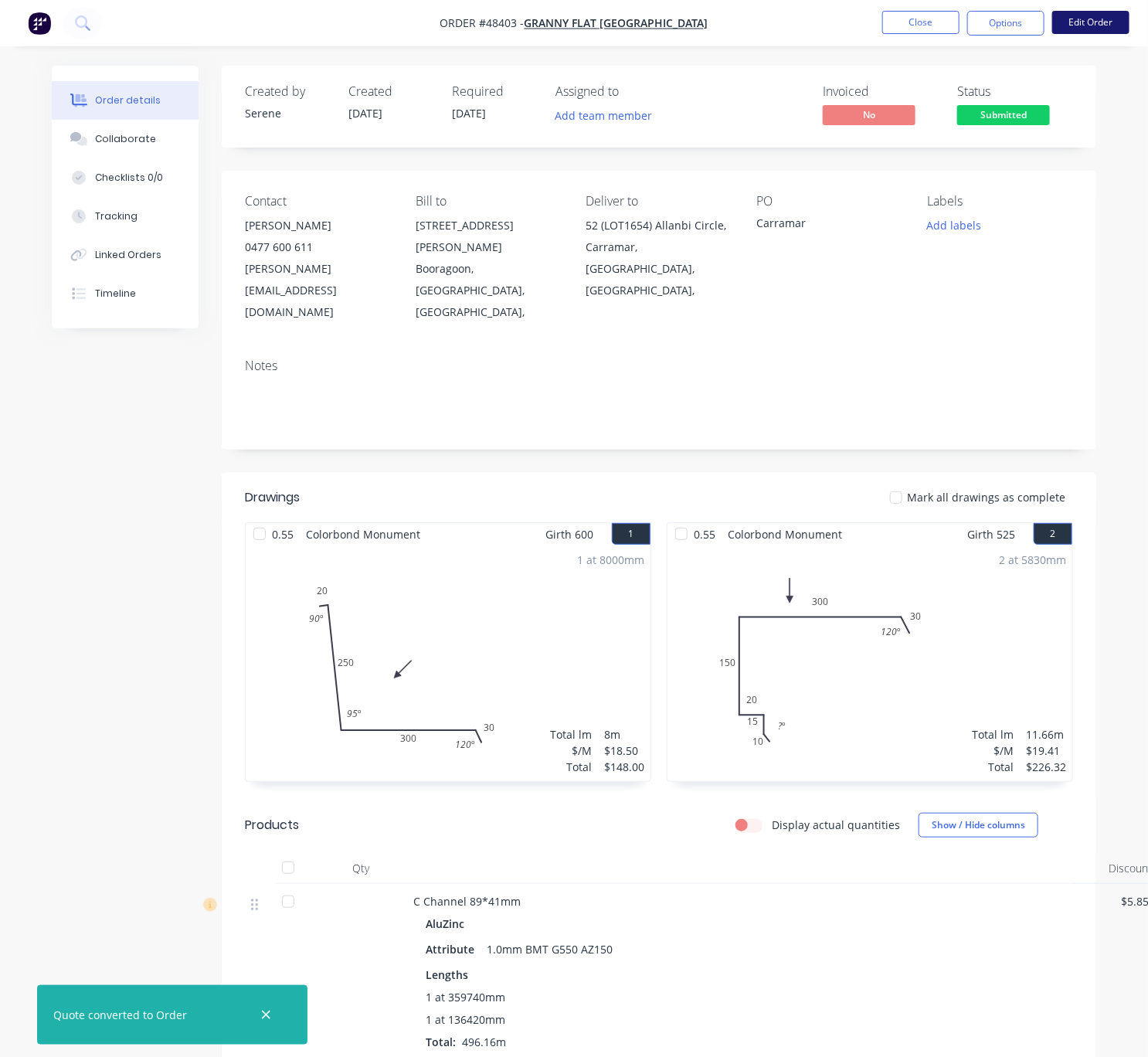
click at [1086, 30] on button "Edit Order" at bounding box center [1091, 22] width 77 height 23
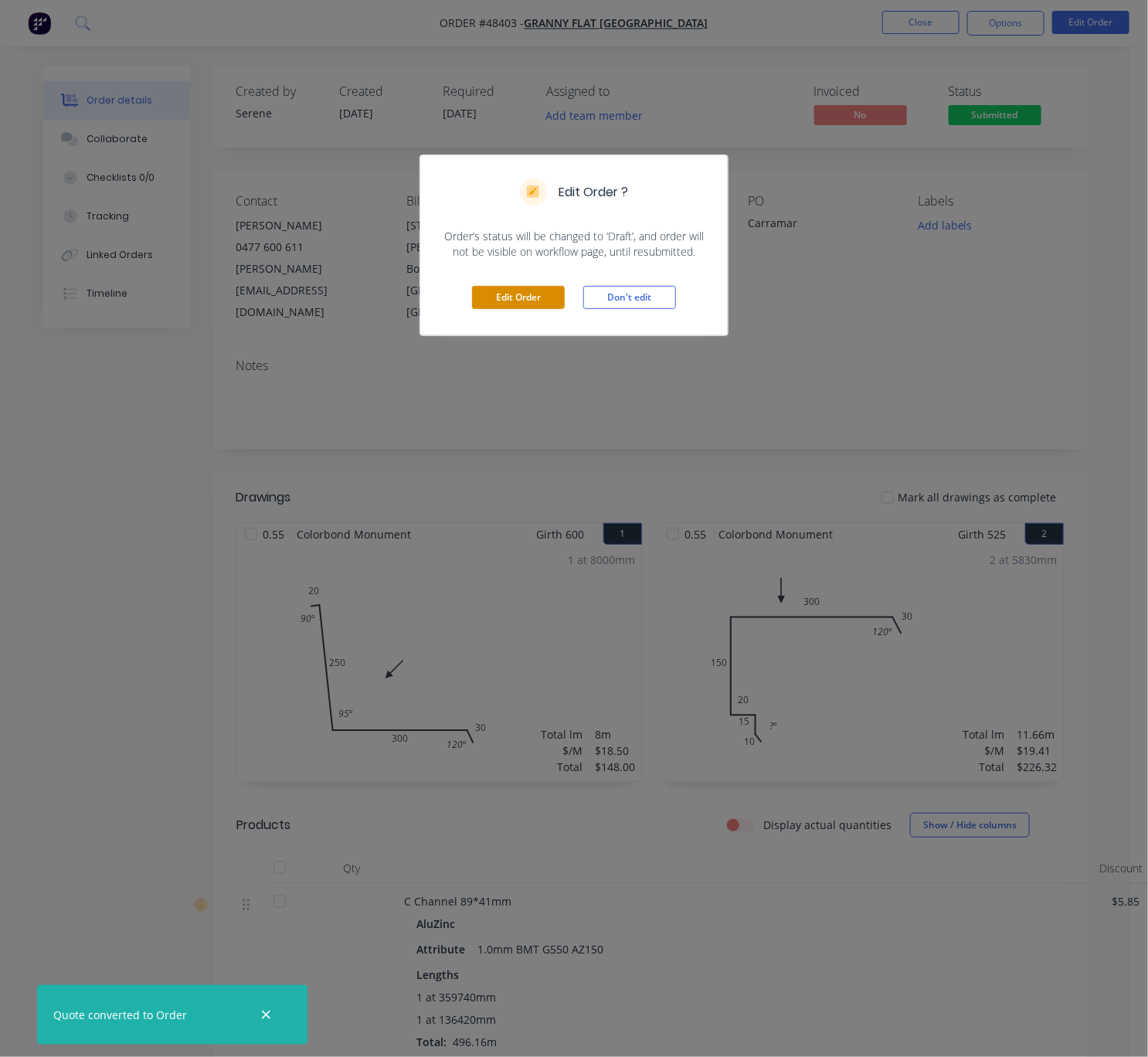
click at [530, 309] on button "Edit Order" at bounding box center [518, 297] width 92 height 23
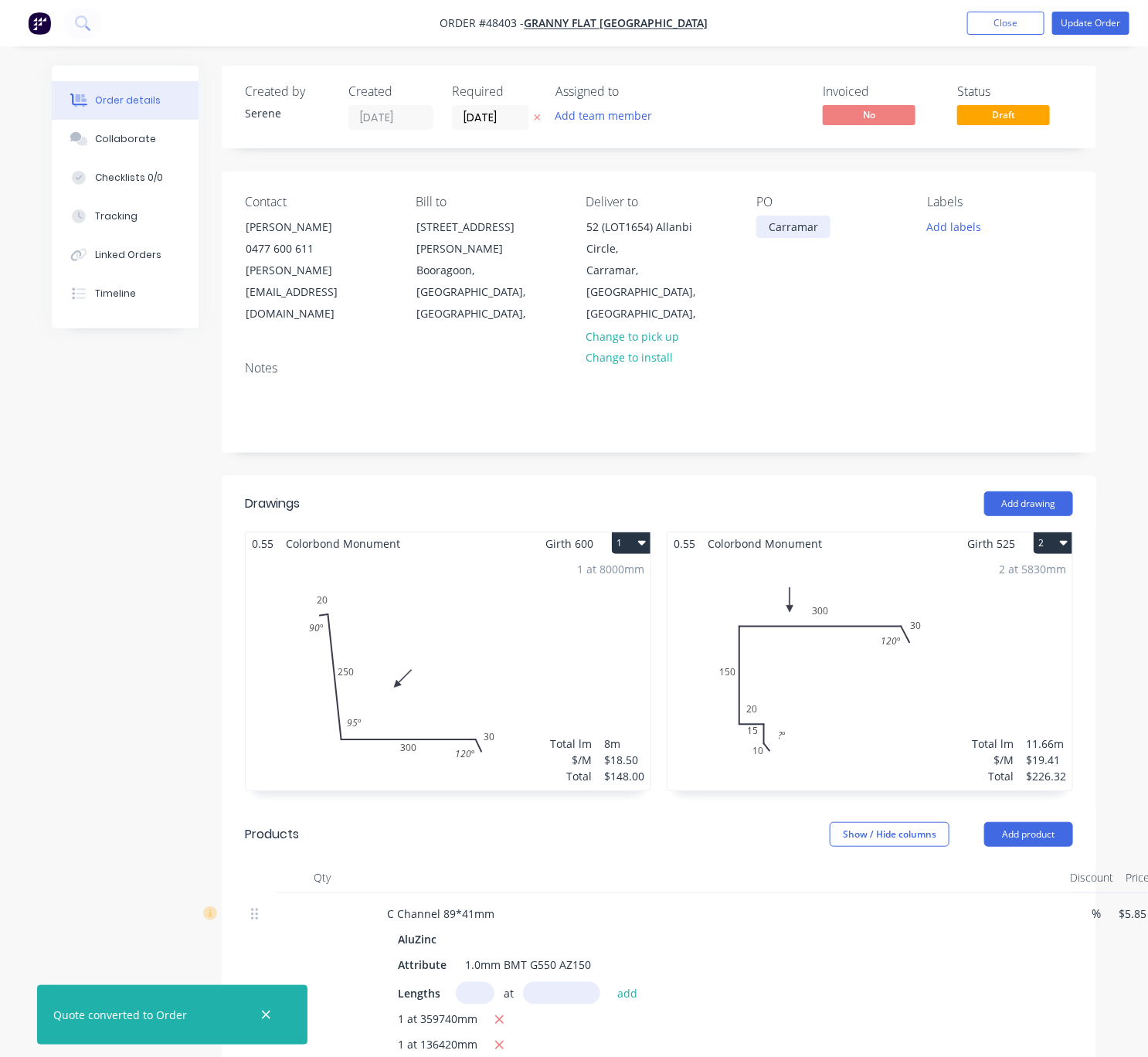
click at [770, 235] on div "Carramar" at bounding box center [793, 227] width 74 height 22
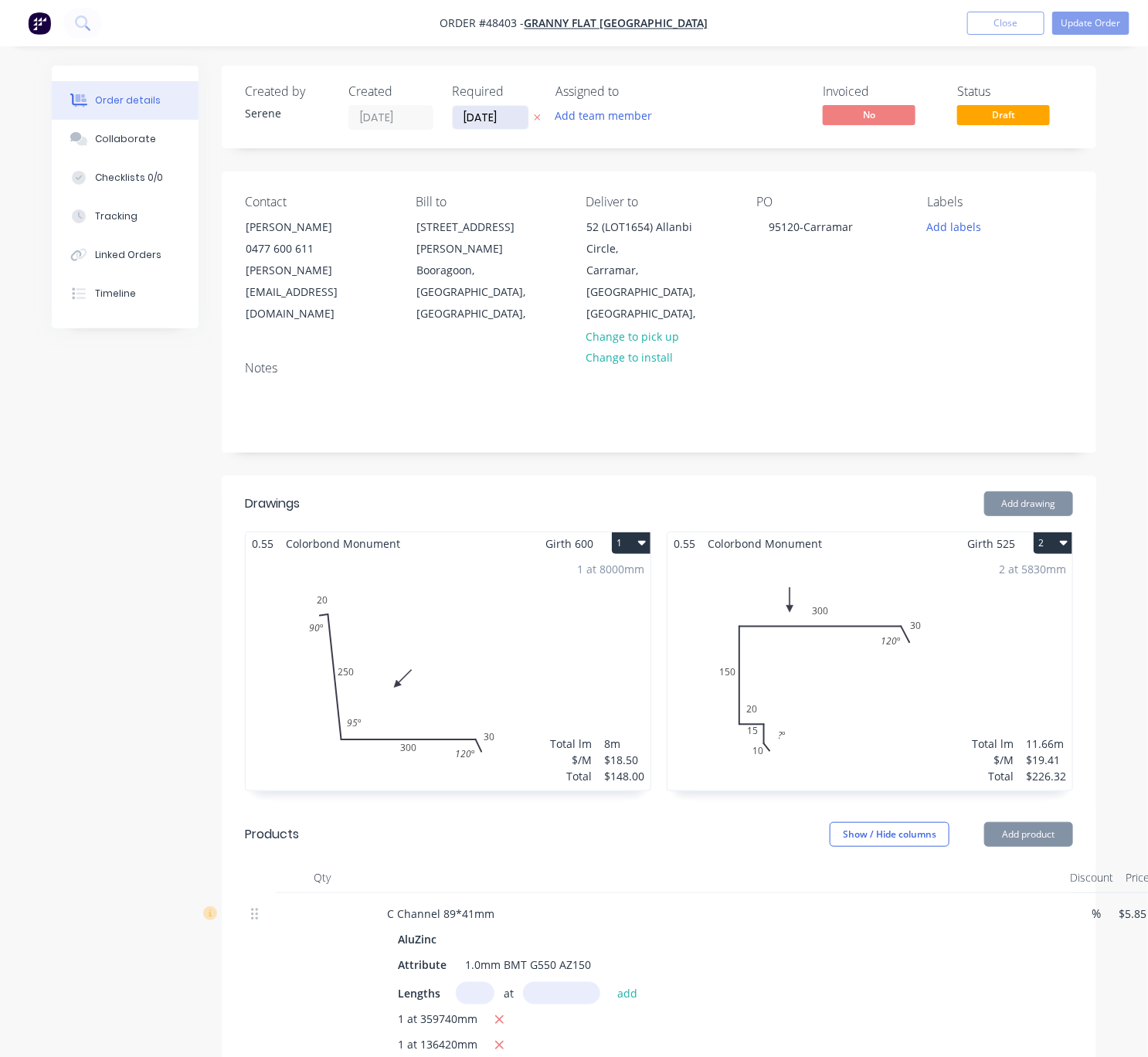
click at [485, 122] on input "[DATE]" at bounding box center [490, 117] width 76 height 23
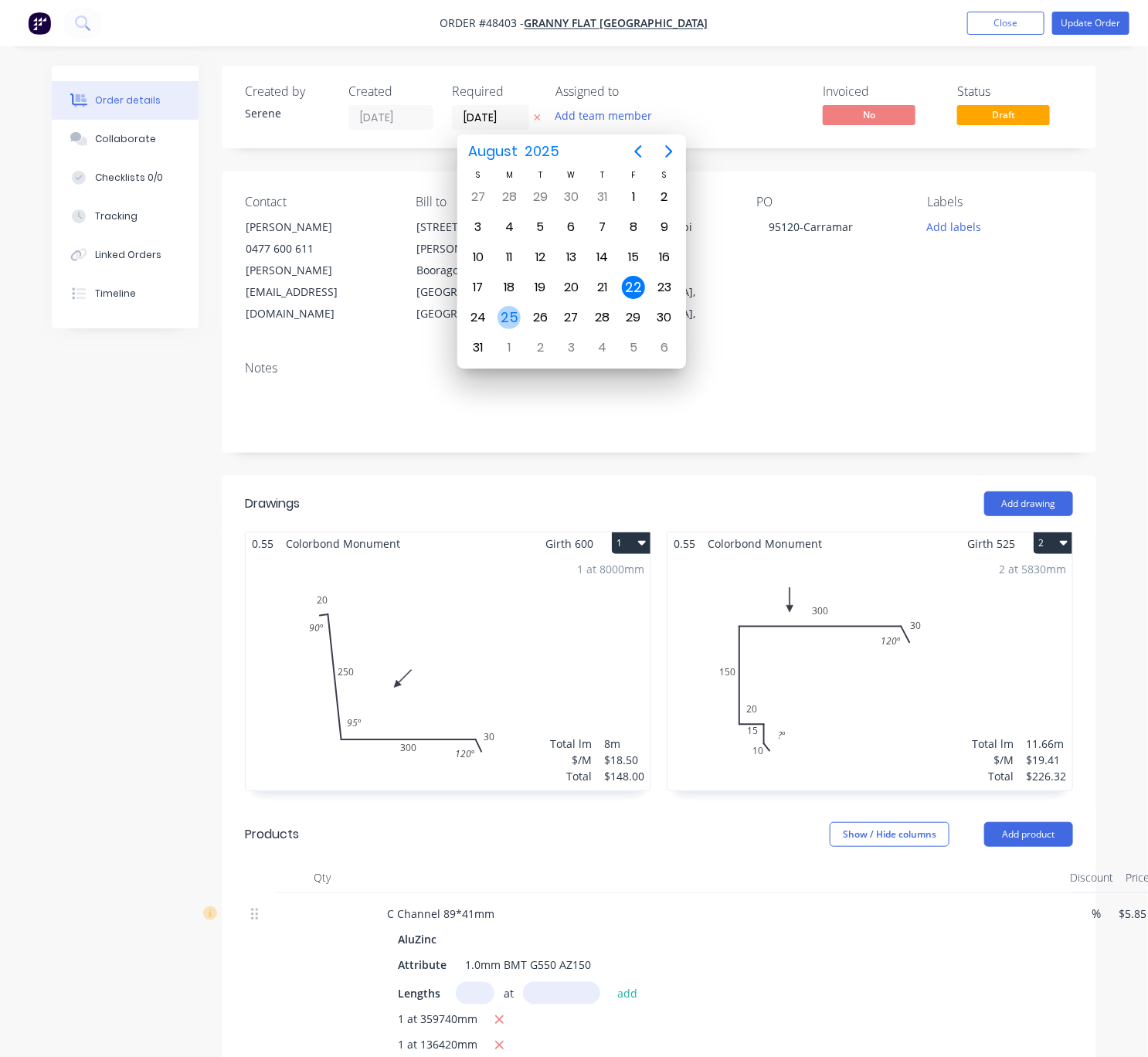
click at [507, 306] on div "25" at bounding box center [509, 317] width 23 height 23
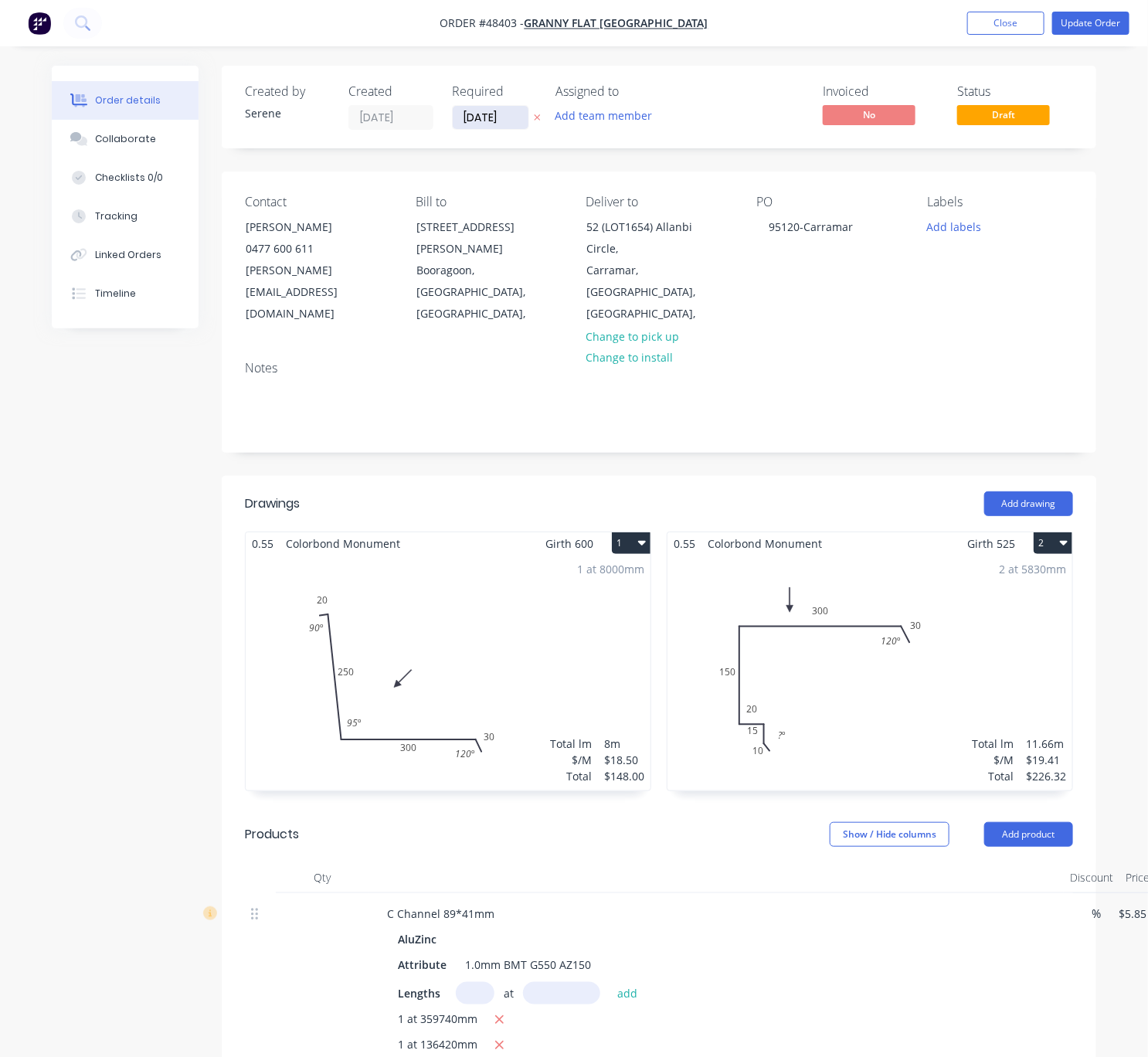
click at [494, 115] on input "[DATE]" at bounding box center [490, 117] width 76 height 23
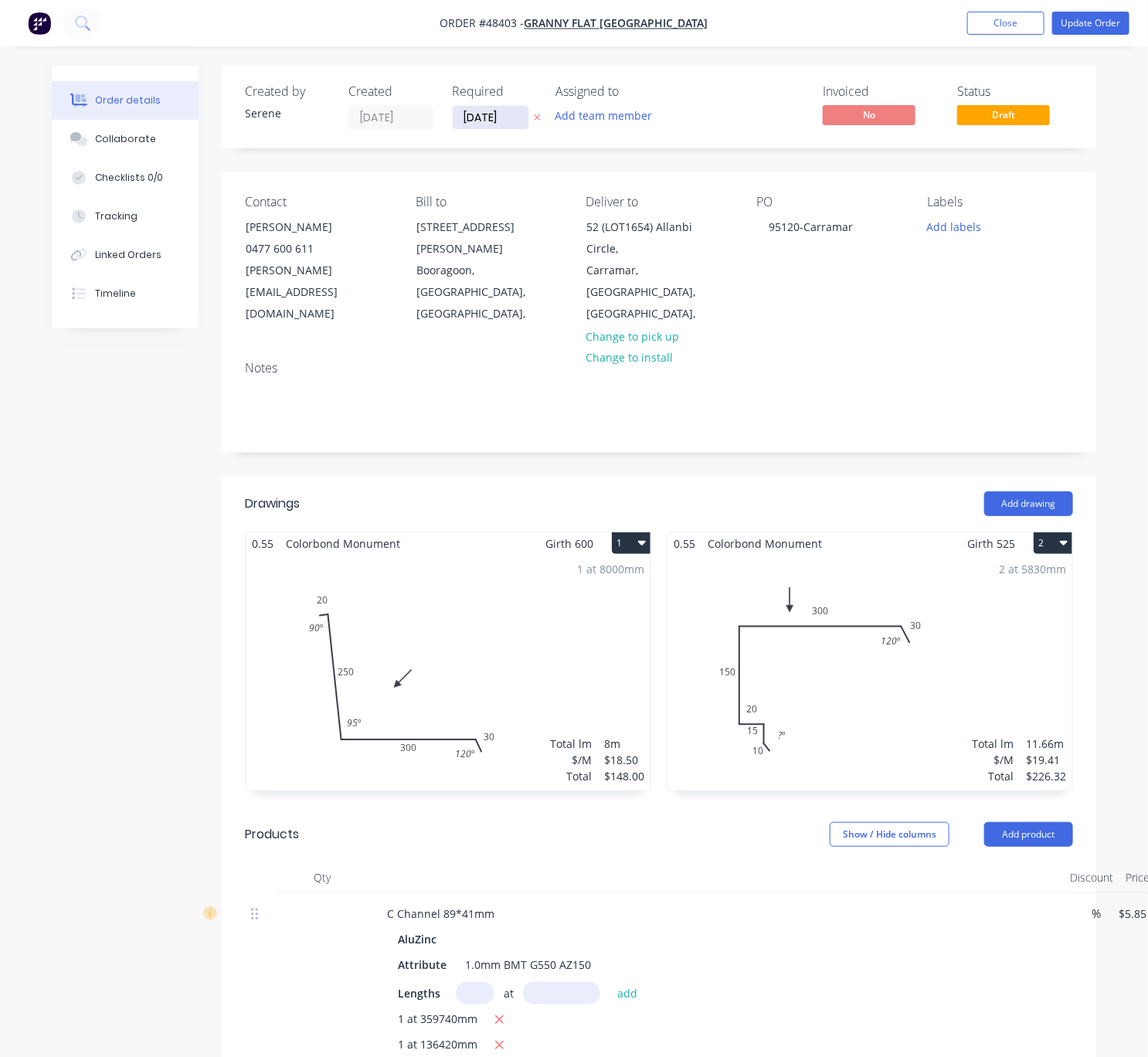
click at [485, 118] on input "[DATE]" at bounding box center [490, 117] width 76 height 23
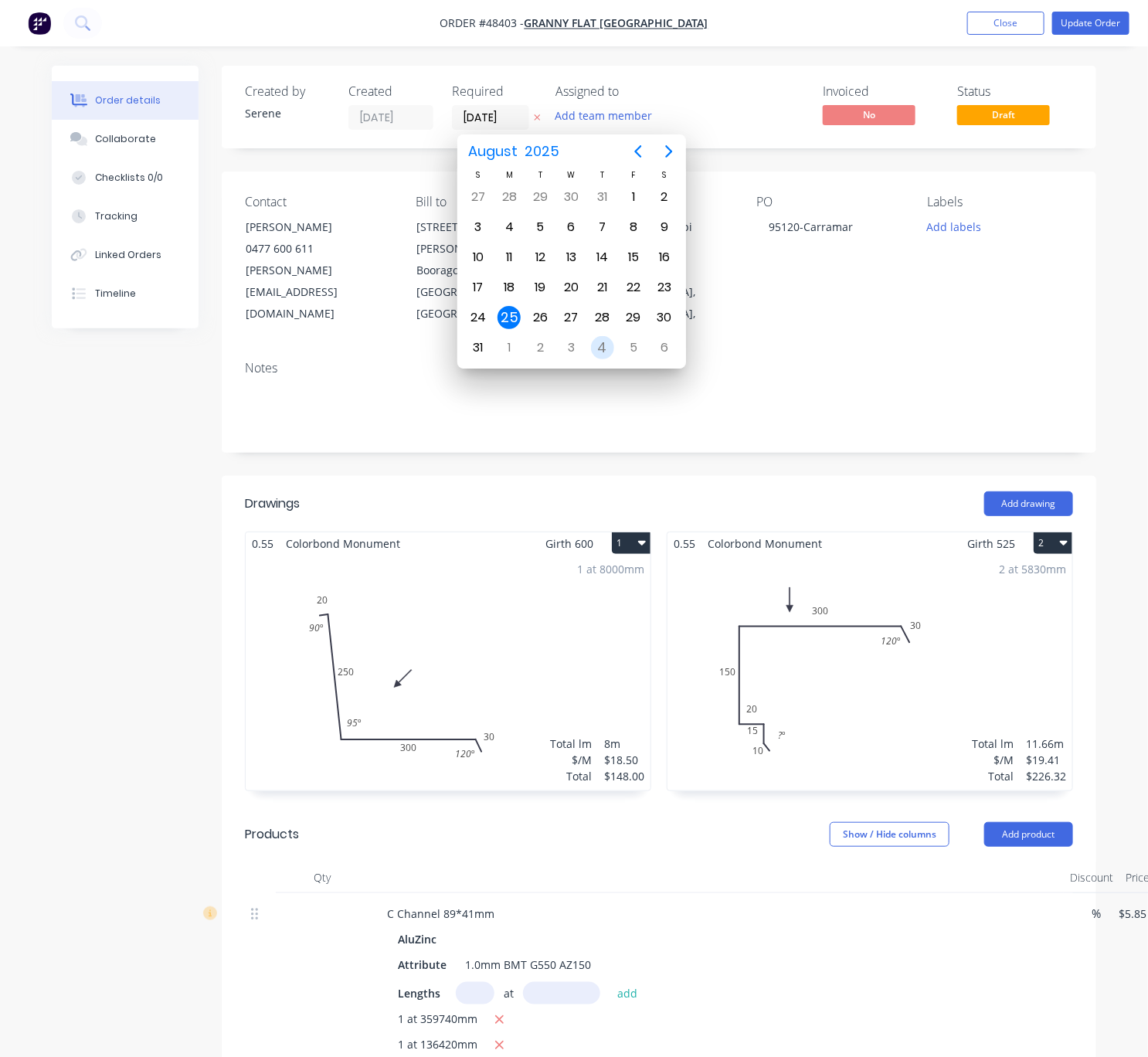
click at [608, 336] on div "4" at bounding box center [602, 347] width 23 height 23
type input "[DATE]"
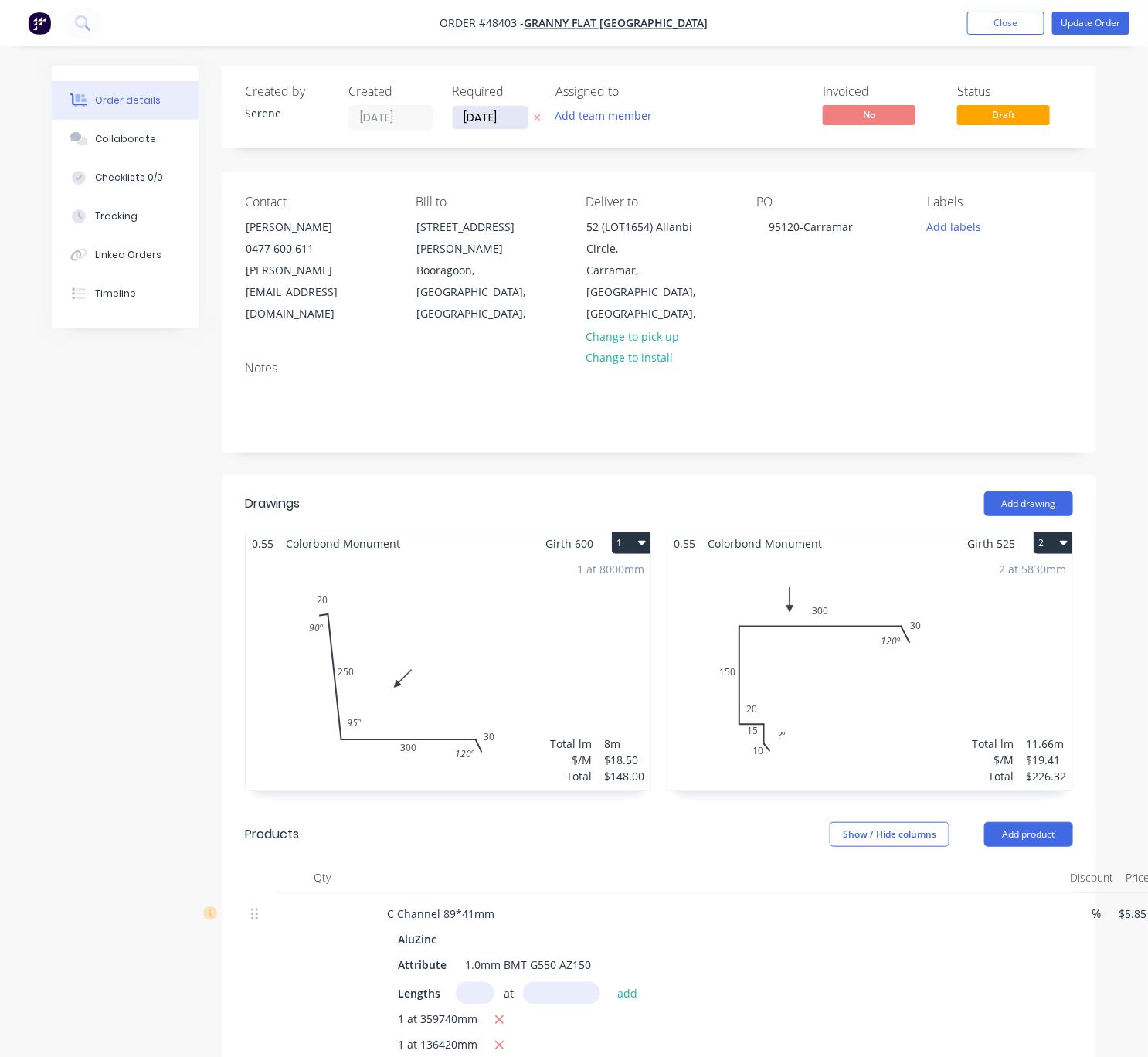
click at [484, 121] on input "[DATE]" at bounding box center [490, 117] width 76 height 23
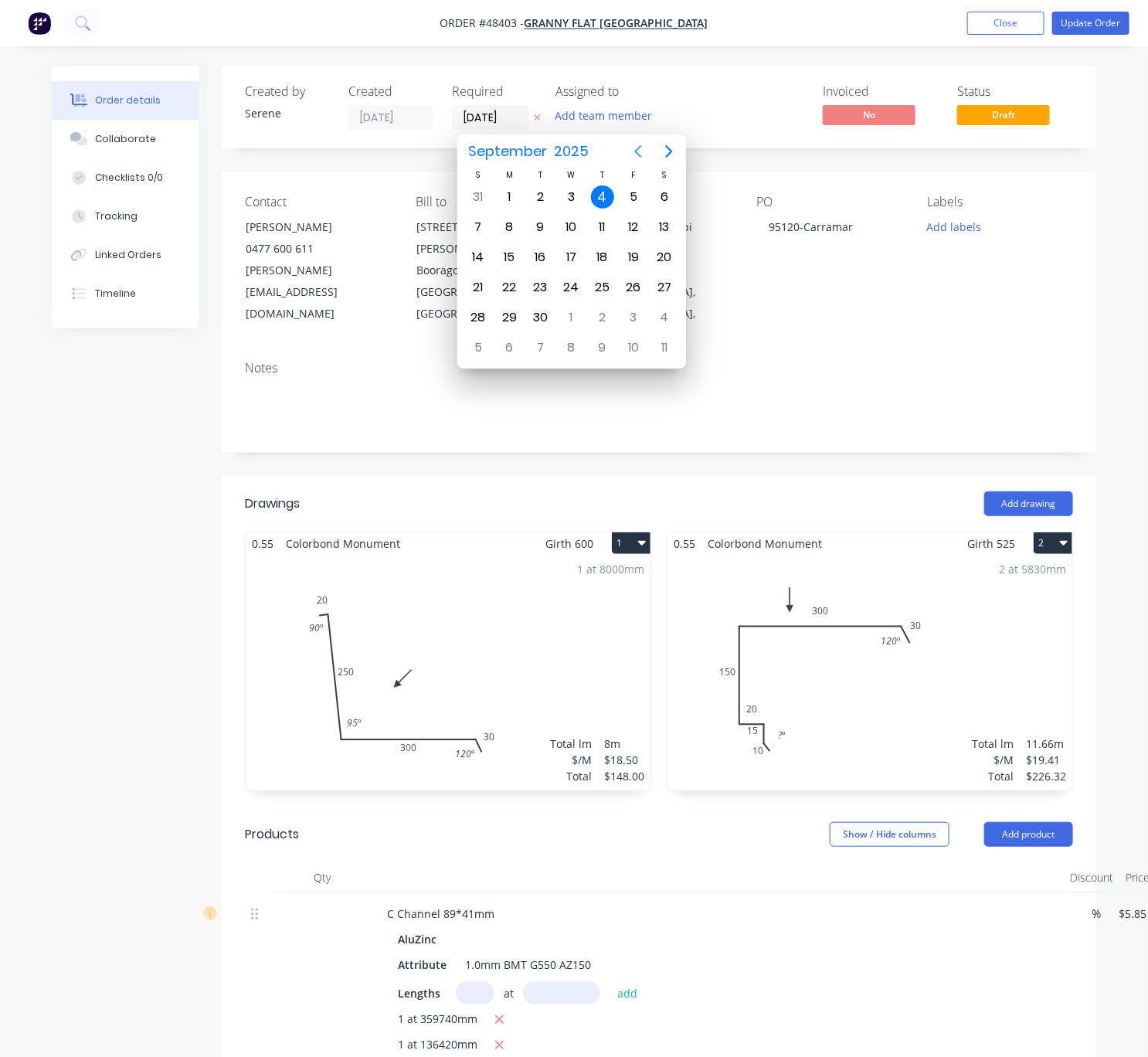
click at [635, 147] on icon "Previous page" at bounding box center [638, 152] width 18 height 18
click at [548, 490] on header "Drawings Add drawing" at bounding box center [659, 503] width 875 height 56
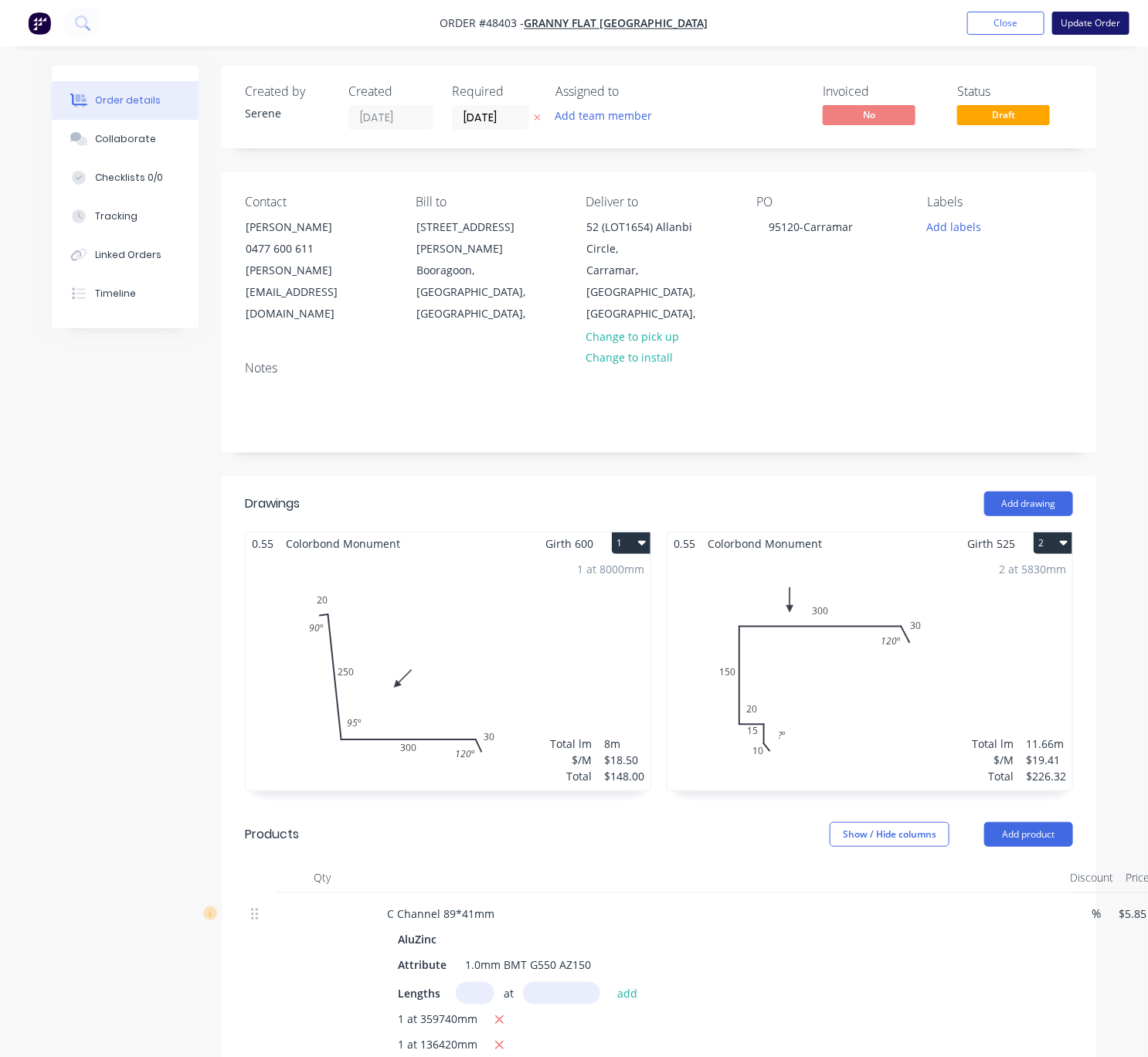
click at [1081, 19] on button "Update Order" at bounding box center [1091, 23] width 77 height 23
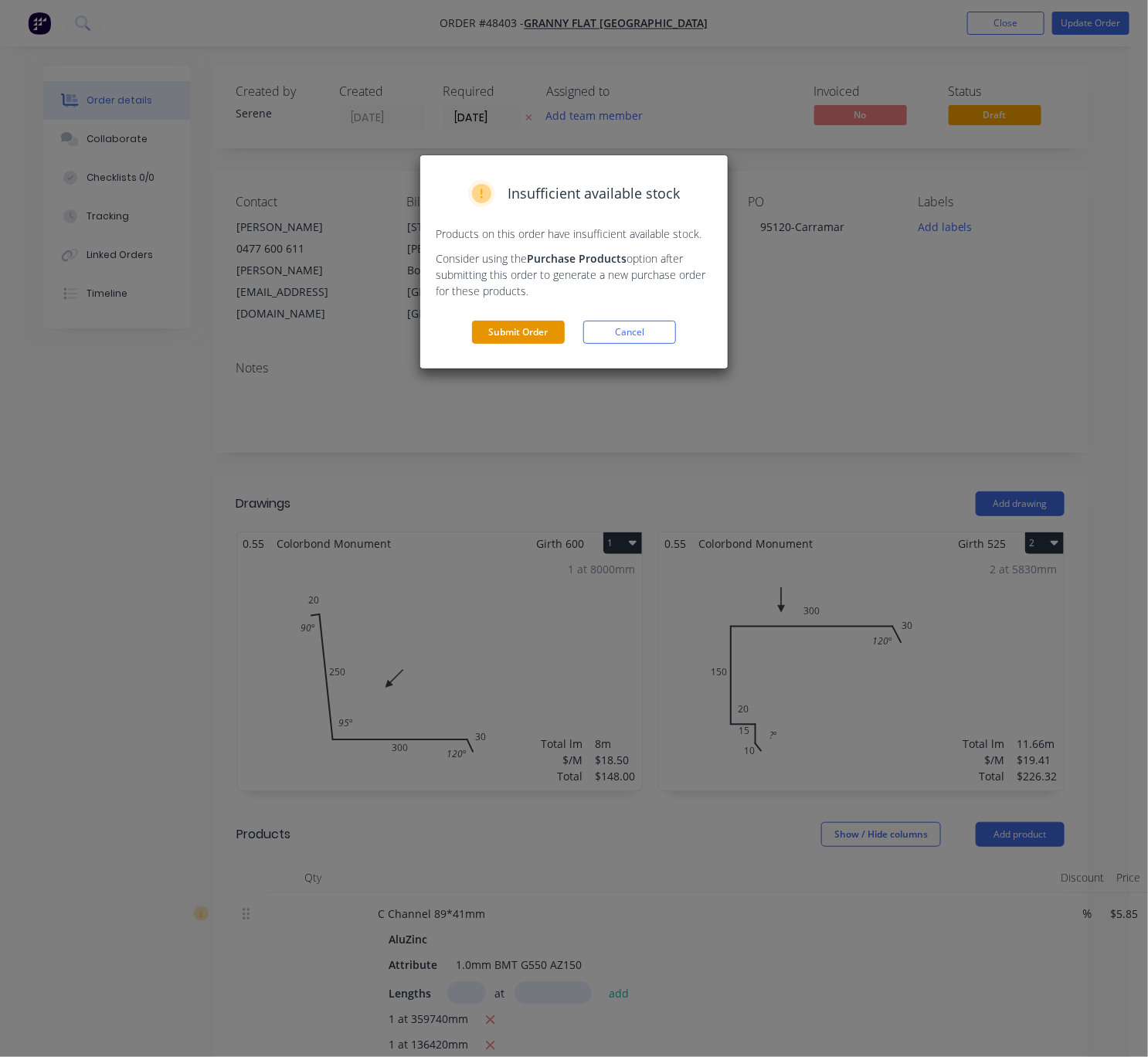
click at [527, 344] on button "Submit Order" at bounding box center [518, 332] width 92 height 23
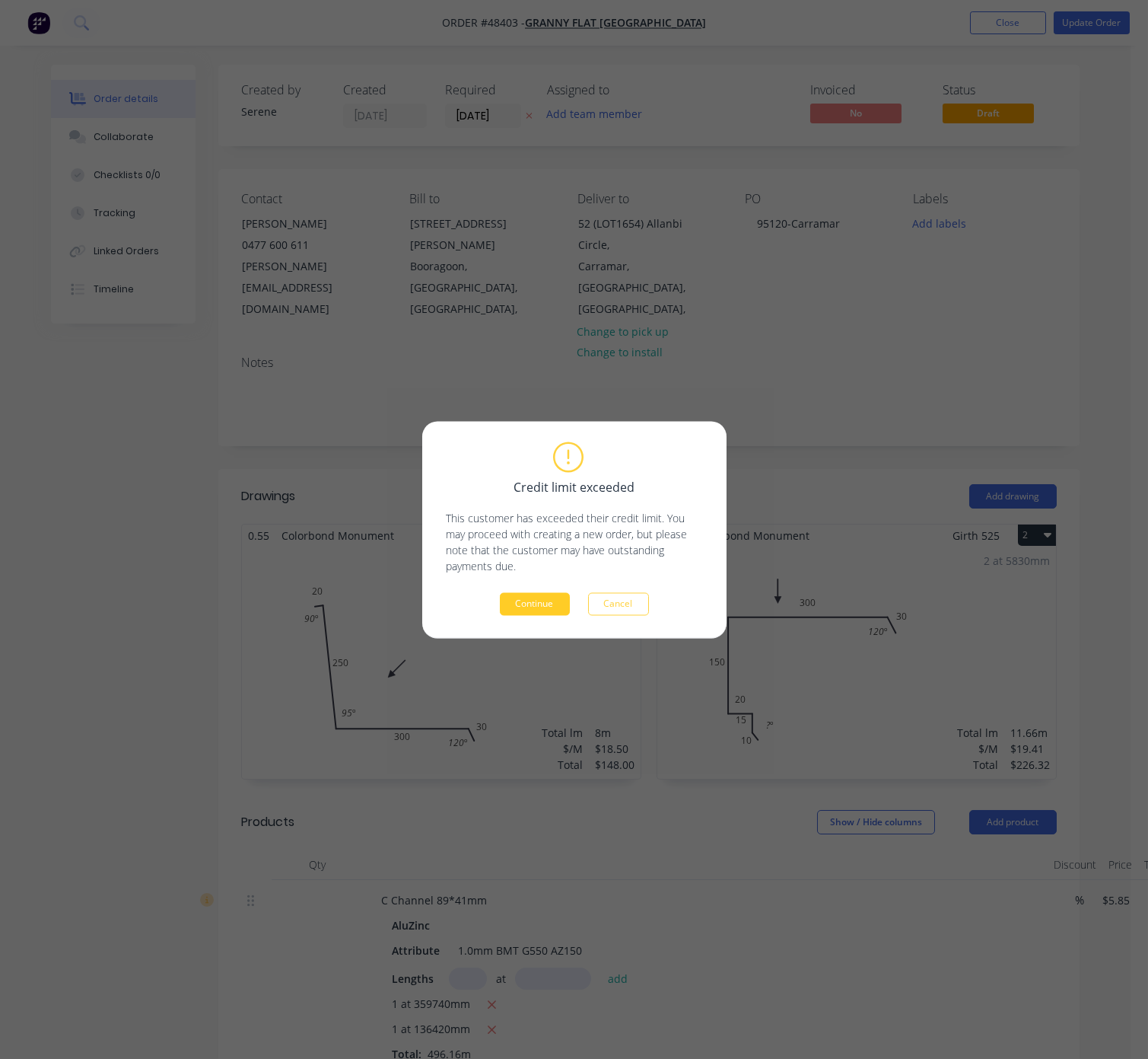
click at [550, 607] on button "Continue" at bounding box center [534, 604] width 70 height 23
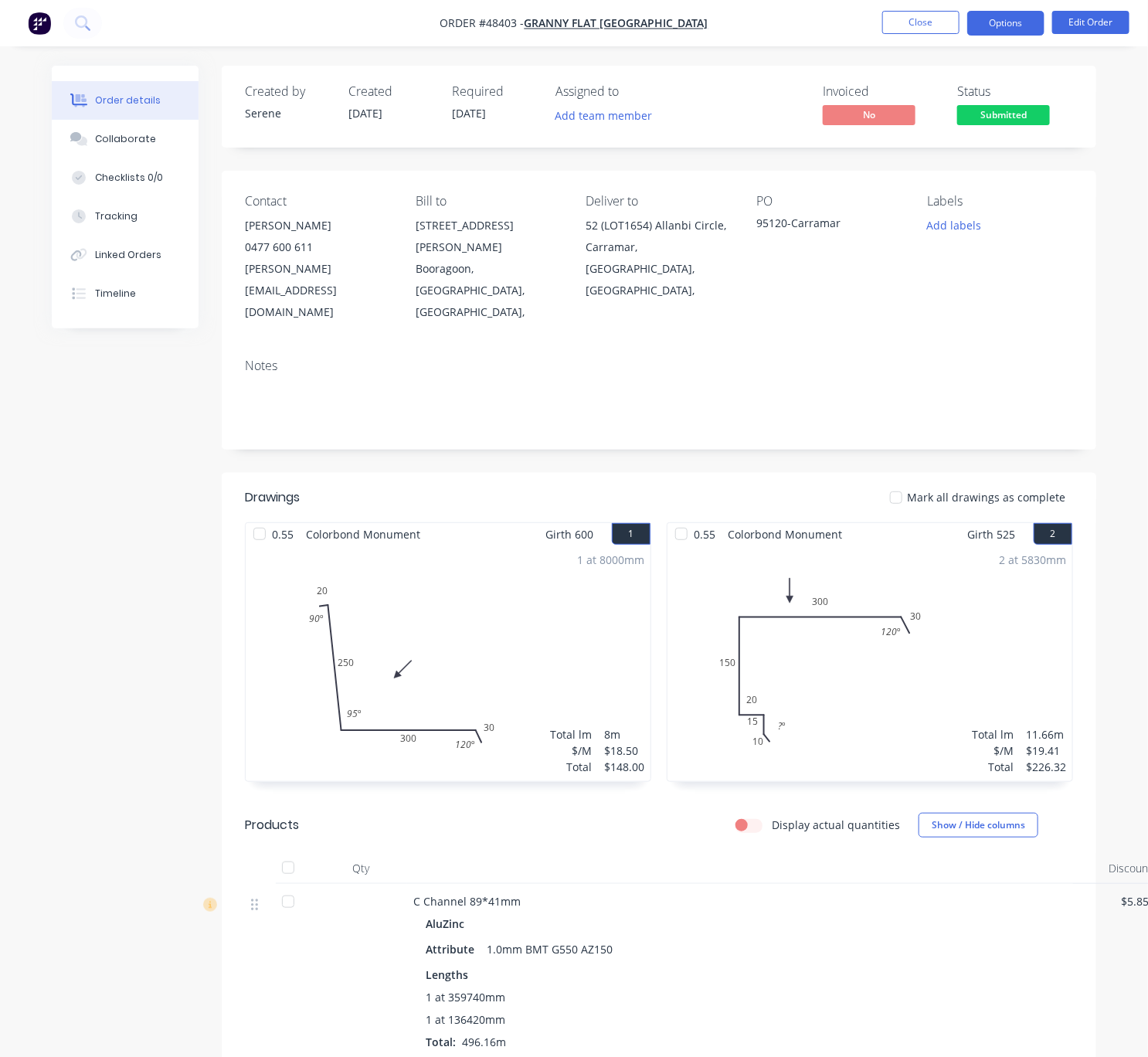
click at [996, 20] on button "Options" at bounding box center [1006, 23] width 77 height 25
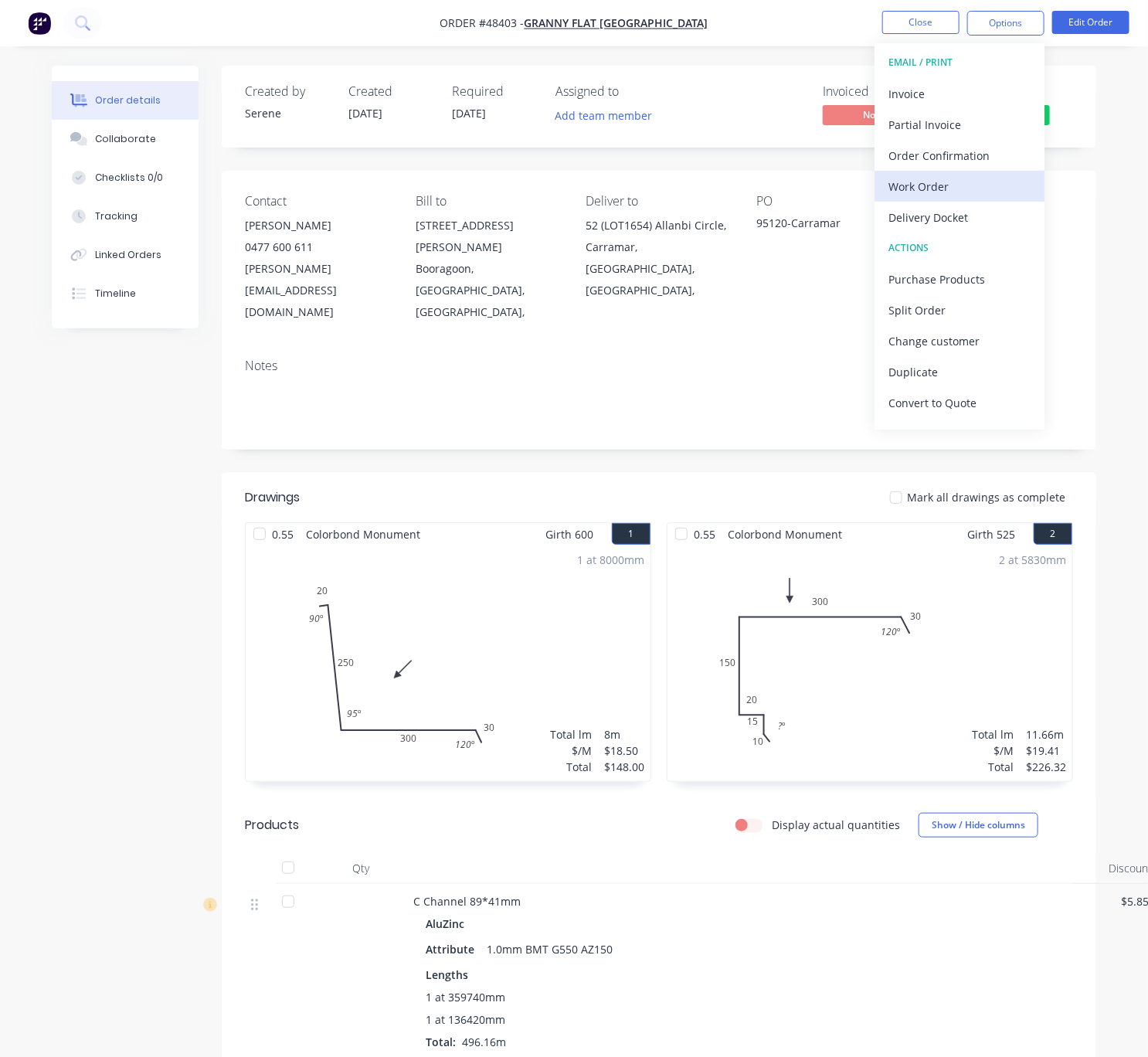
click at [961, 177] on div "Work Order" at bounding box center [960, 187] width 142 height 22
click at [932, 193] on div "Custom" at bounding box center [960, 187] width 142 height 22
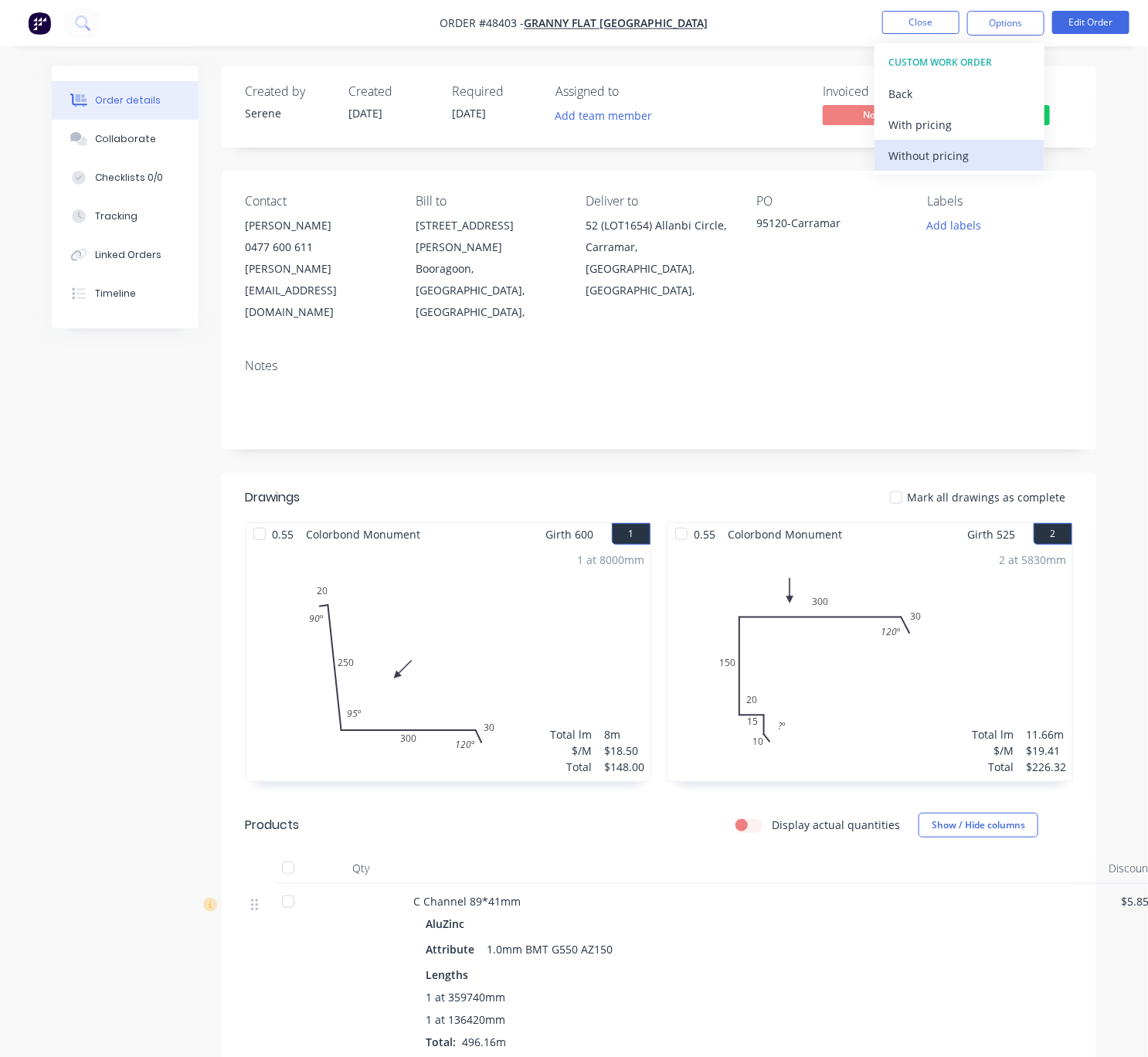
click at [921, 148] on div "Without pricing" at bounding box center [960, 155] width 142 height 22
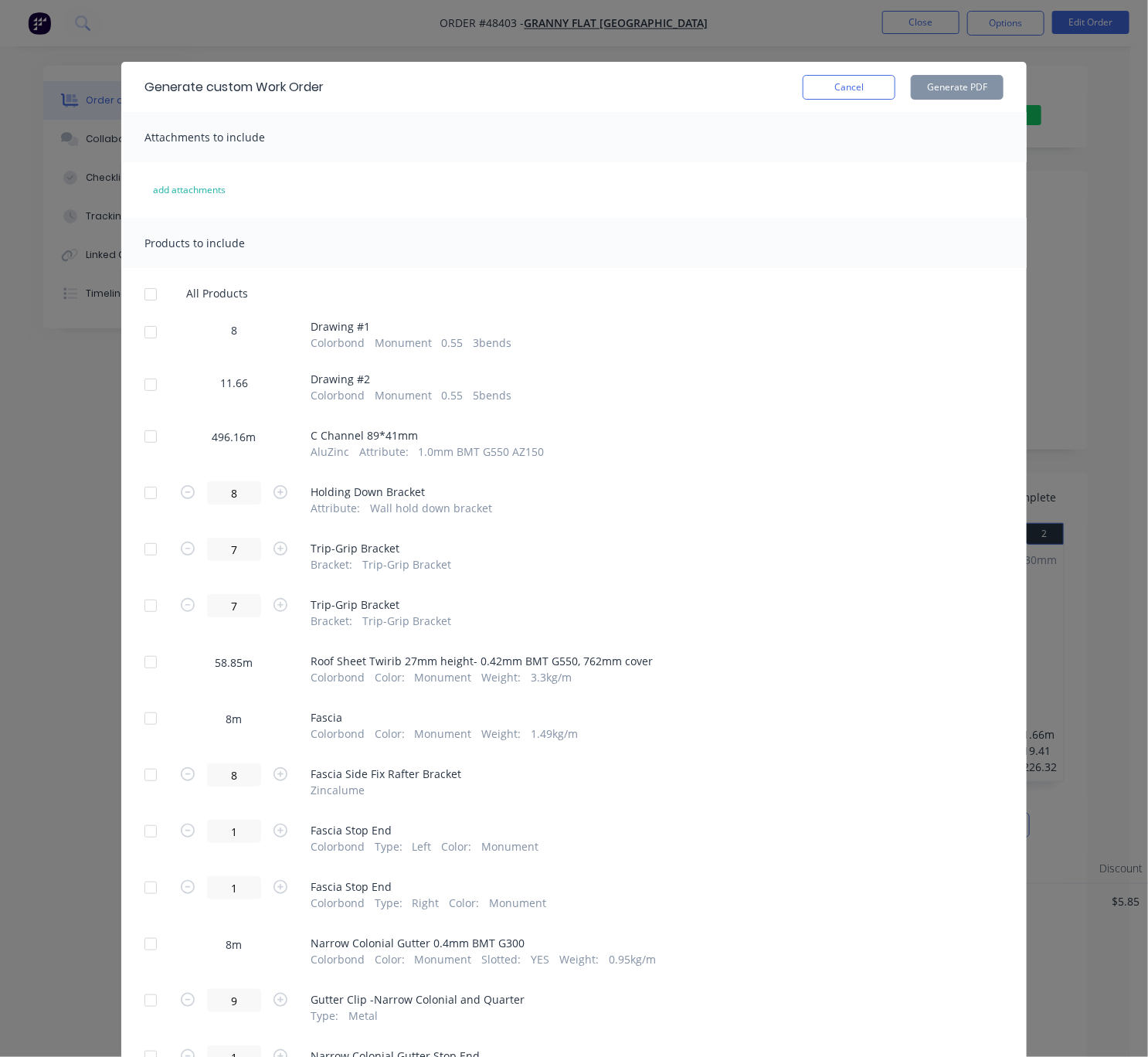
drag, startPoint x: 143, startPoint y: 336, endPoint x: 146, endPoint y: 397, distance: 61.1
click at [143, 335] on div at bounding box center [150, 332] width 31 height 31
click at [146, 400] on div at bounding box center [150, 384] width 31 height 31
click at [947, 95] on button "Generate PDF" at bounding box center [956, 87] width 92 height 25
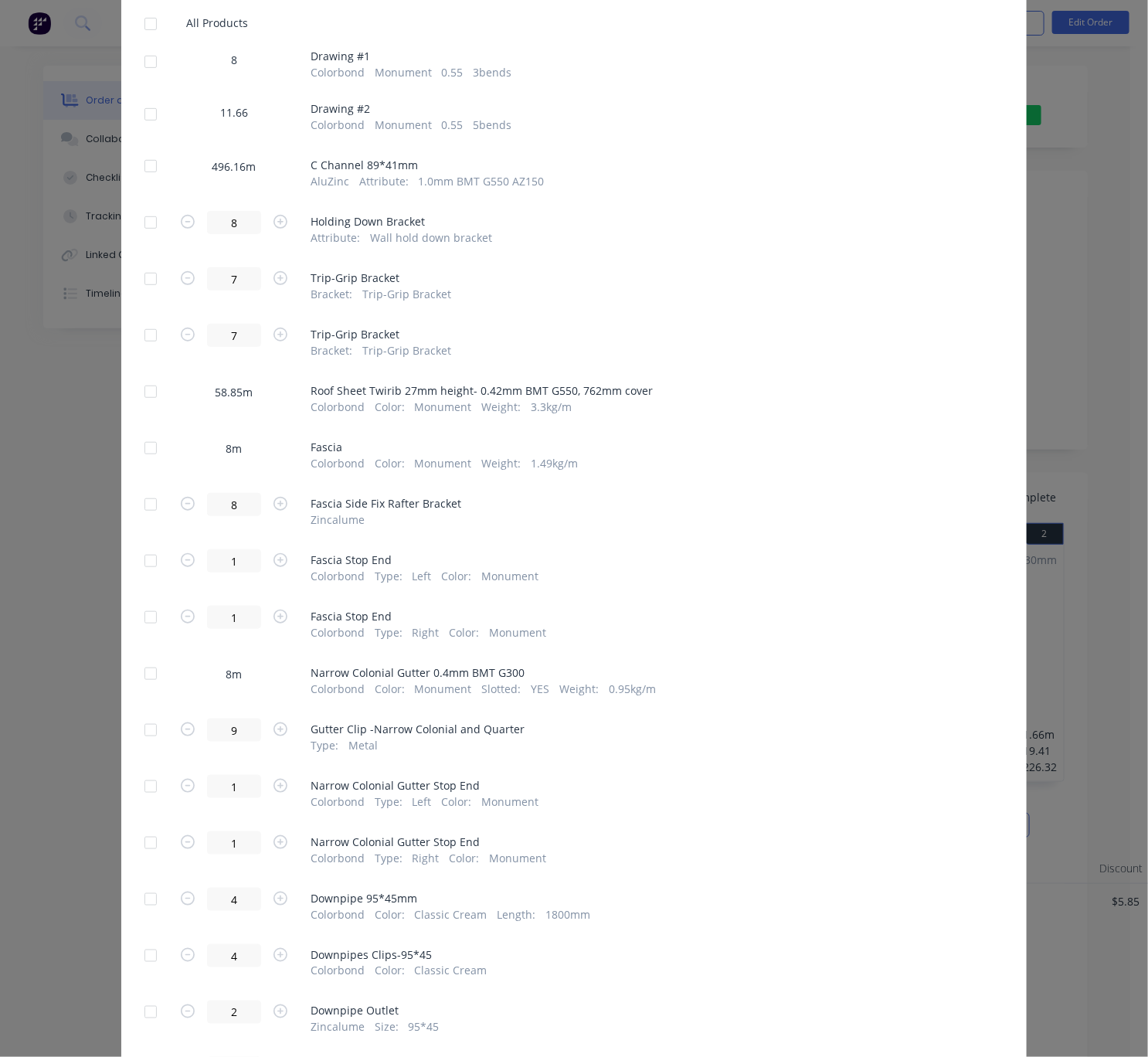
click at [146, 407] on div at bounding box center [150, 391] width 31 height 31
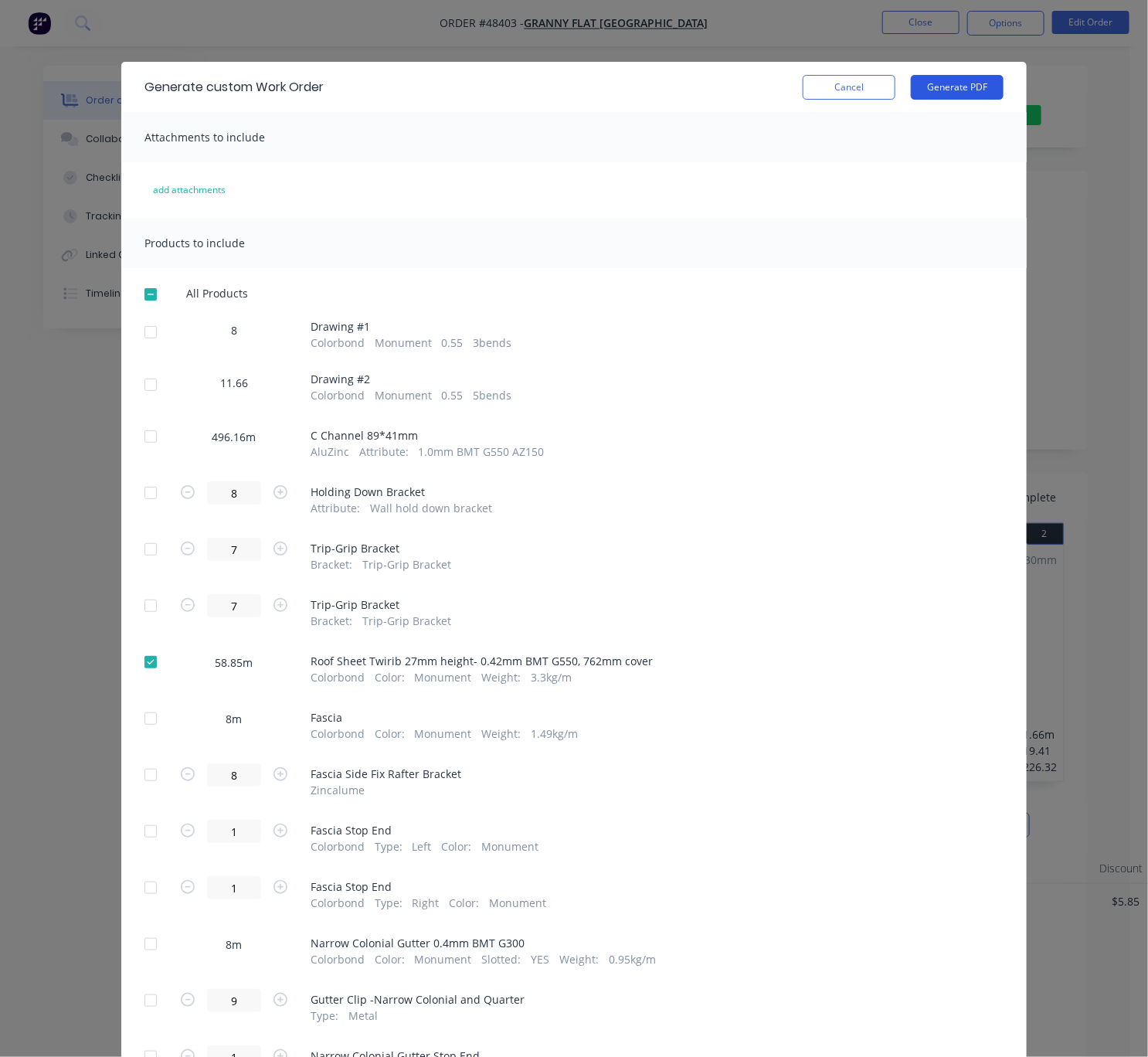
click at [939, 85] on button "Generate PDF" at bounding box center [956, 87] width 92 height 25
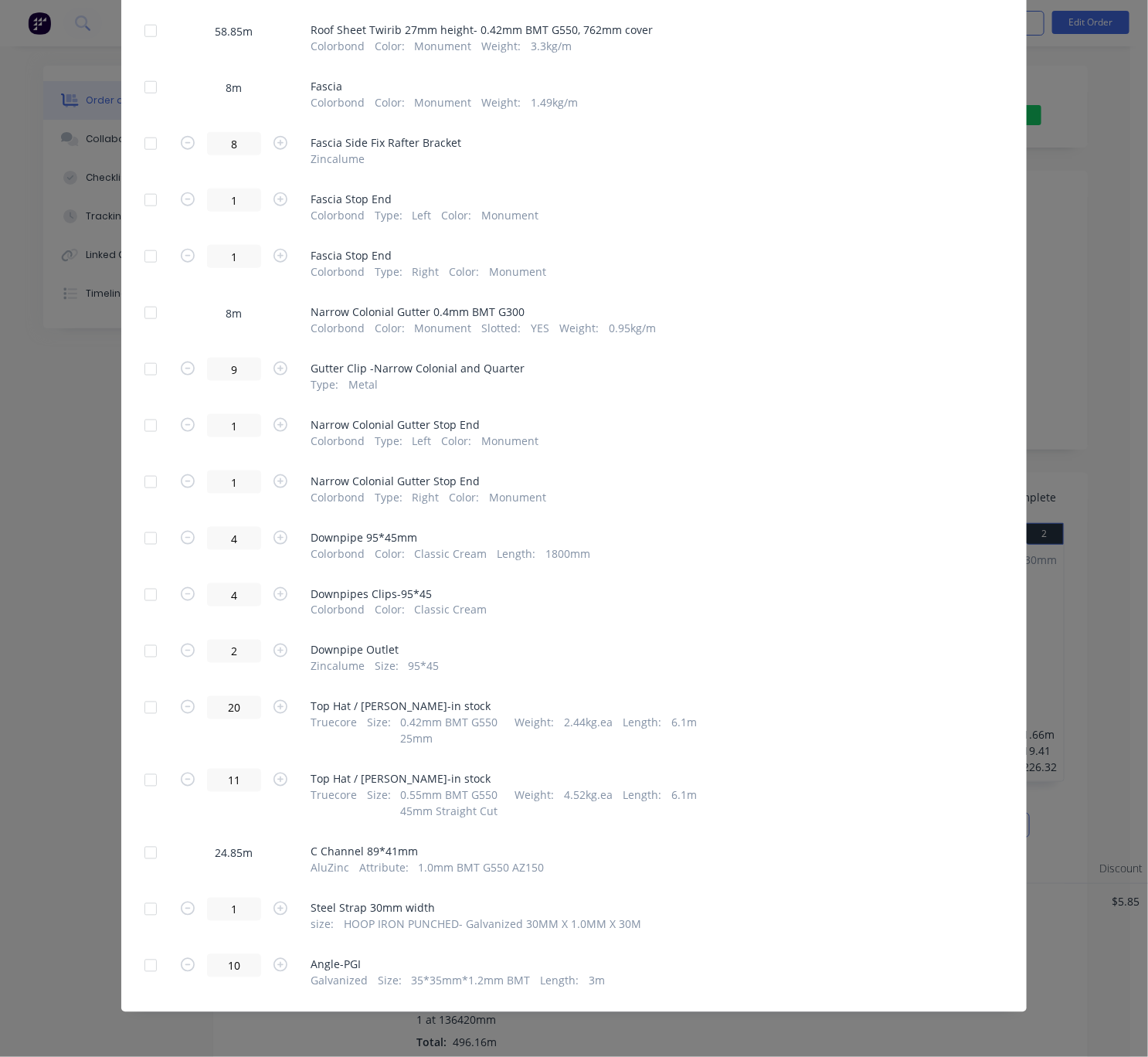
scroll to position [470, 0]
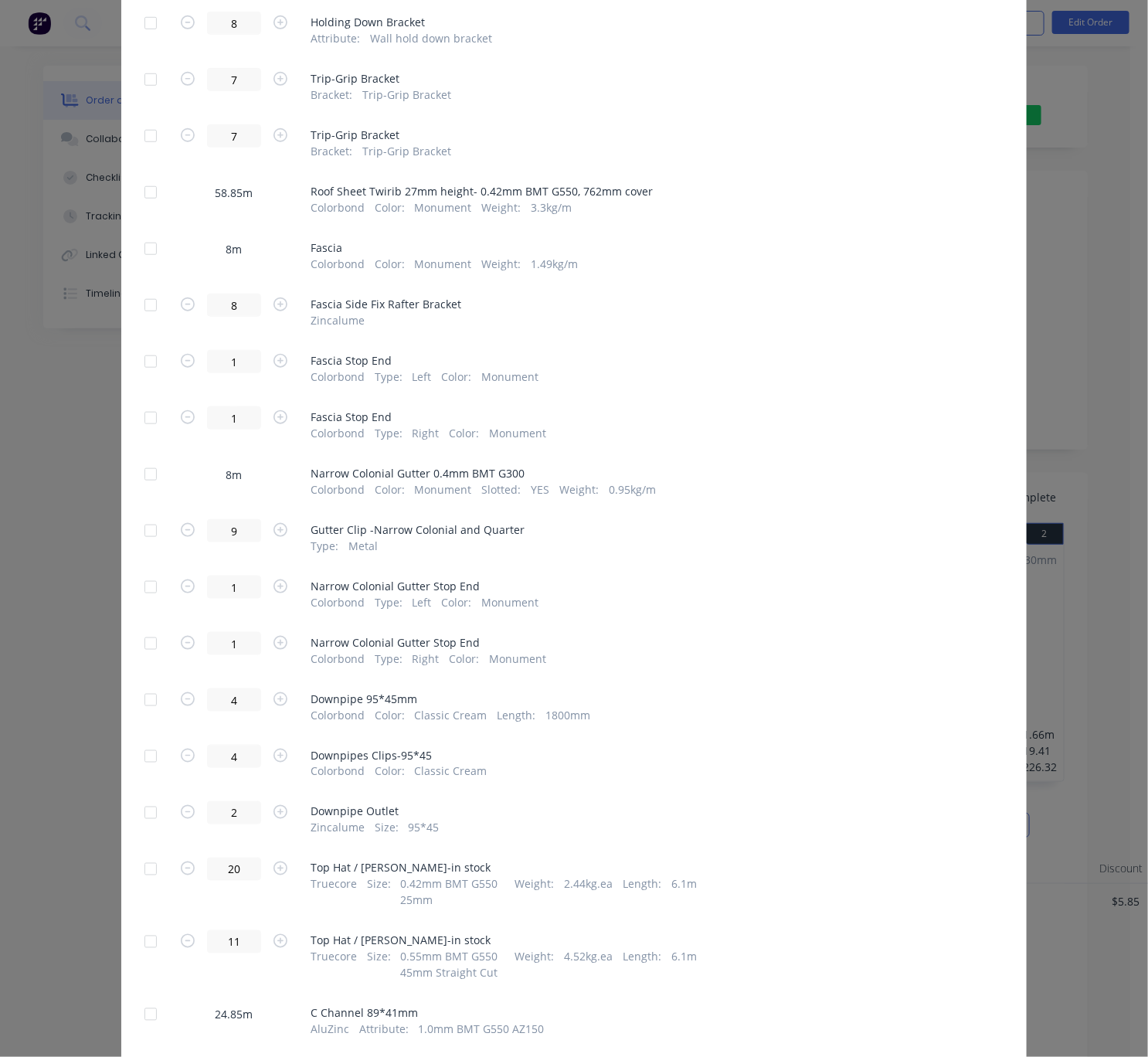
click at [152, 264] on div at bounding box center [150, 248] width 31 height 31
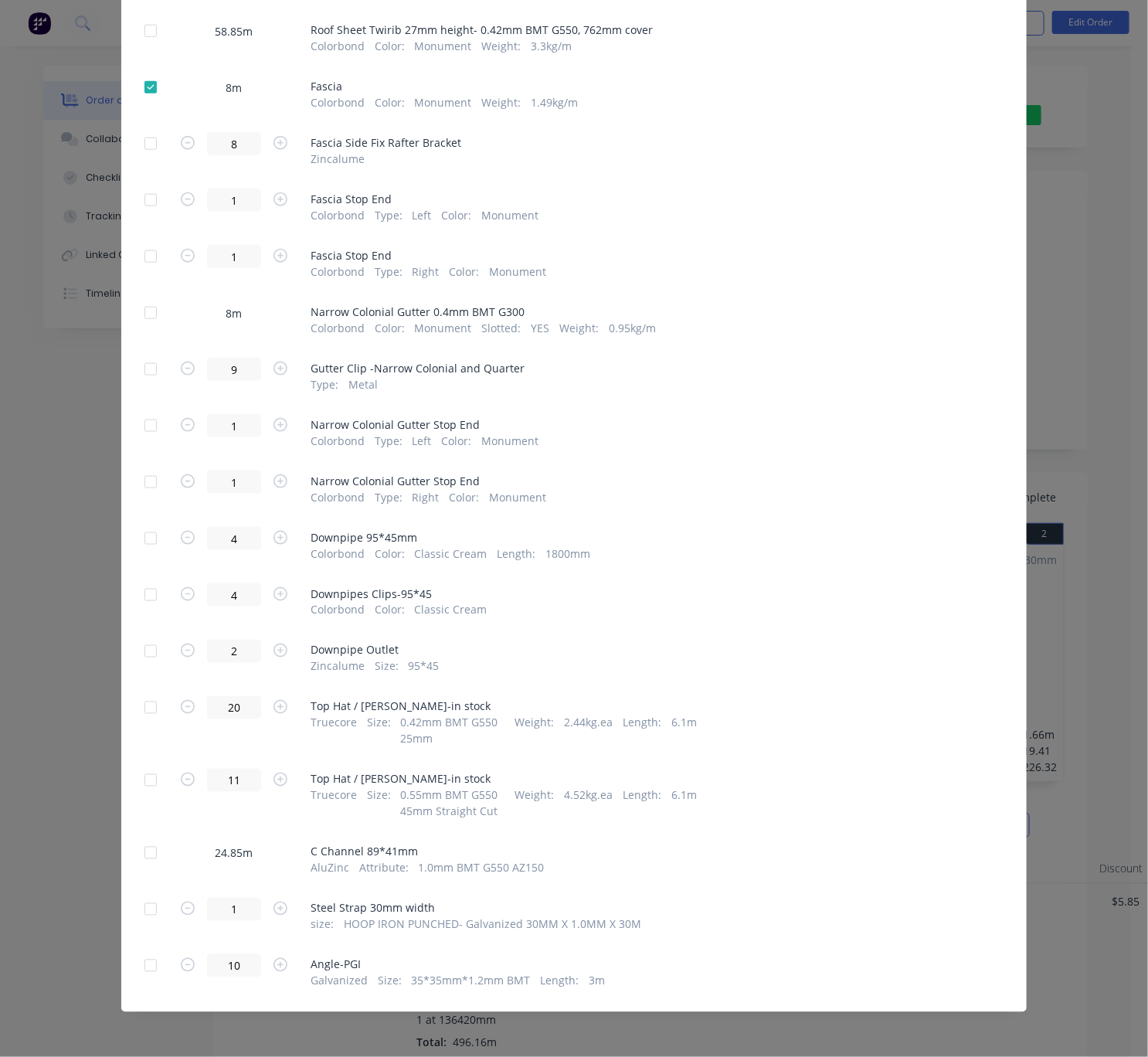
drag, startPoint x: 147, startPoint y: 248, endPoint x: 178, endPoint y: 273, distance: 39.8
click at [146, 297] on div at bounding box center [150, 312] width 31 height 31
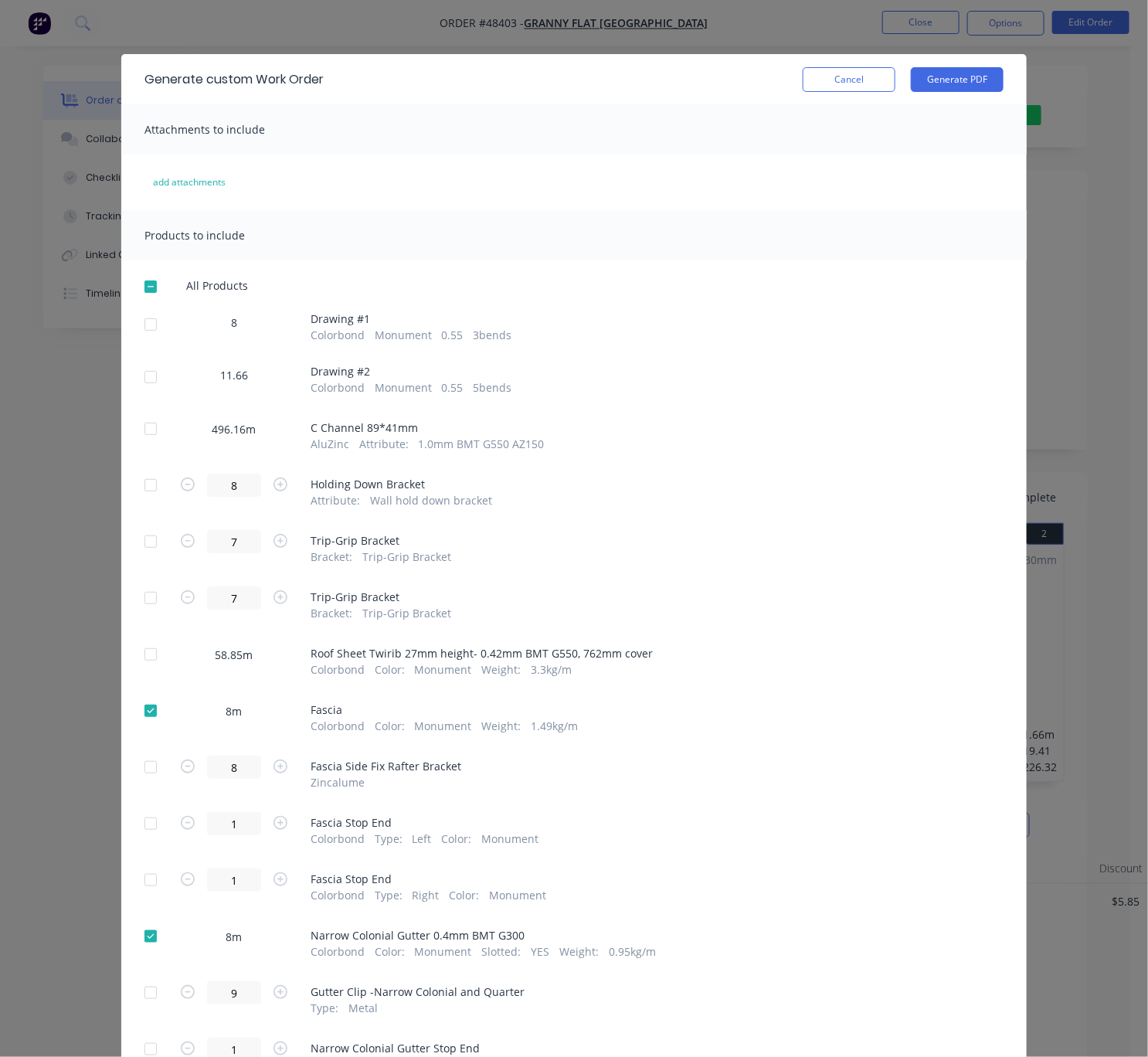
scroll to position [0, 0]
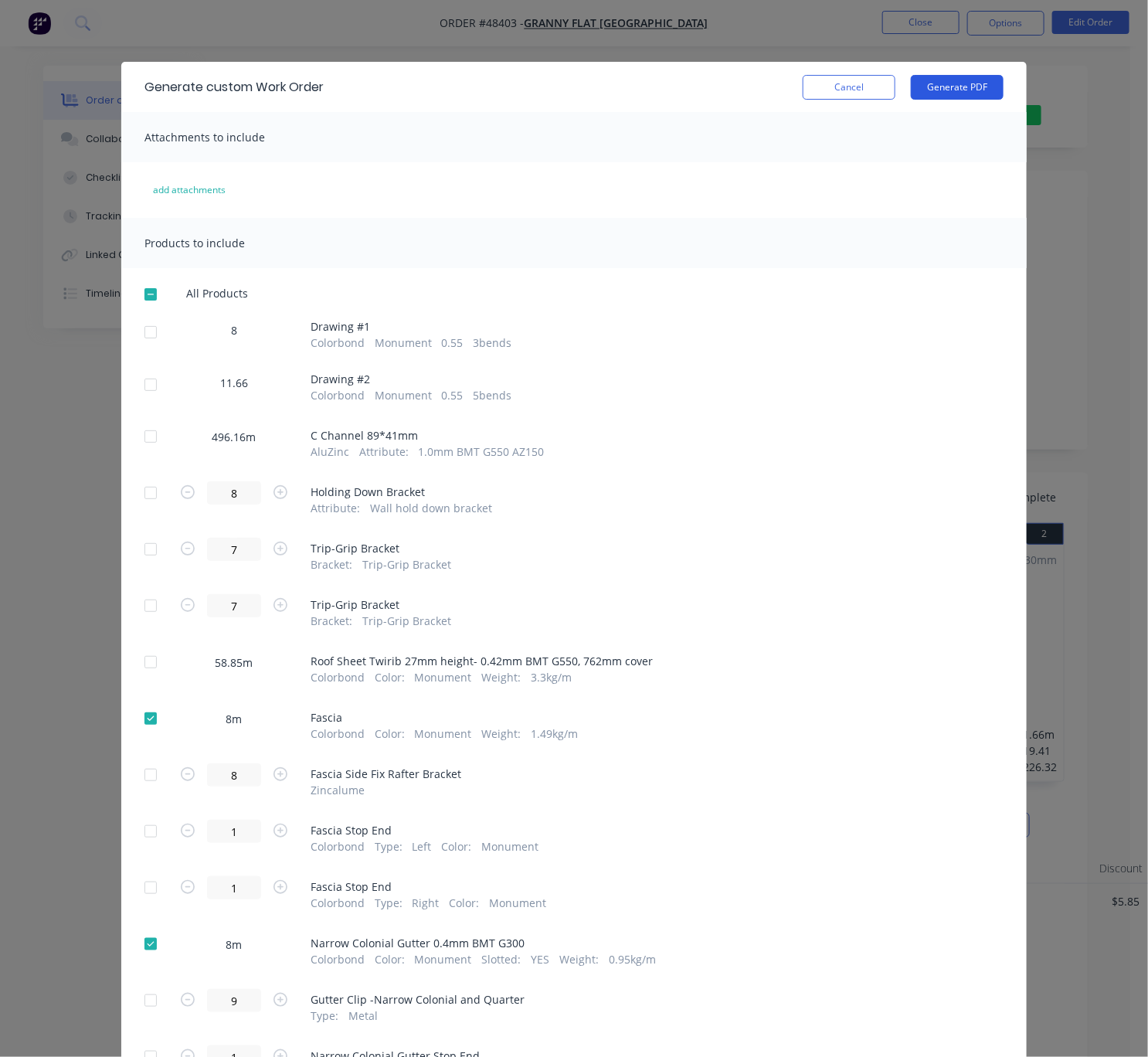
click at [942, 80] on button "Generate PDF" at bounding box center [956, 87] width 92 height 25
click at [827, 95] on button "Cancel" at bounding box center [849, 87] width 92 height 25
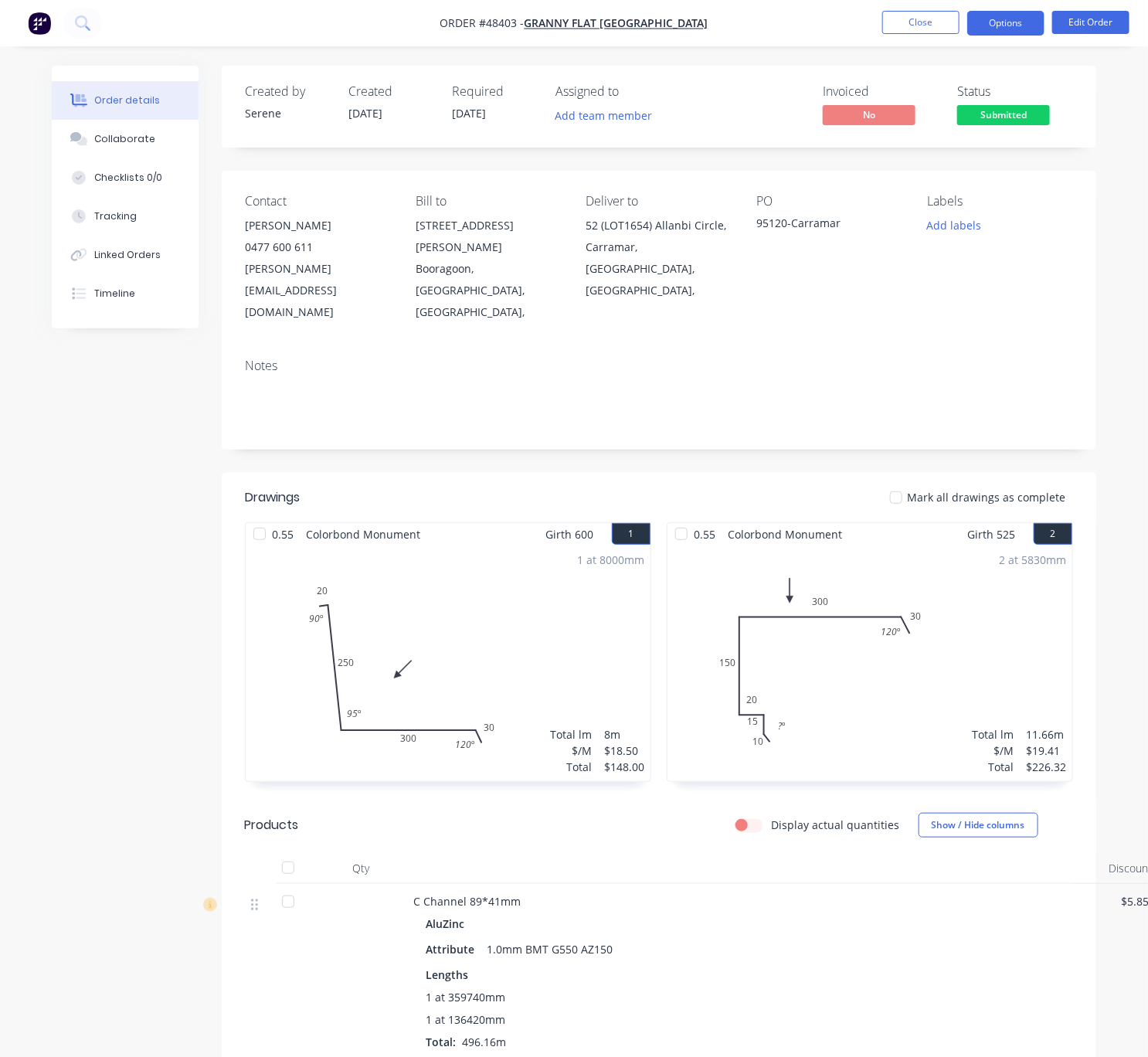
click at [1009, 20] on button "Options" at bounding box center [1006, 23] width 77 height 25
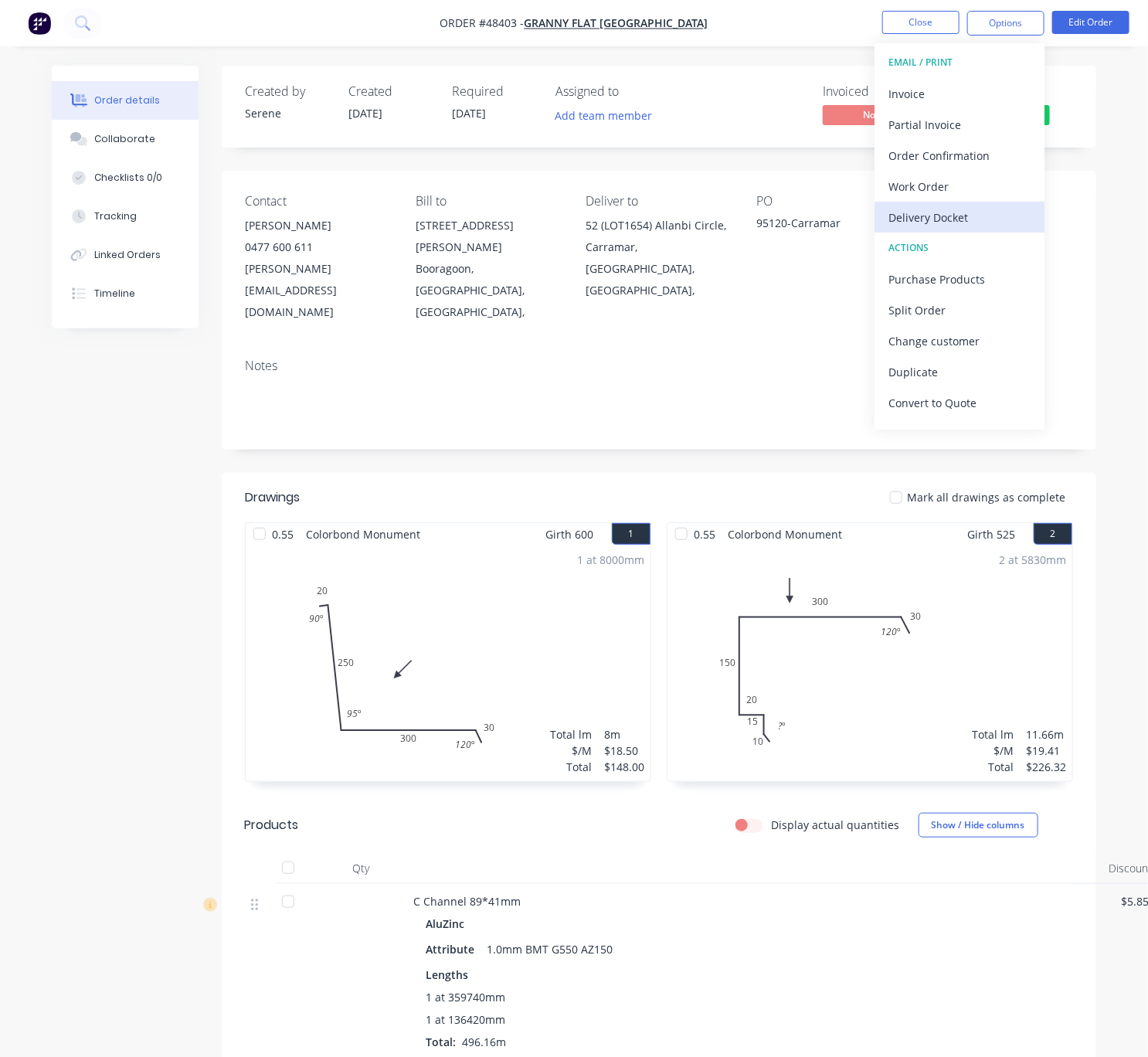
click at [969, 207] on div "Delivery Docket" at bounding box center [960, 217] width 142 height 22
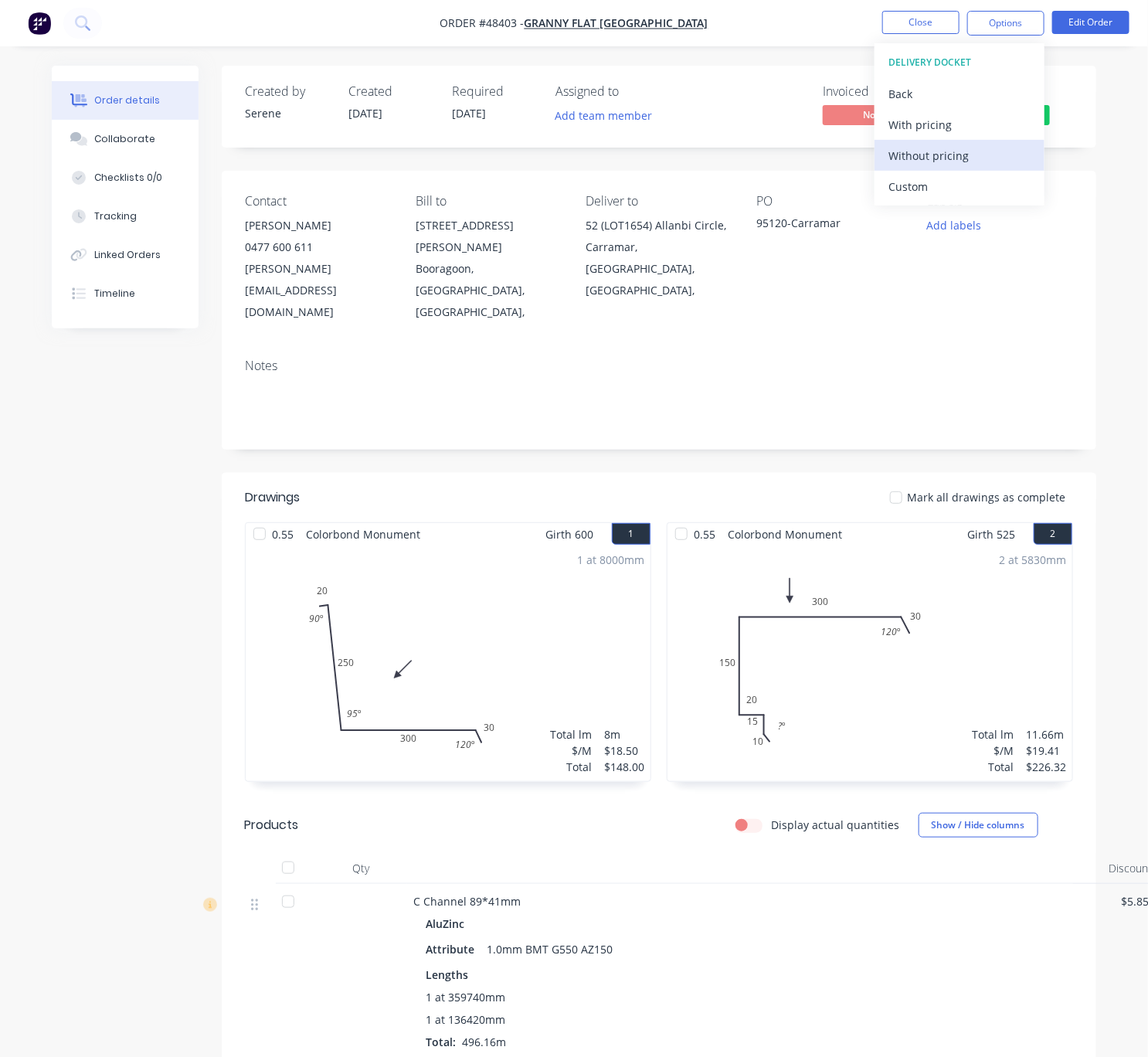
click at [940, 145] on div "Without pricing" at bounding box center [960, 155] width 142 height 22
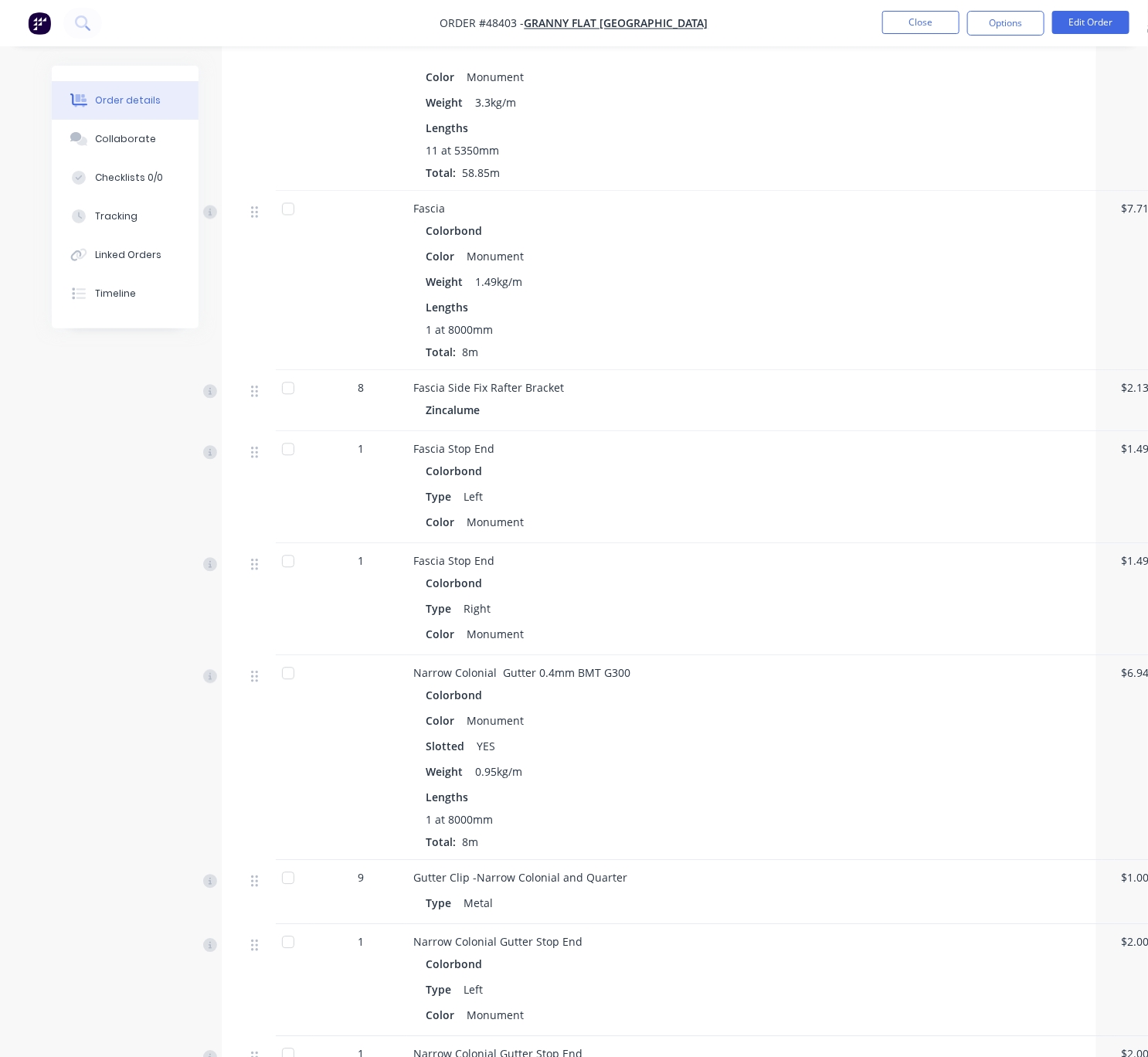
scroll to position [227, 0]
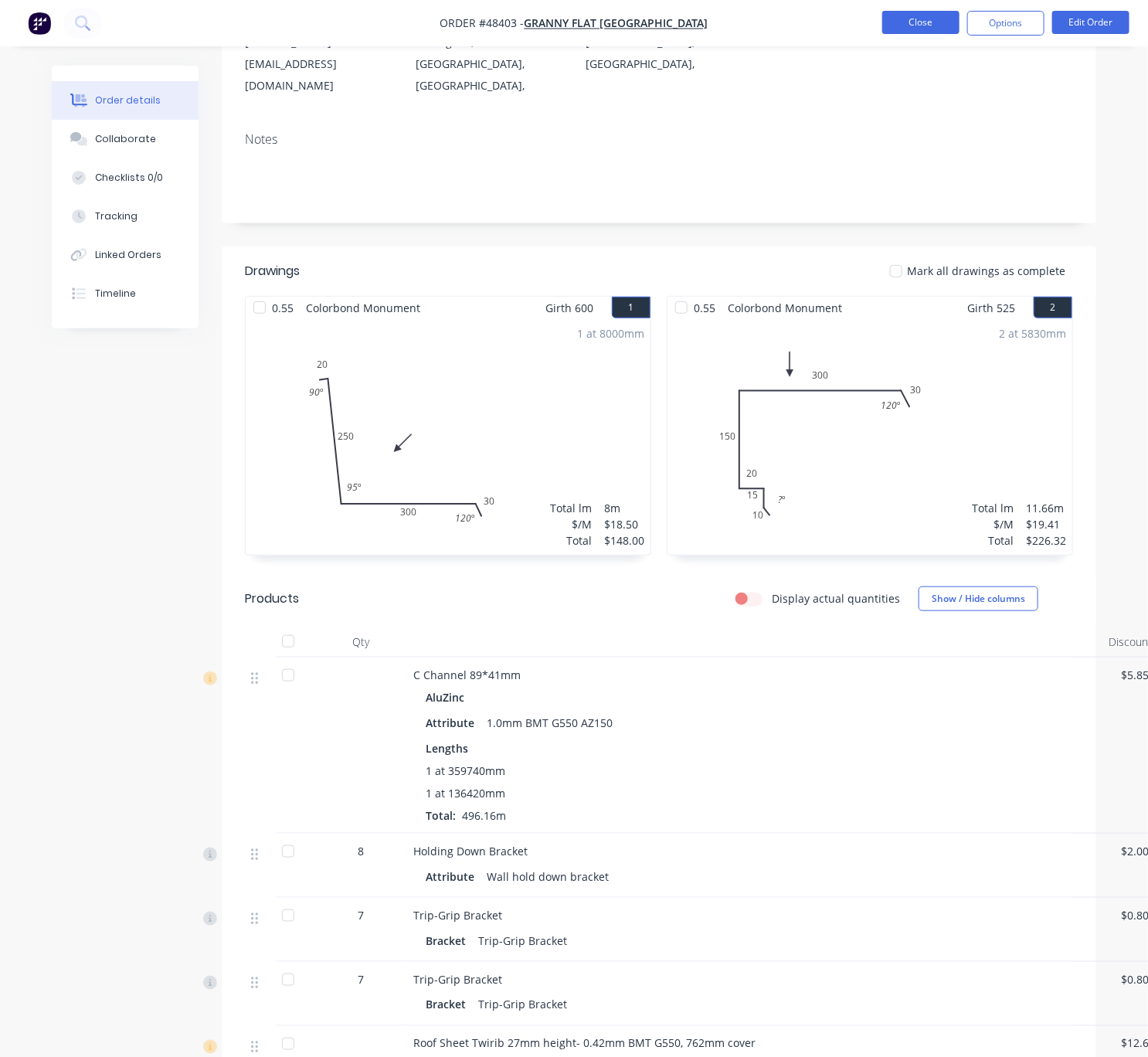
click at [931, 20] on button "Close" at bounding box center [921, 22] width 77 height 23
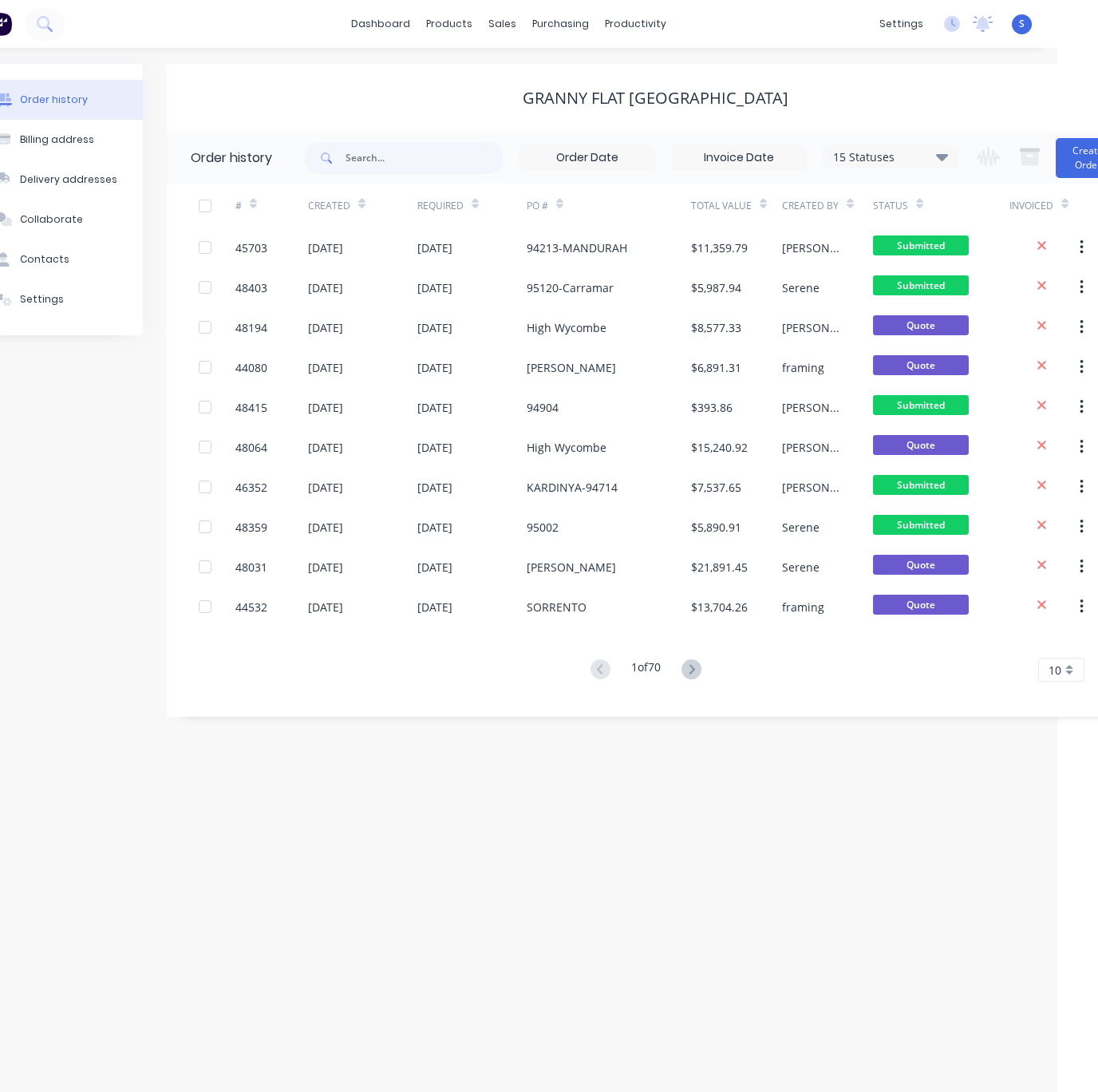
drag, startPoint x: 552, startPoint y: 817, endPoint x: 707, endPoint y: 805, distance: 155.5
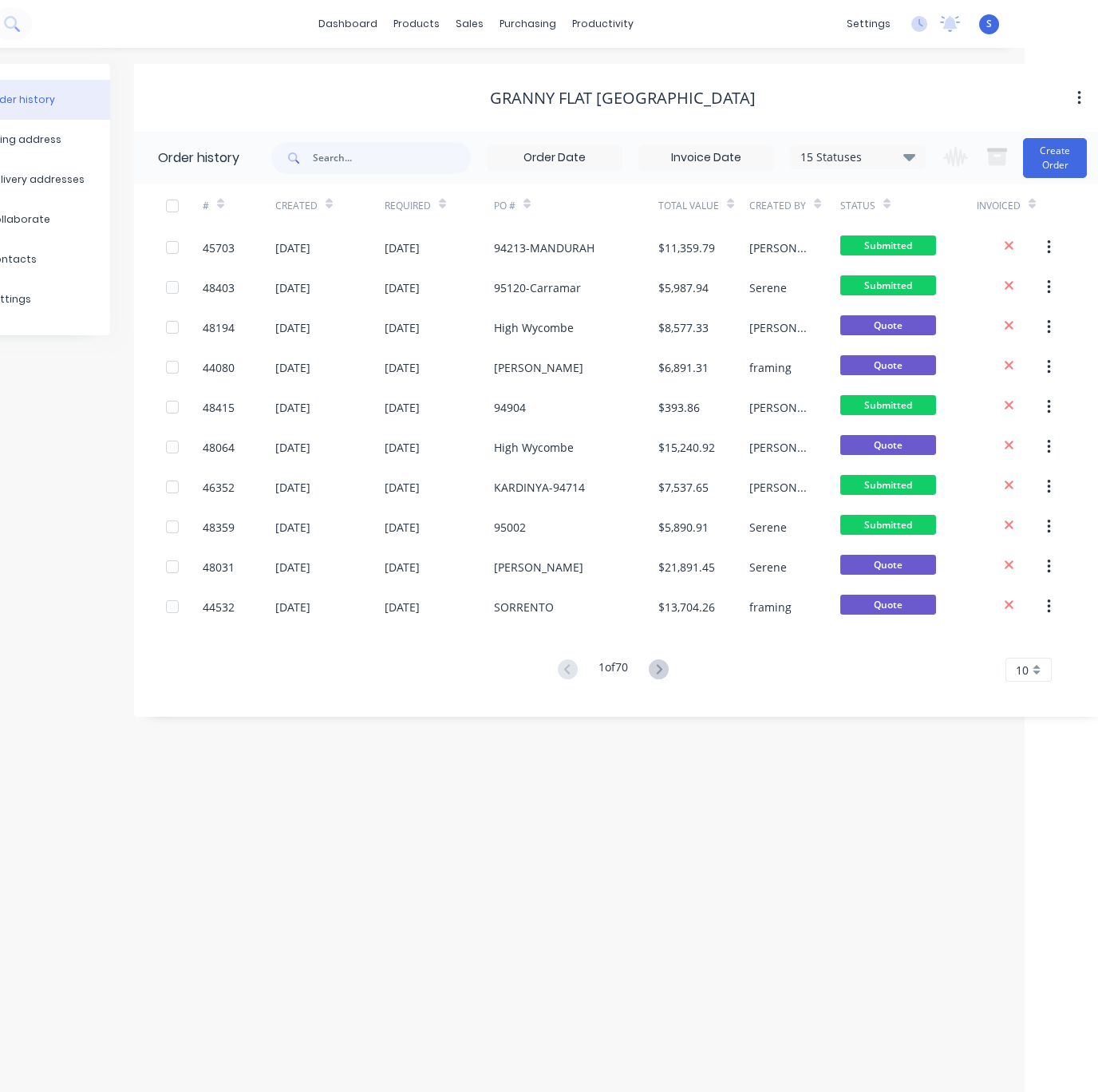
click at [625, 792] on div "Order history Billing address Delivery addresses Collaborate Contacts Settings …" at bounding box center [476, 570] width 1098 height 1044
click at [539, 765] on div "Order history Billing address Delivery addresses Collaborate Contacts Settings …" at bounding box center [476, 570] width 1098 height 1044
click at [628, 852] on div "Order history Billing address Delivery addresses Collaborate Contacts Settings …" at bounding box center [476, 570] width 1098 height 1044
click at [529, 113] on div "Customers" at bounding box center [522, 109] width 58 height 15
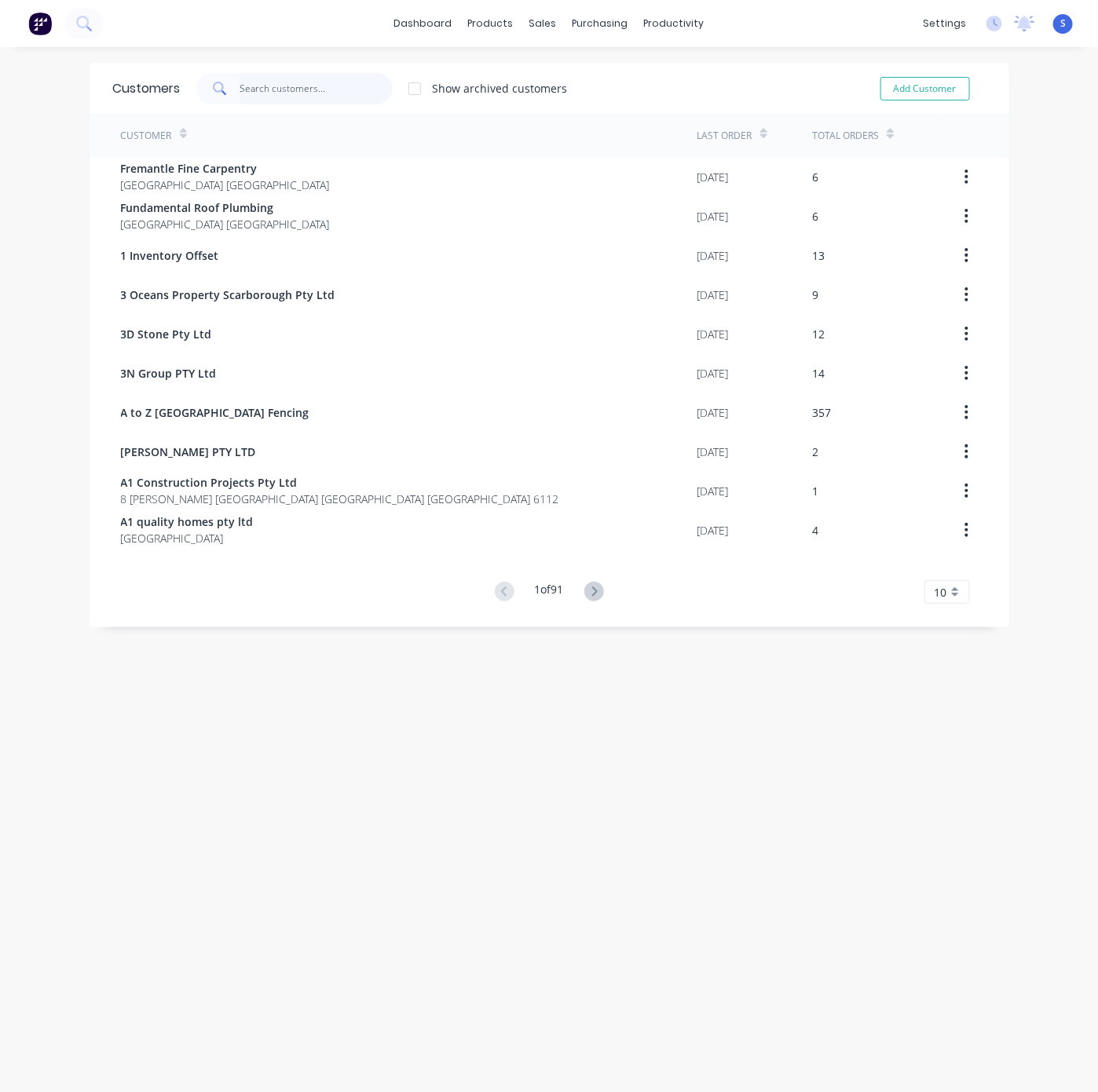
click at [273, 91] on input "text" at bounding box center [316, 88] width 153 height 31
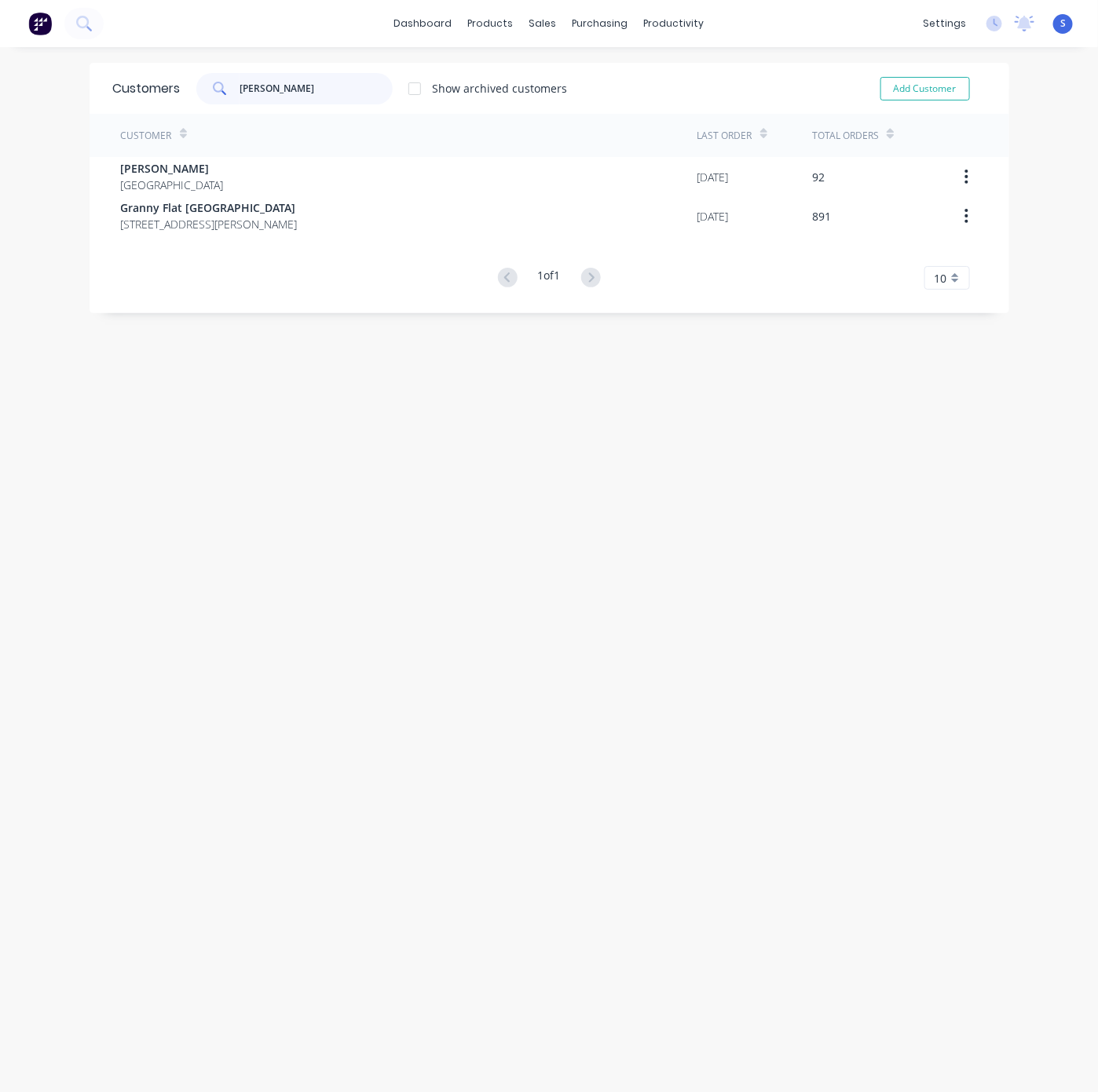
type input "[PERSON_NAME]"
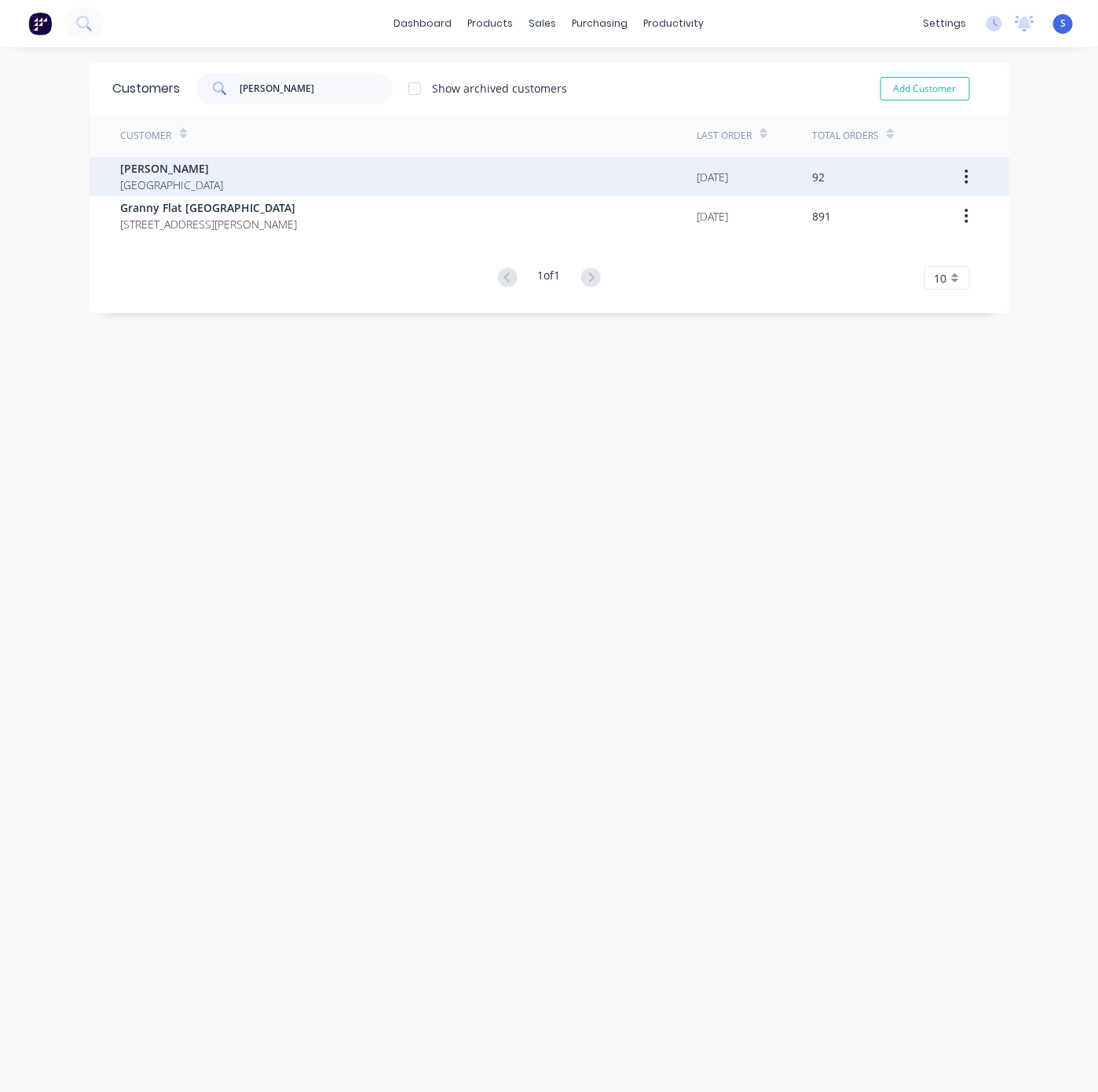
click at [257, 161] on div "[PERSON_NAME] [GEOGRAPHIC_DATA]" at bounding box center [409, 176] width 577 height 39
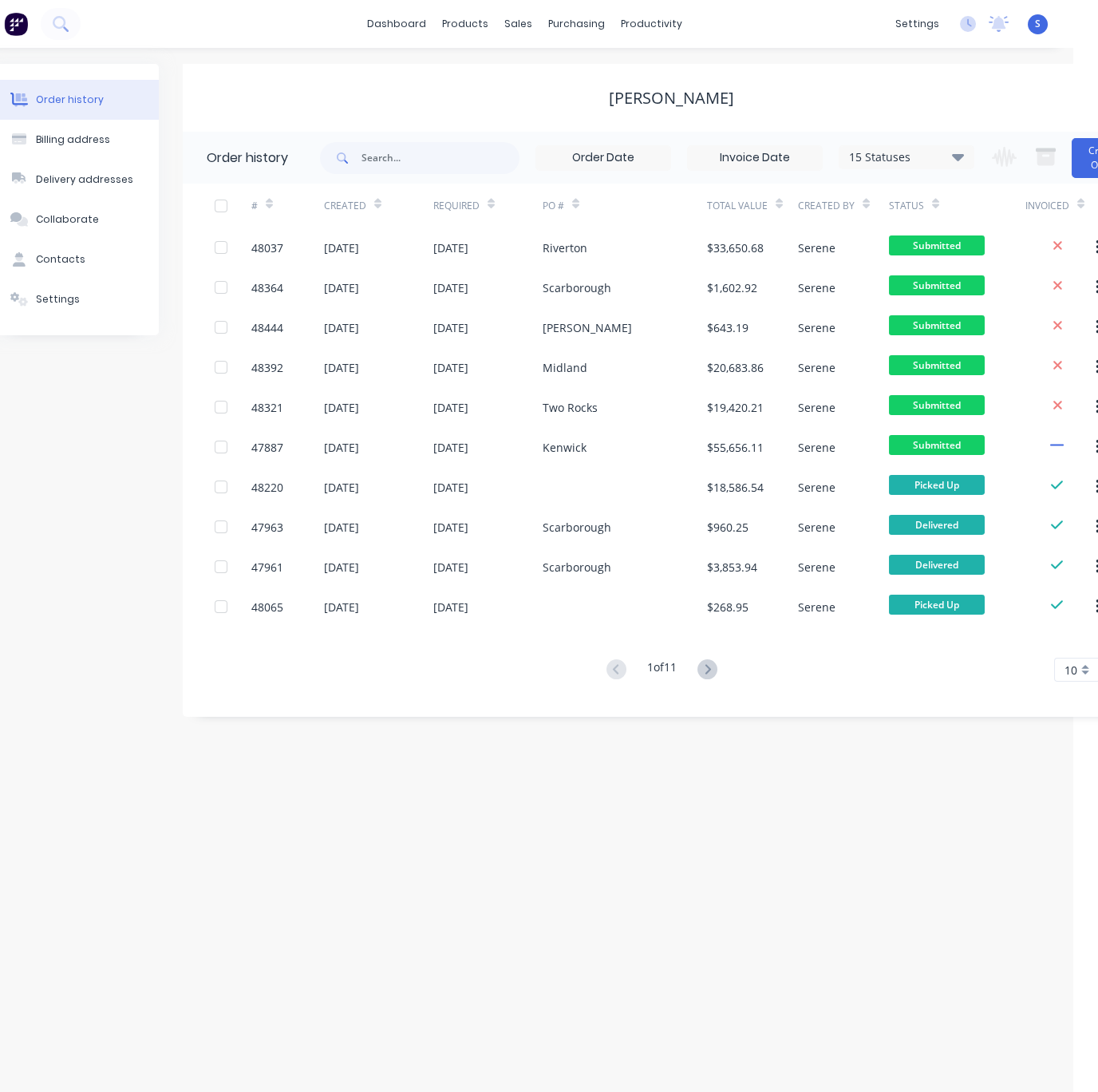
scroll to position [0, 90]
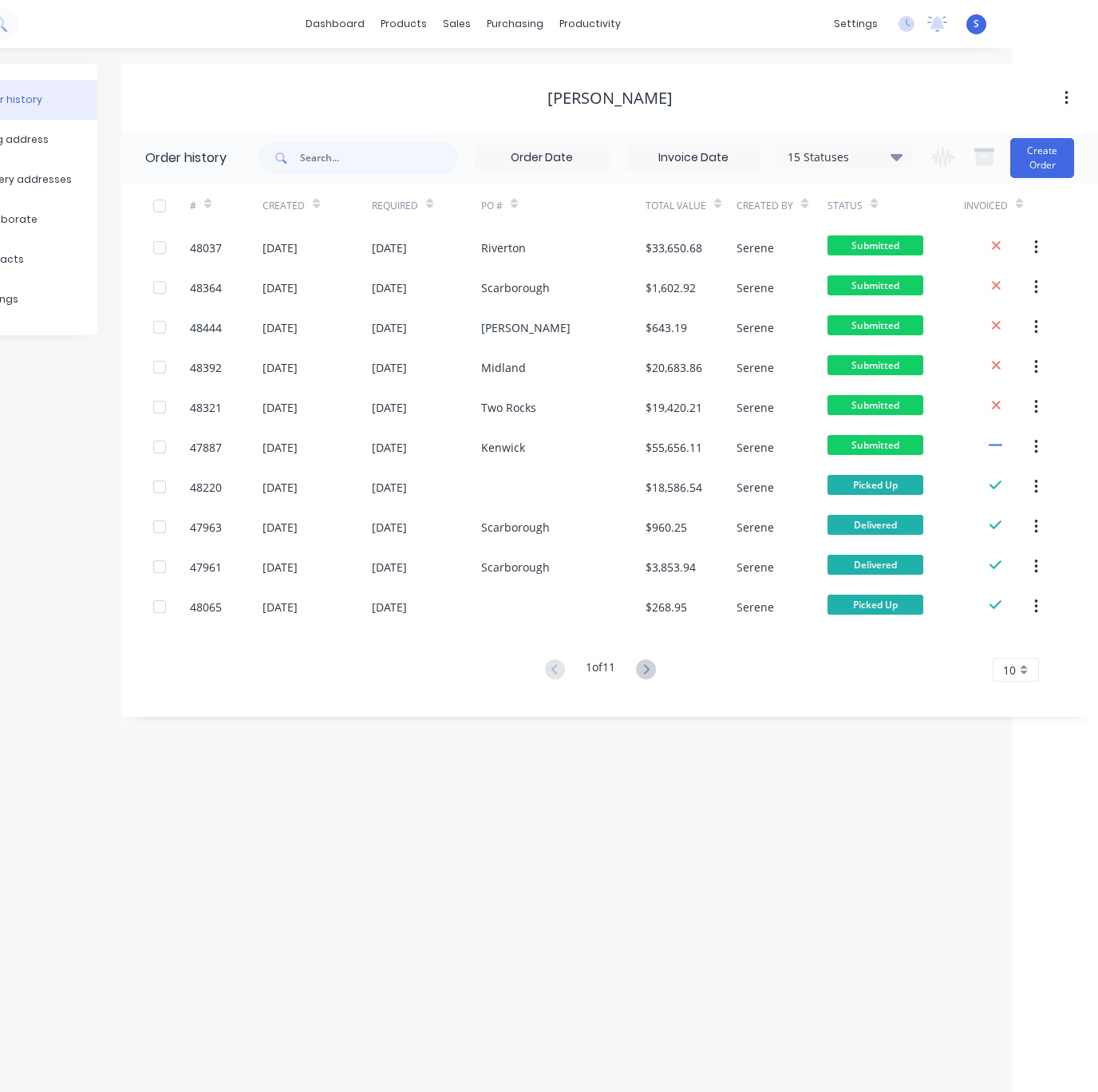
drag, startPoint x: 496, startPoint y: 759, endPoint x: 694, endPoint y: 768, distance: 198.2
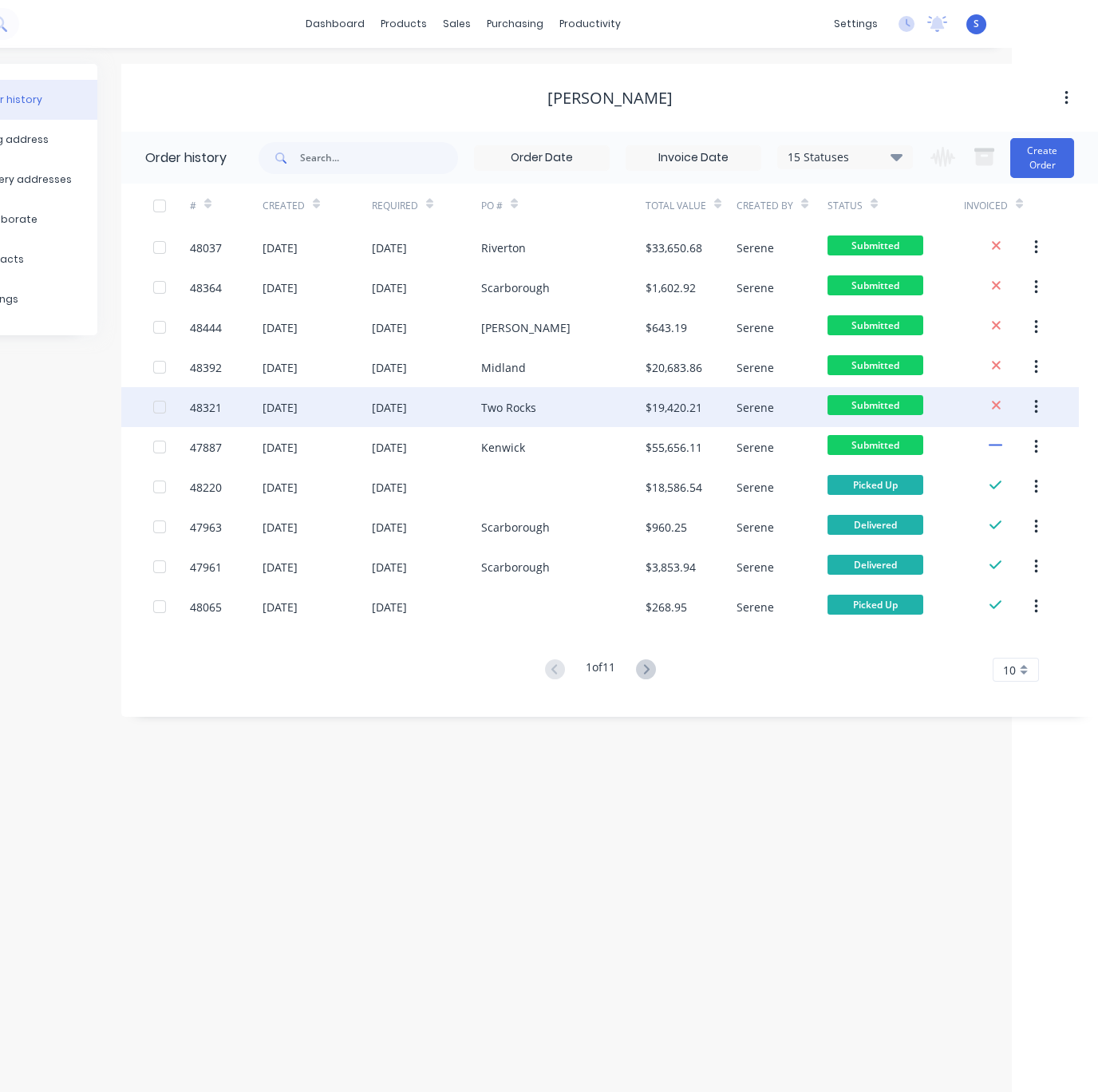
click at [589, 402] on div "Two Rocks" at bounding box center [563, 407] width 164 height 40
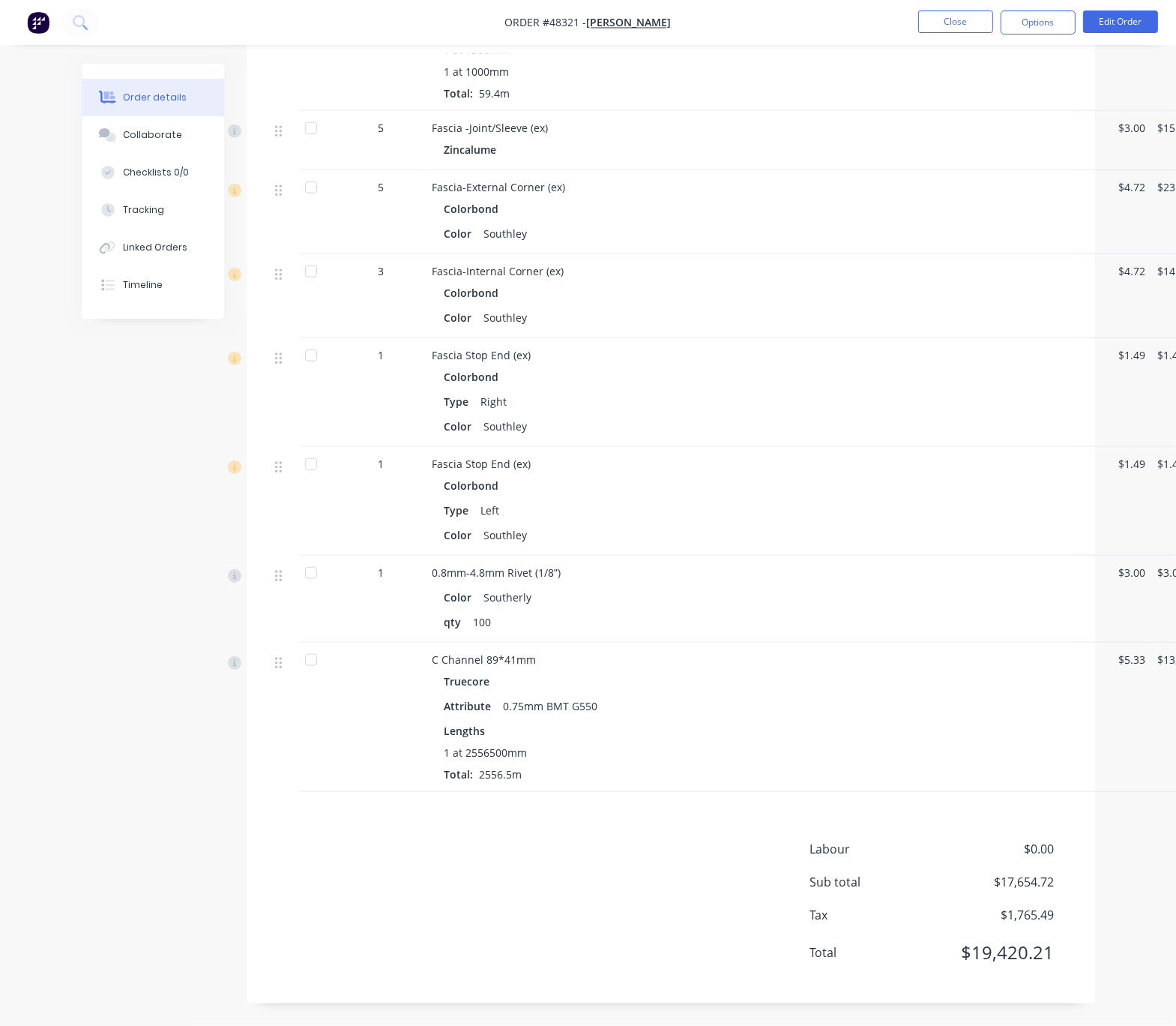
scroll to position [2008, 0]
click at [497, 914] on div "Labour $0.00 Sub total $17,654.72 Tax $1,765.49 Total $19,420.21" at bounding box center [671, 910] width 803 height 141
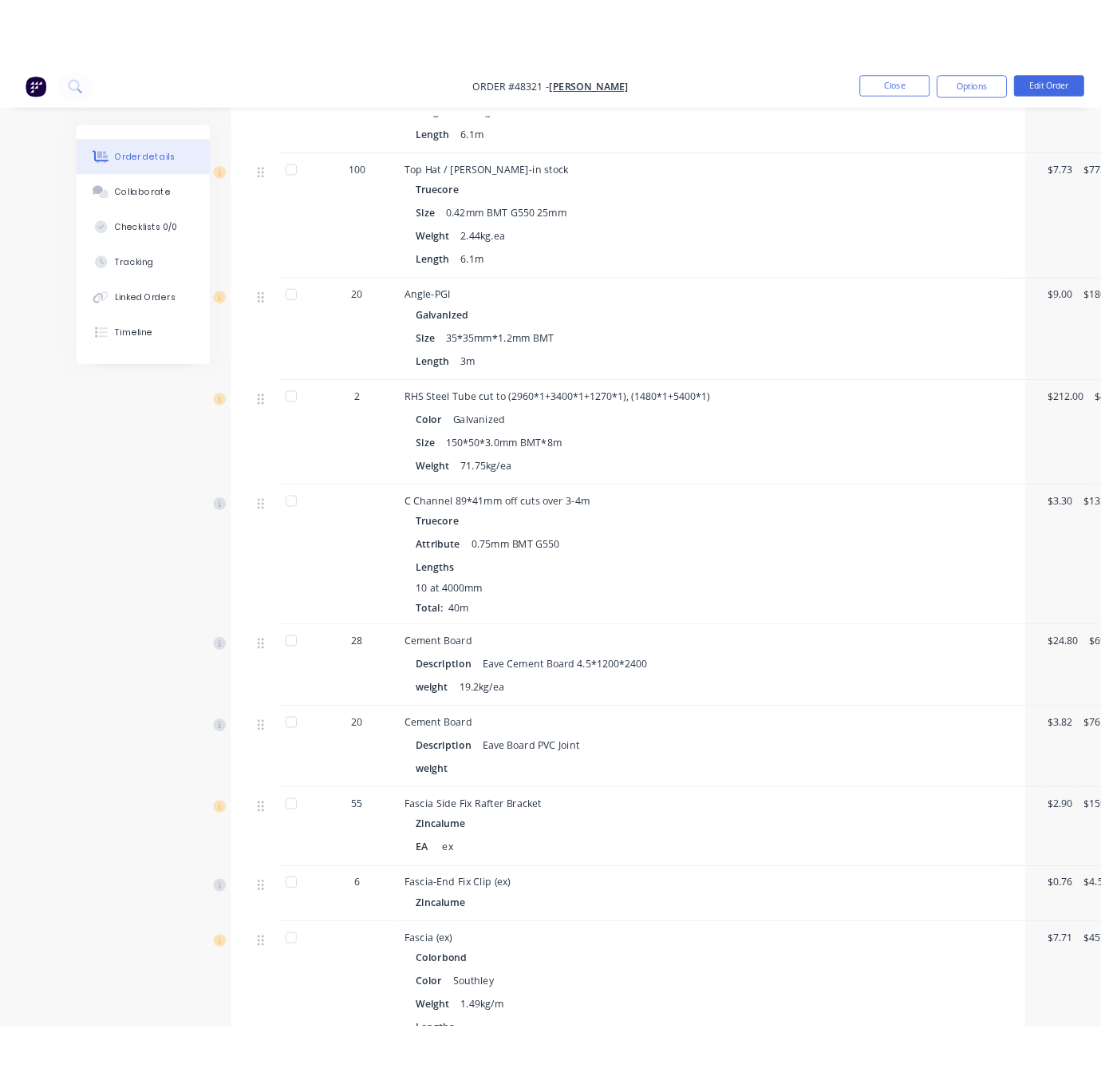
scroll to position [0, 0]
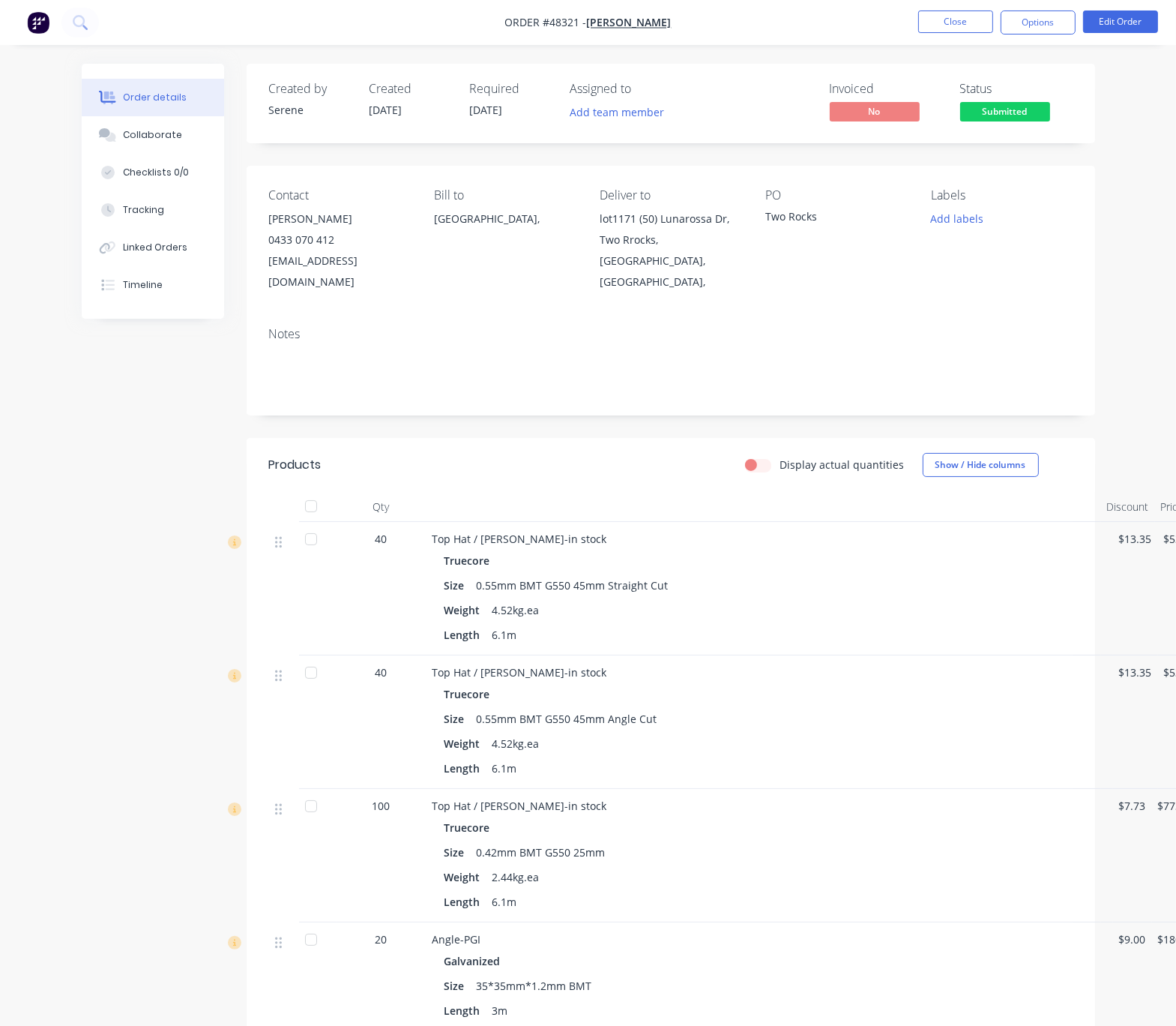
drag, startPoint x: 472, startPoint y: 496, endPoint x: 488, endPoint y: 462, distance: 37.6
click at [472, 477] on div "Display actual quantities Show / Hide columns" at bounding box center [755, 465] width 633 height 24
click at [963, 23] on button "Close" at bounding box center [955, 22] width 75 height 23
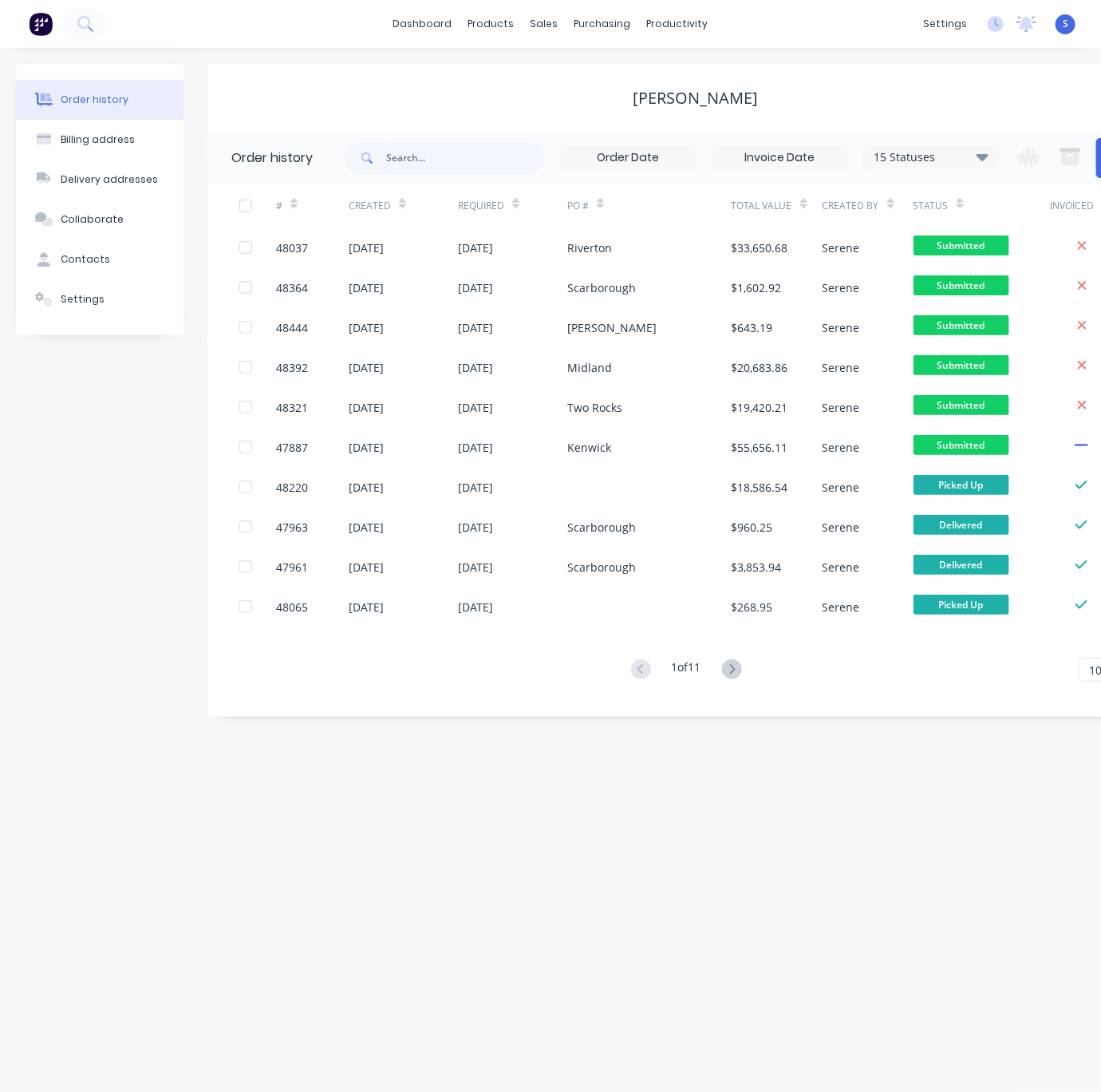
scroll to position [0, 87]
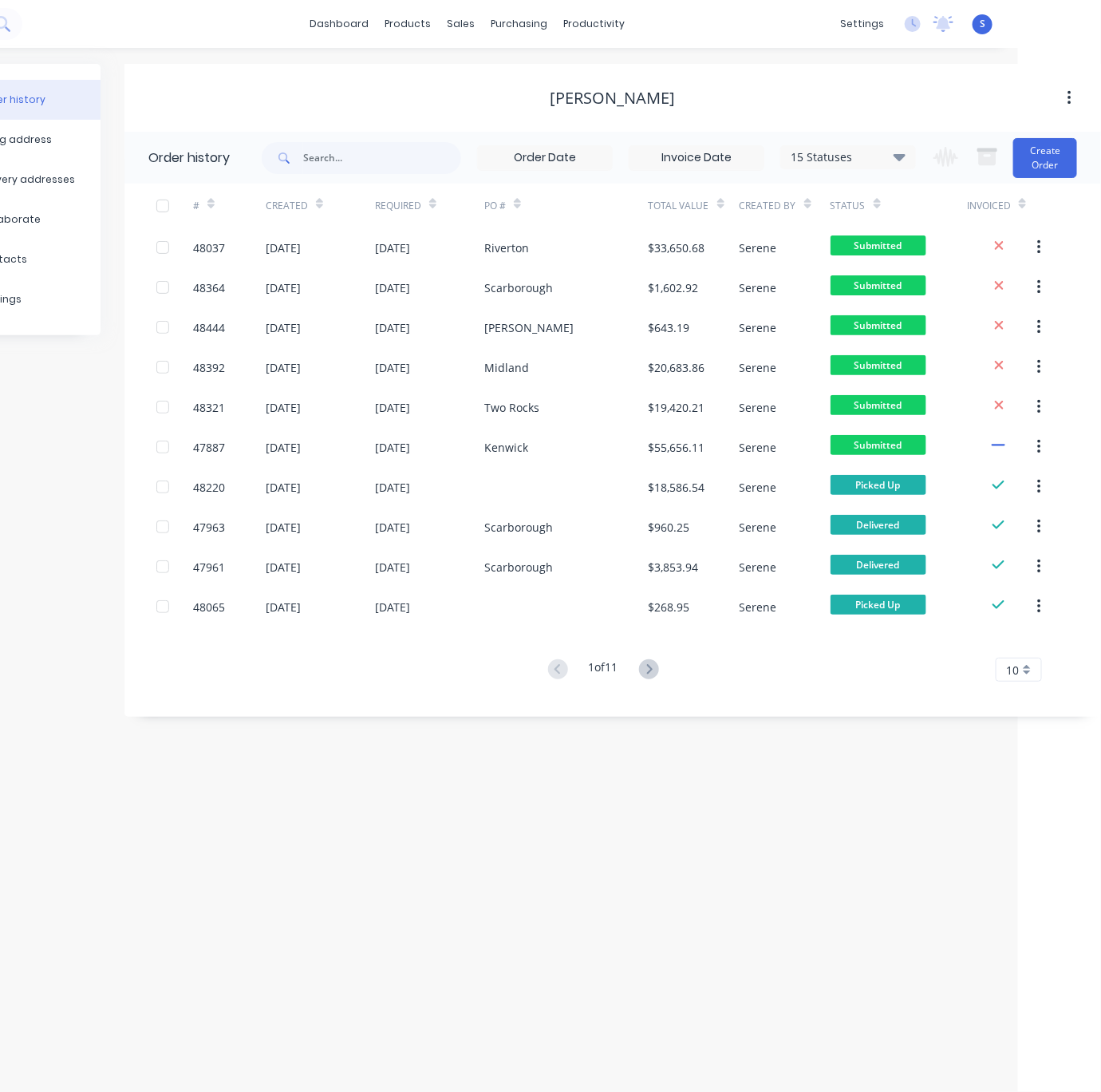
drag, startPoint x: 419, startPoint y: 804, endPoint x: 596, endPoint y: 795, distance: 177.2
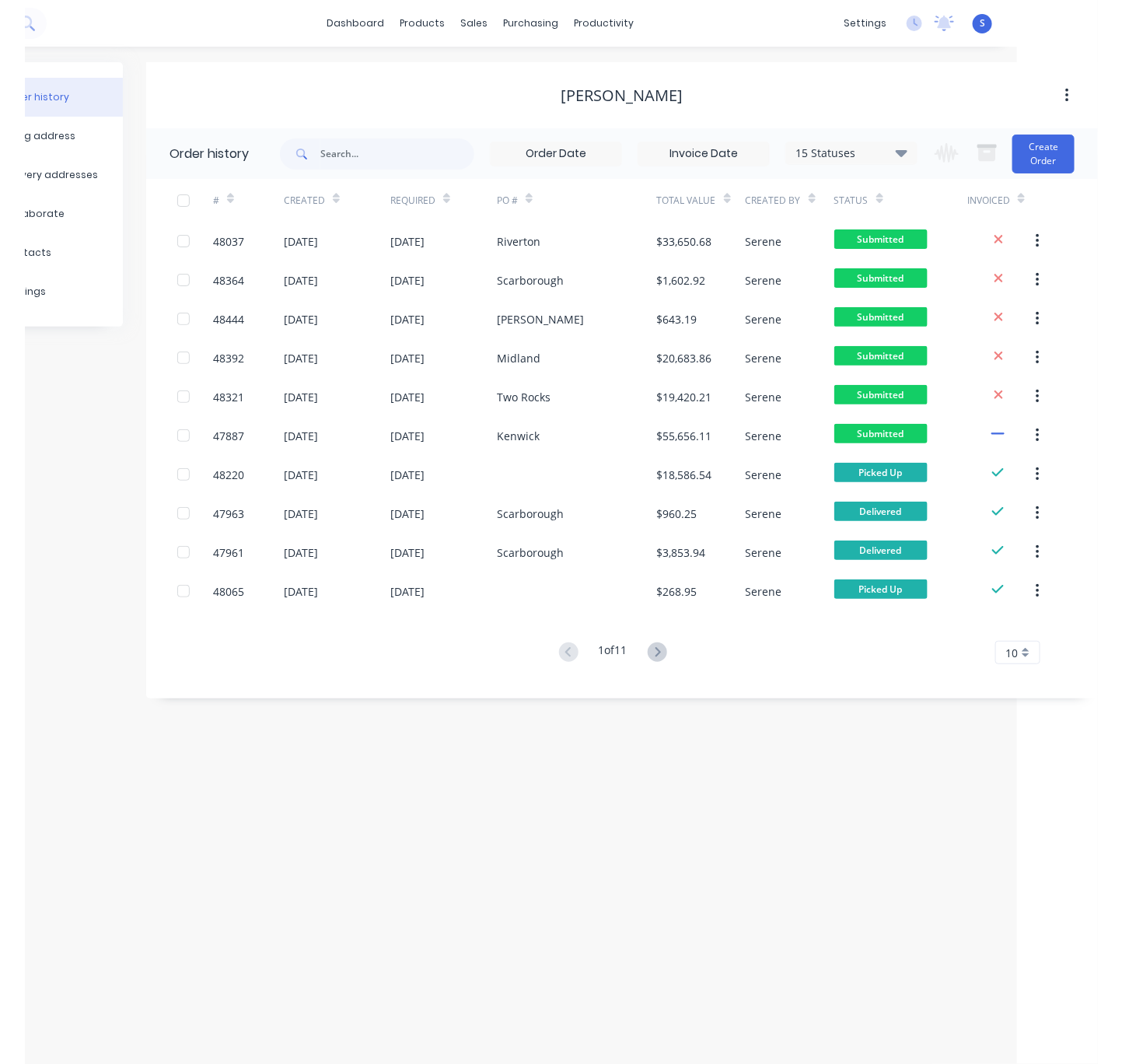
scroll to position [0, 35]
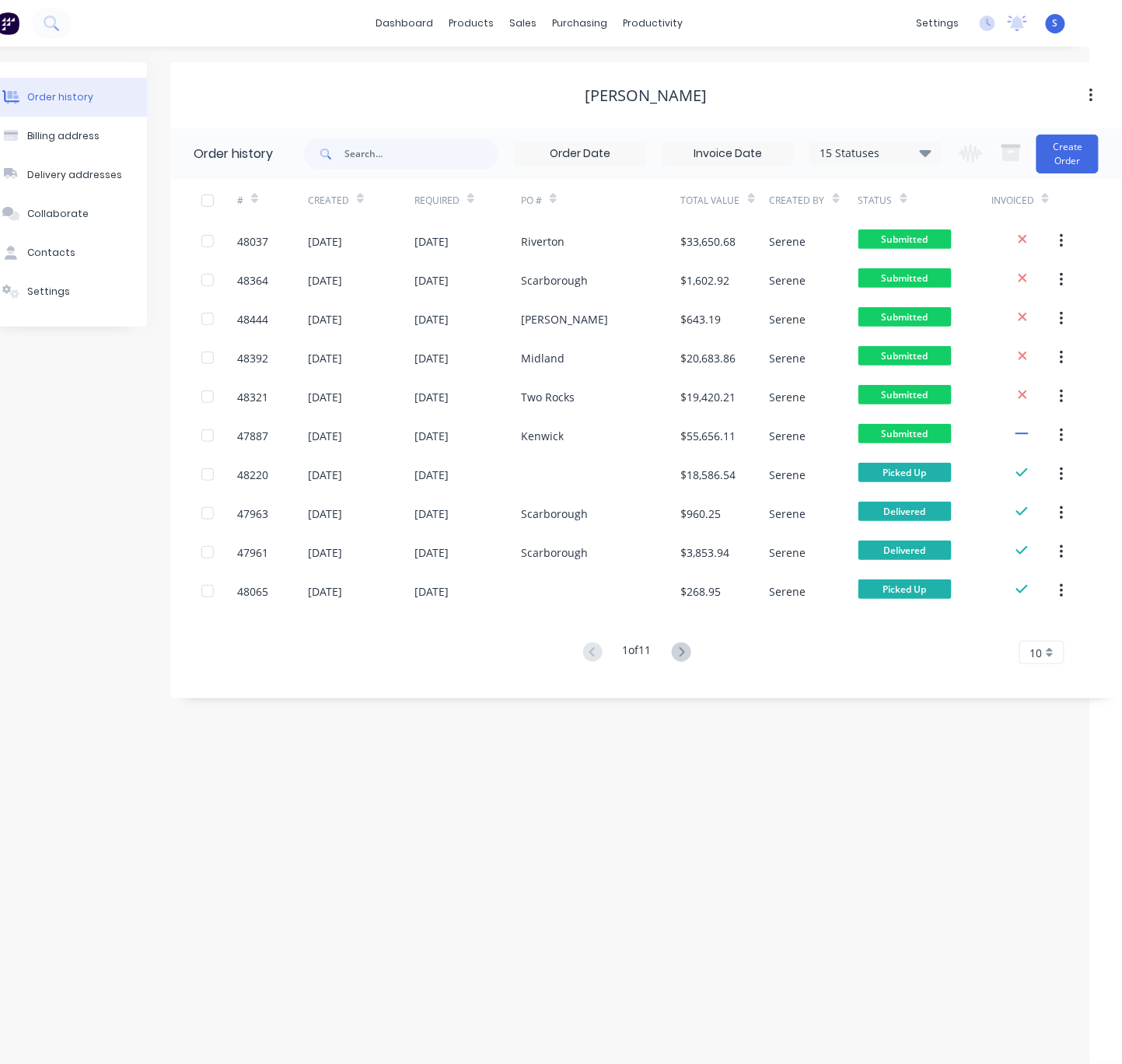
click at [519, 879] on div "Order history Billing address Delivery addresses Collaborate Contacts Settings …" at bounding box center [529, 555] width 1122 height 1017
